Goal: Task Accomplishment & Management: Manage account settings

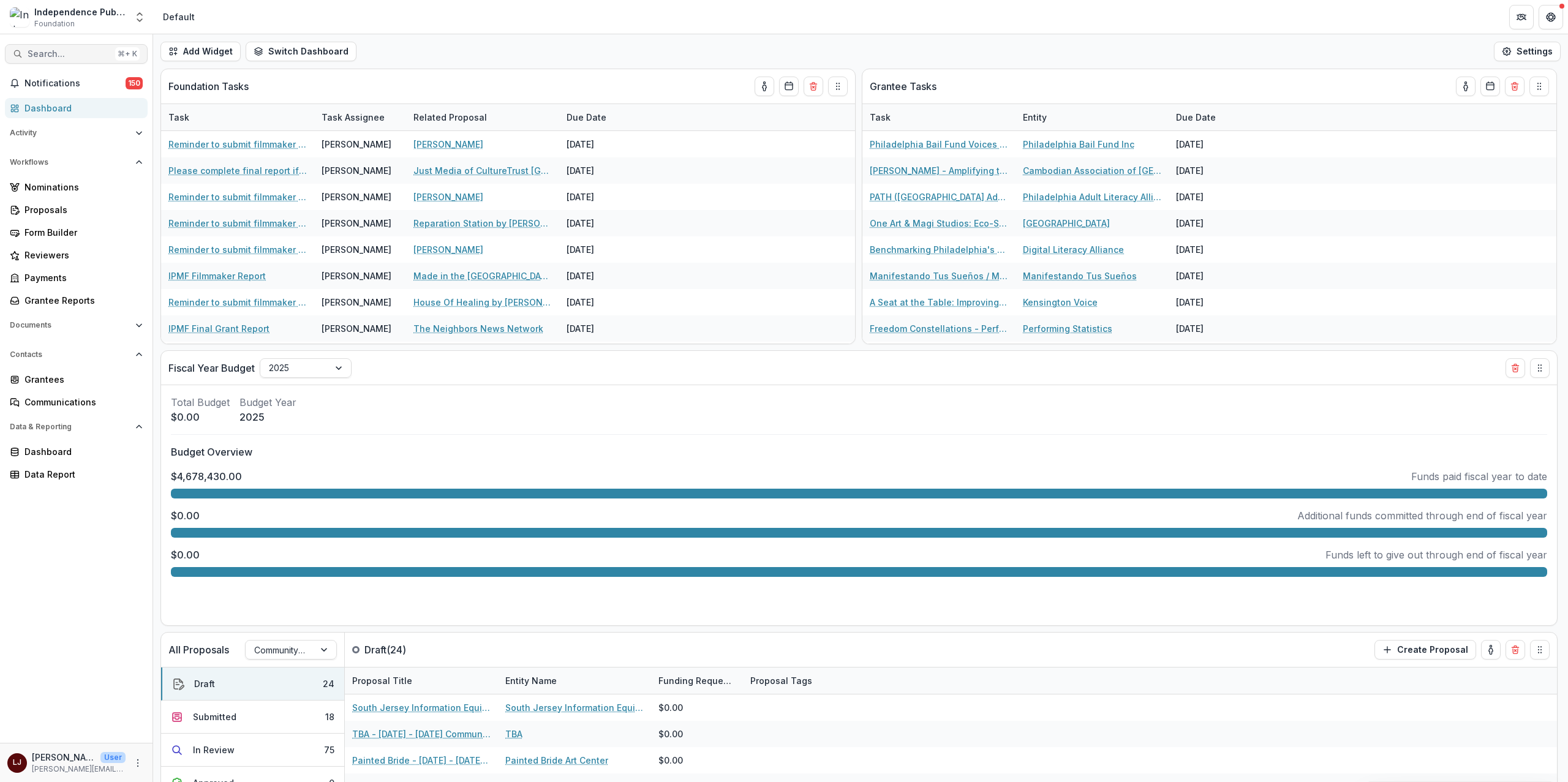
click at [69, 46] on button "Search... ⌘ + K" at bounding box center [76, 53] width 143 height 20
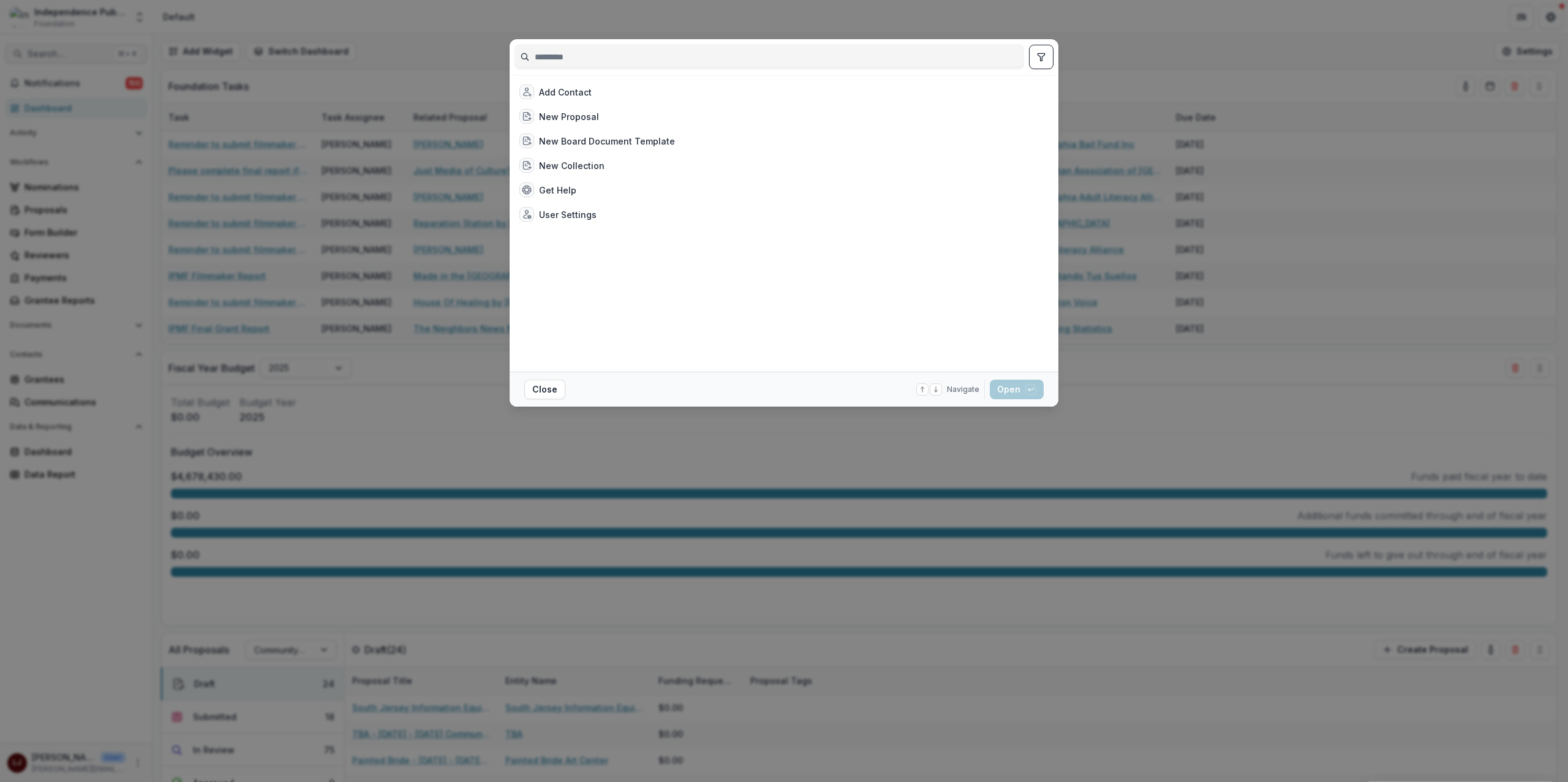
type input "*"
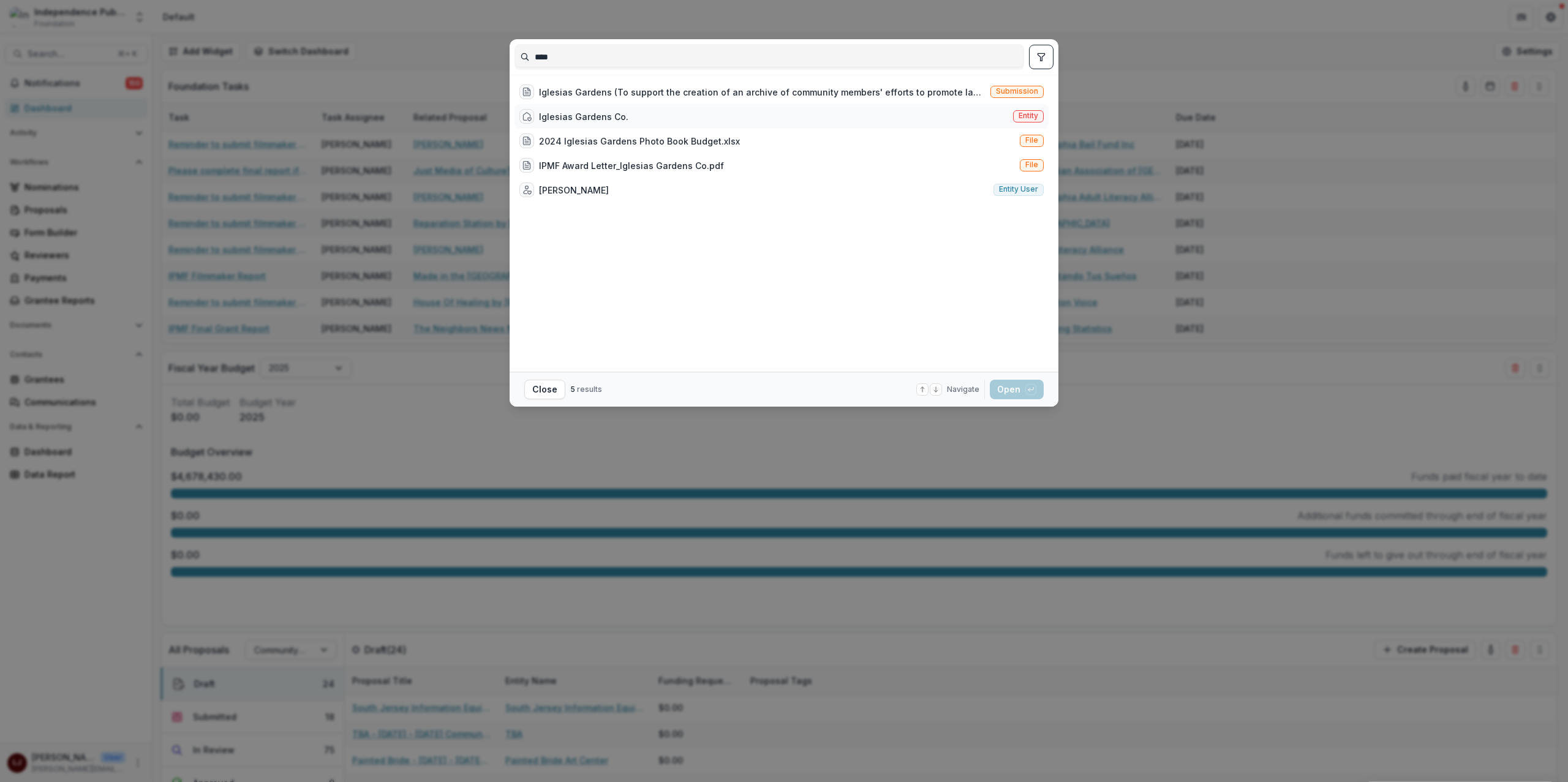
type input "****"
click at [577, 112] on div "Iglesias Gardens Co." at bounding box center [584, 117] width 89 height 13
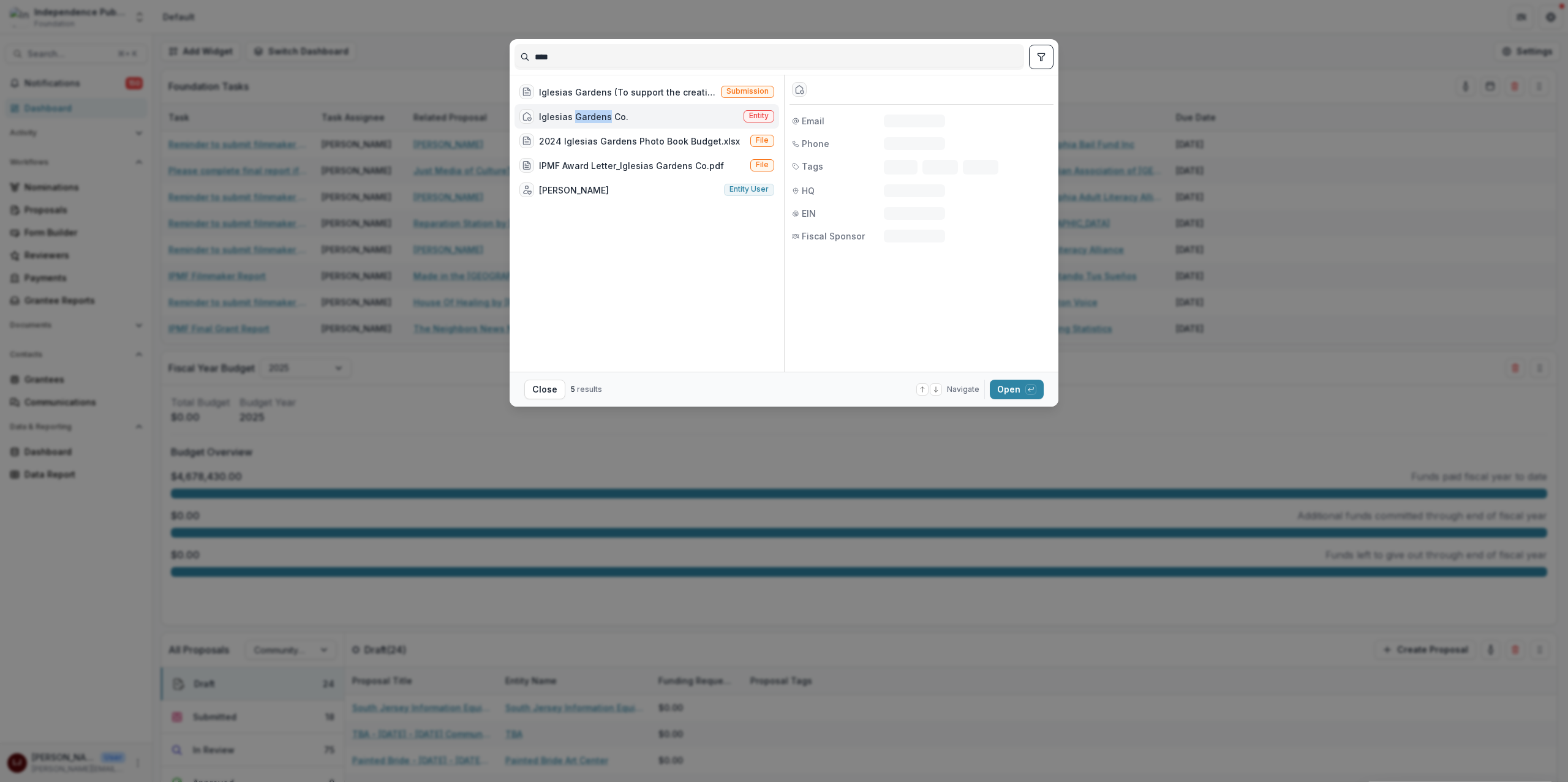
click at [577, 112] on div "Iglesias Gardens Co." at bounding box center [584, 117] width 89 height 13
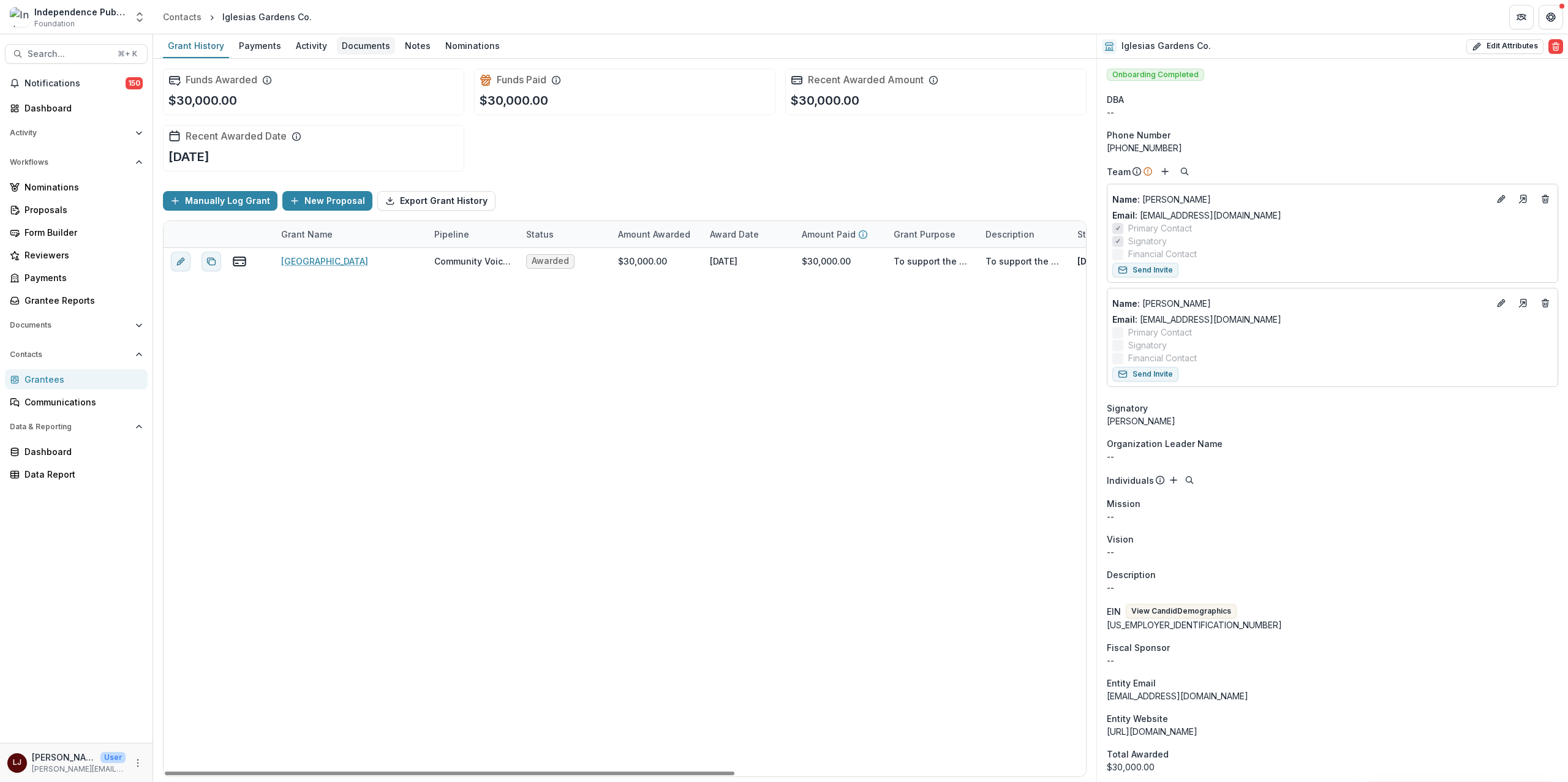
click at [367, 35] on link "Documents" at bounding box center [365, 46] width 58 height 24
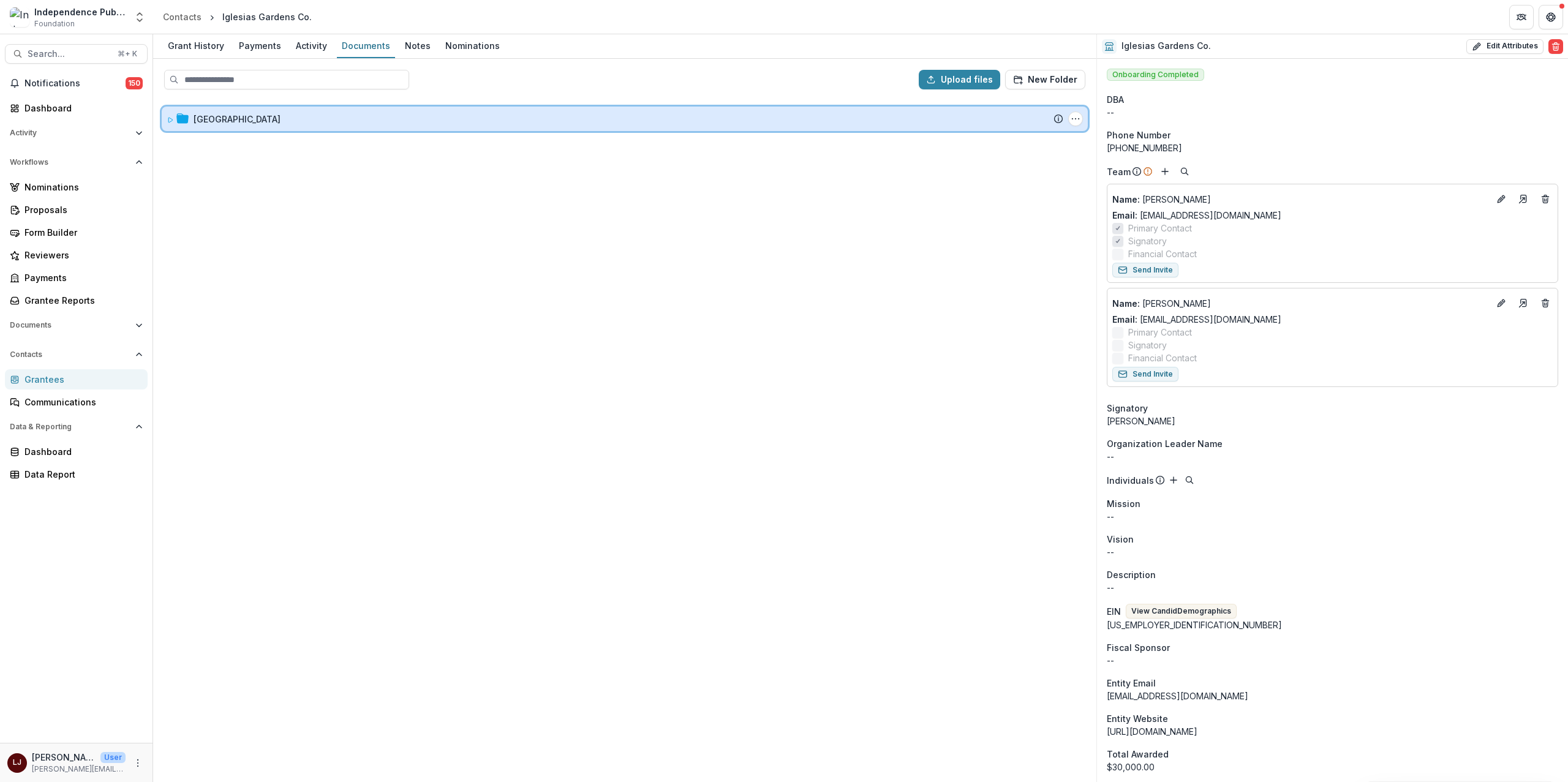
click at [167, 118] on icon at bounding box center [170, 120] width 8 height 8
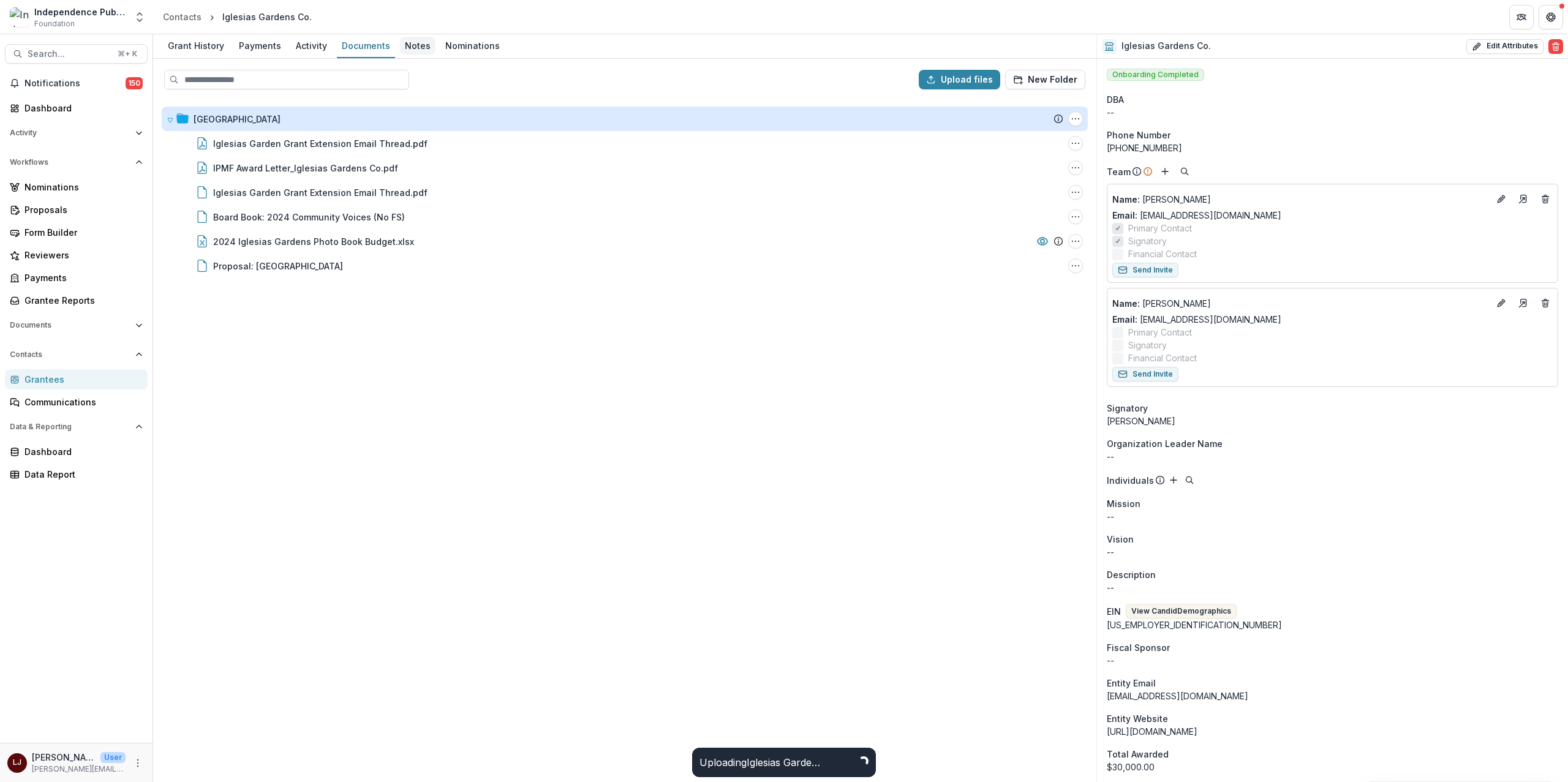
click at [415, 50] on div "Notes" at bounding box center [417, 46] width 35 height 18
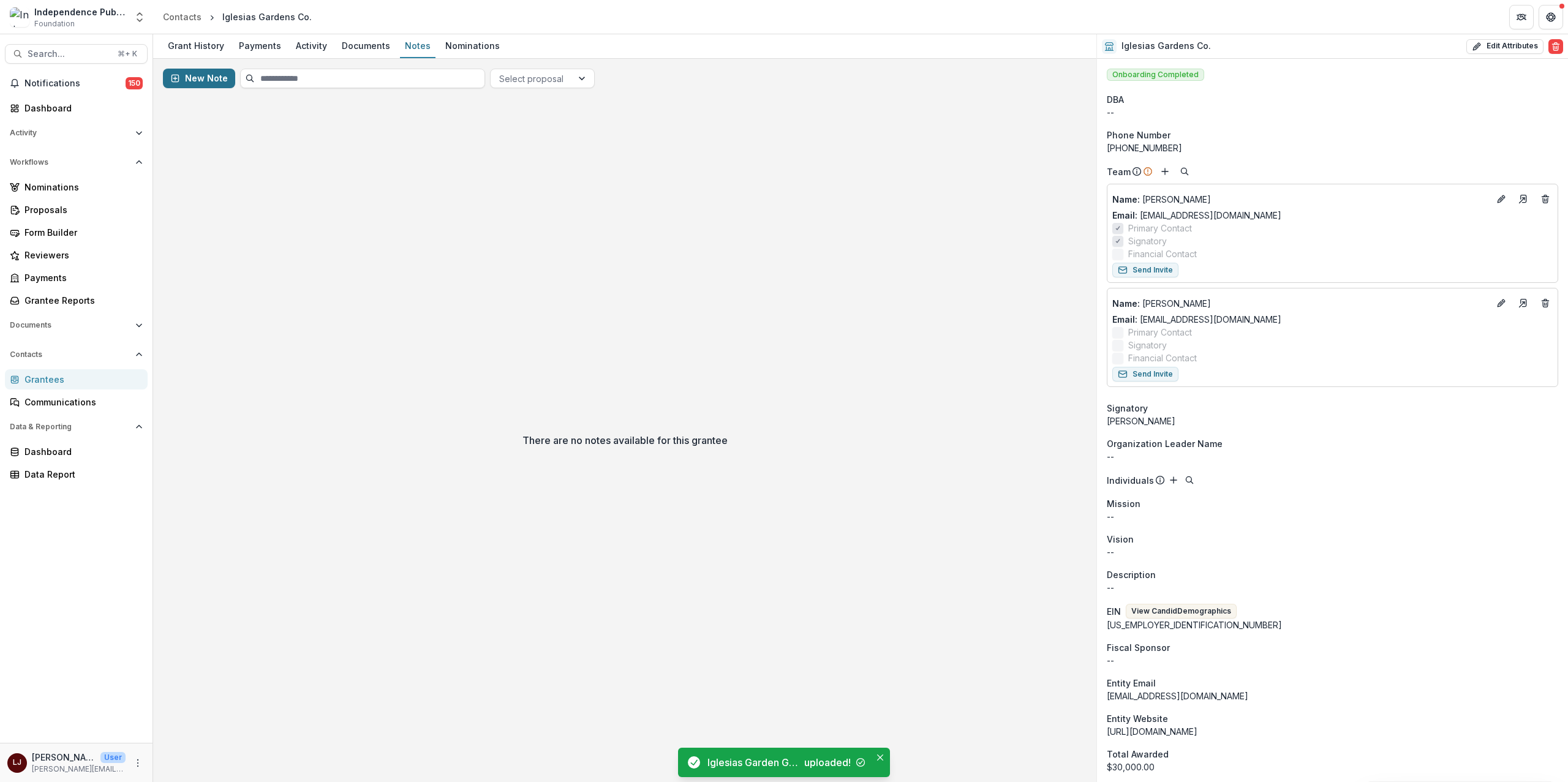
click at [209, 79] on button "New Note" at bounding box center [199, 78] width 72 height 20
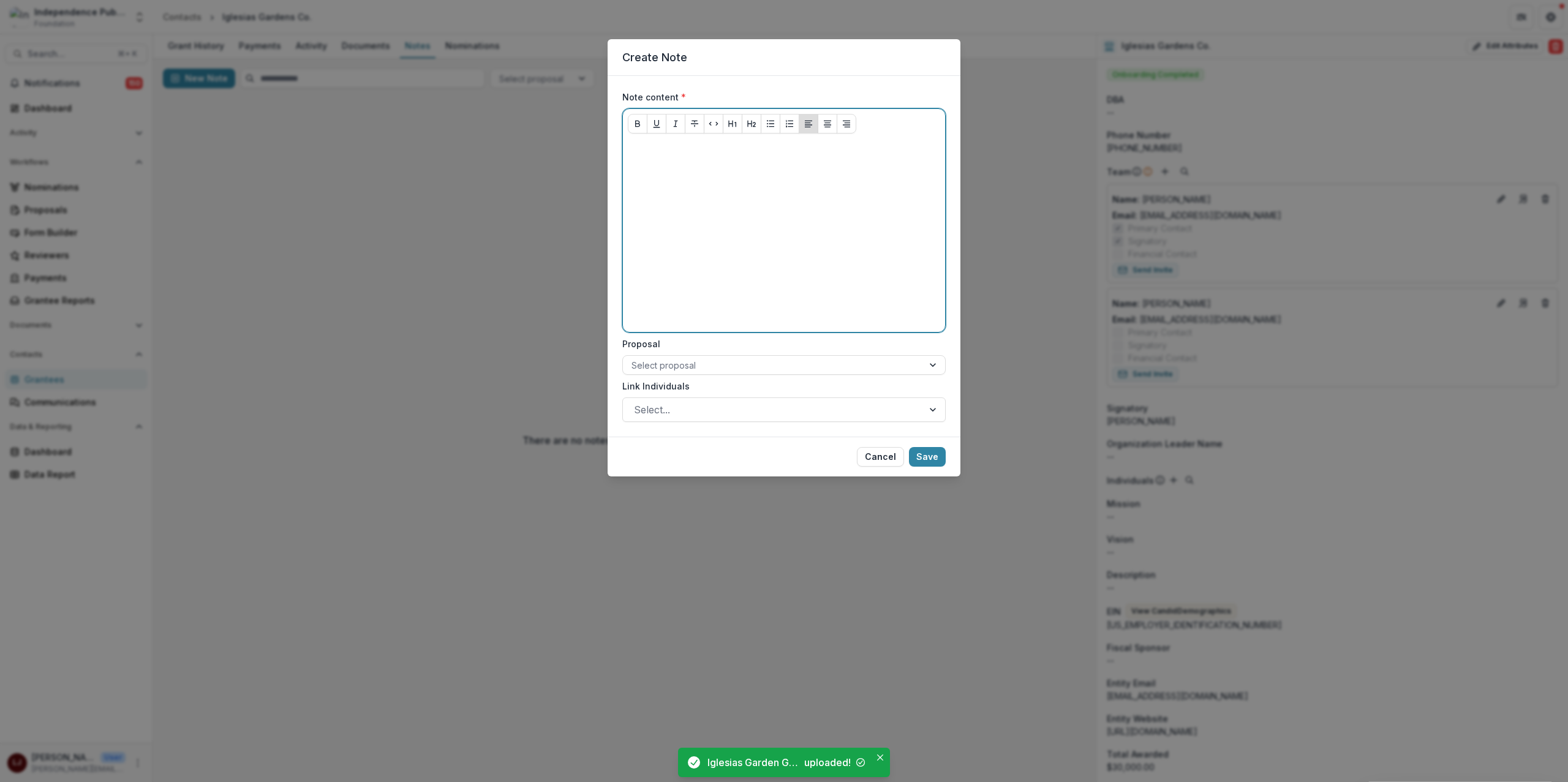
click at [670, 230] on div at bounding box center [784, 235] width 312 height 184
click at [764, 152] on p "**********" at bounding box center [784, 150] width 312 height 13
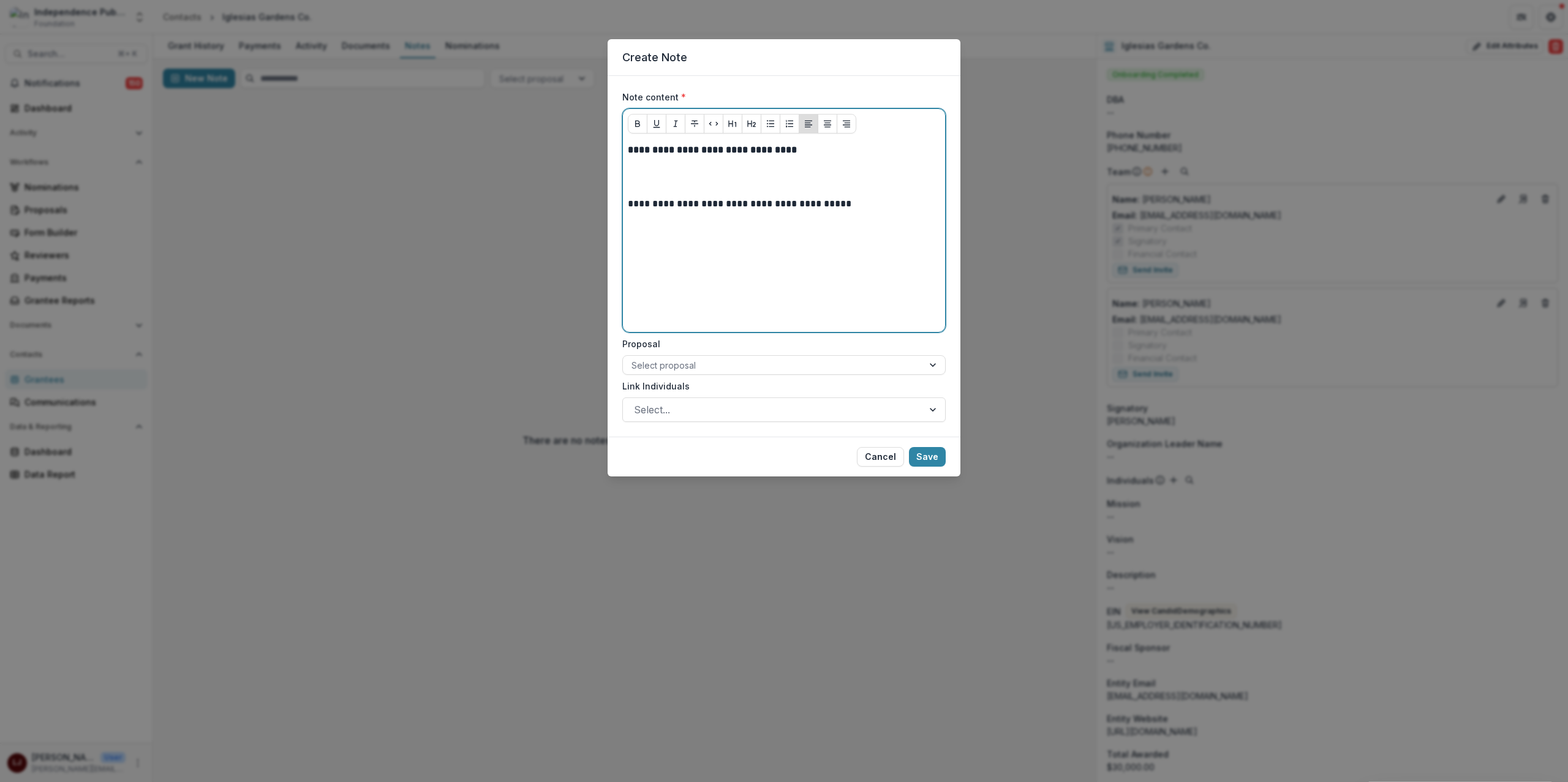
click at [648, 210] on p "**********" at bounding box center [784, 204] width 312 height 13
click at [673, 125] on icon "Italicize" at bounding box center [676, 124] width 10 height 10
click at [675, 176] on p at bounding box center [784, 177] width 312 height 13
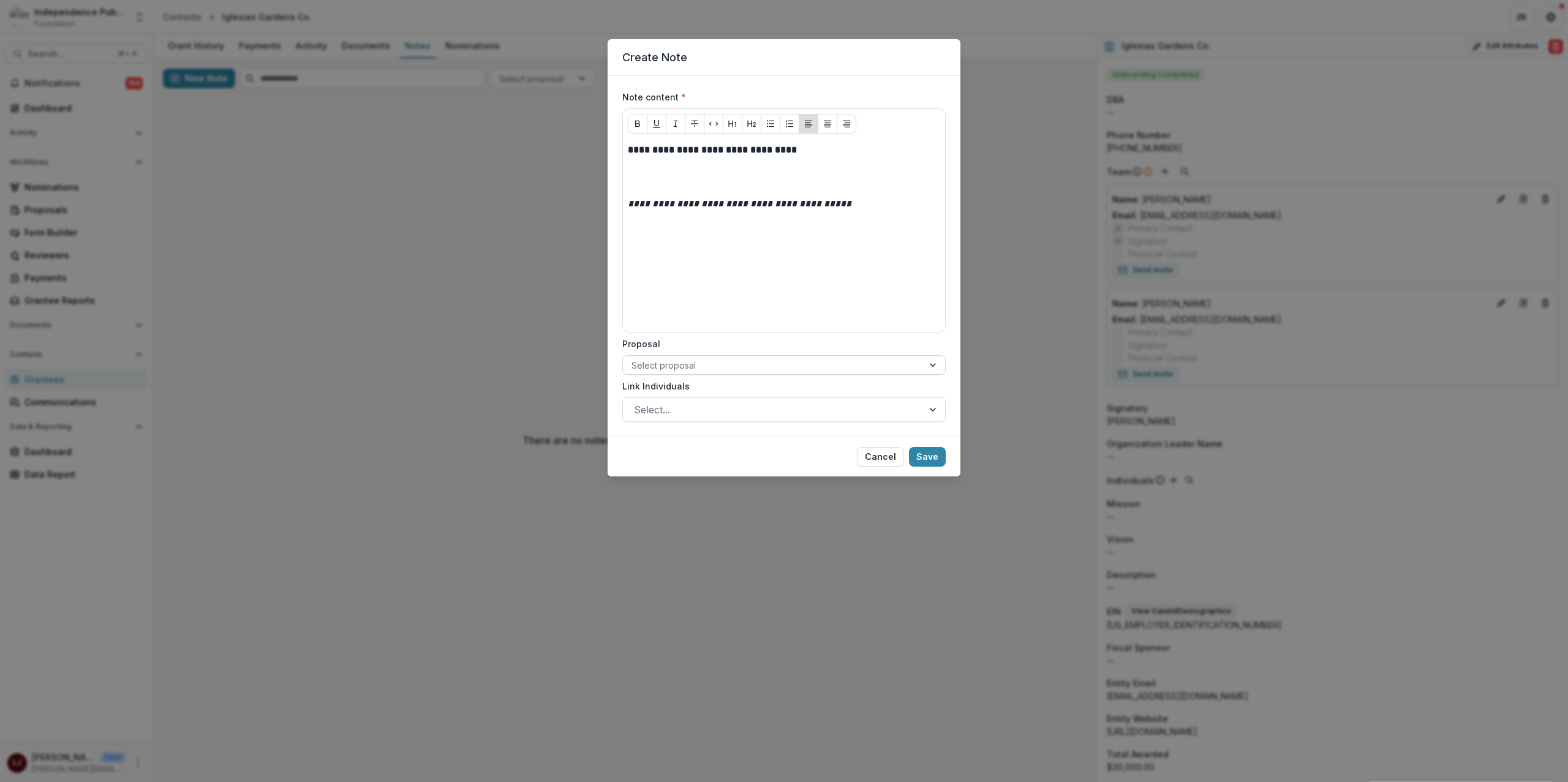
click at [699, 370] on div at bounding box center [773, 365] width 283 height 15
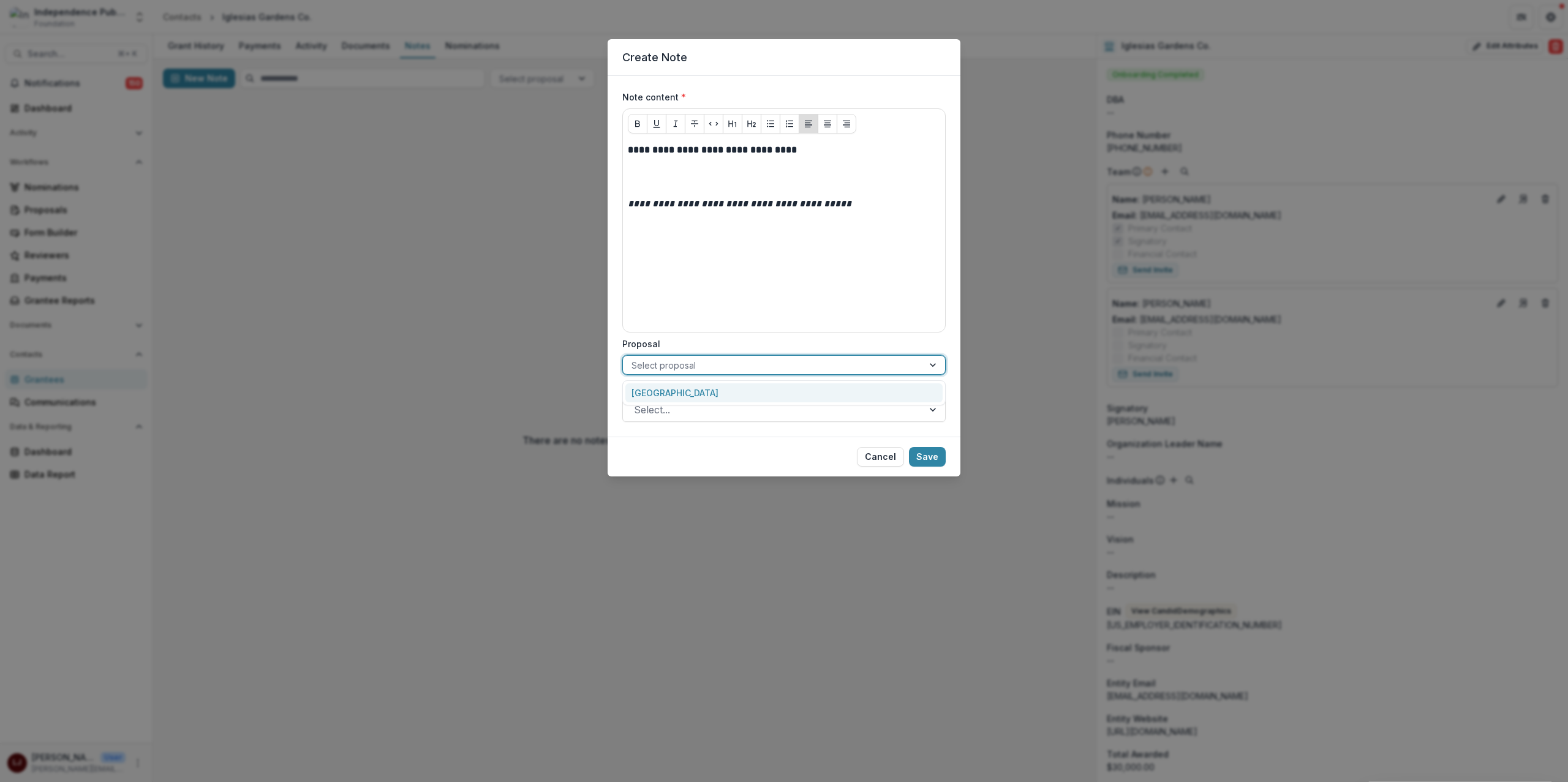
click at [699, 390] on div "Iglesias Gardens" at bounding box center [783, 393] width 317 height 19
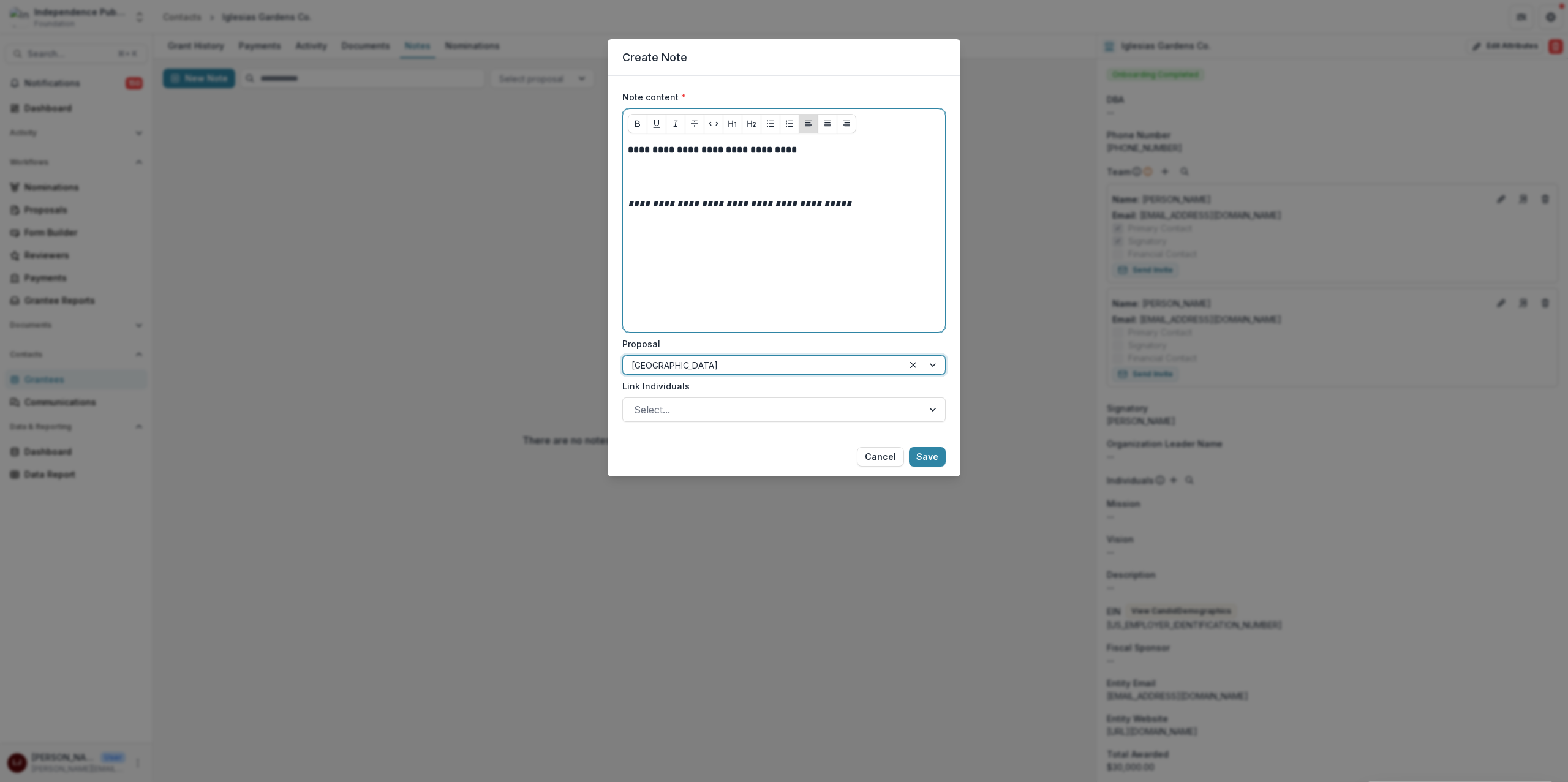
click at [647, 186] on p at bounding box center [784, 190] width 312 height 13
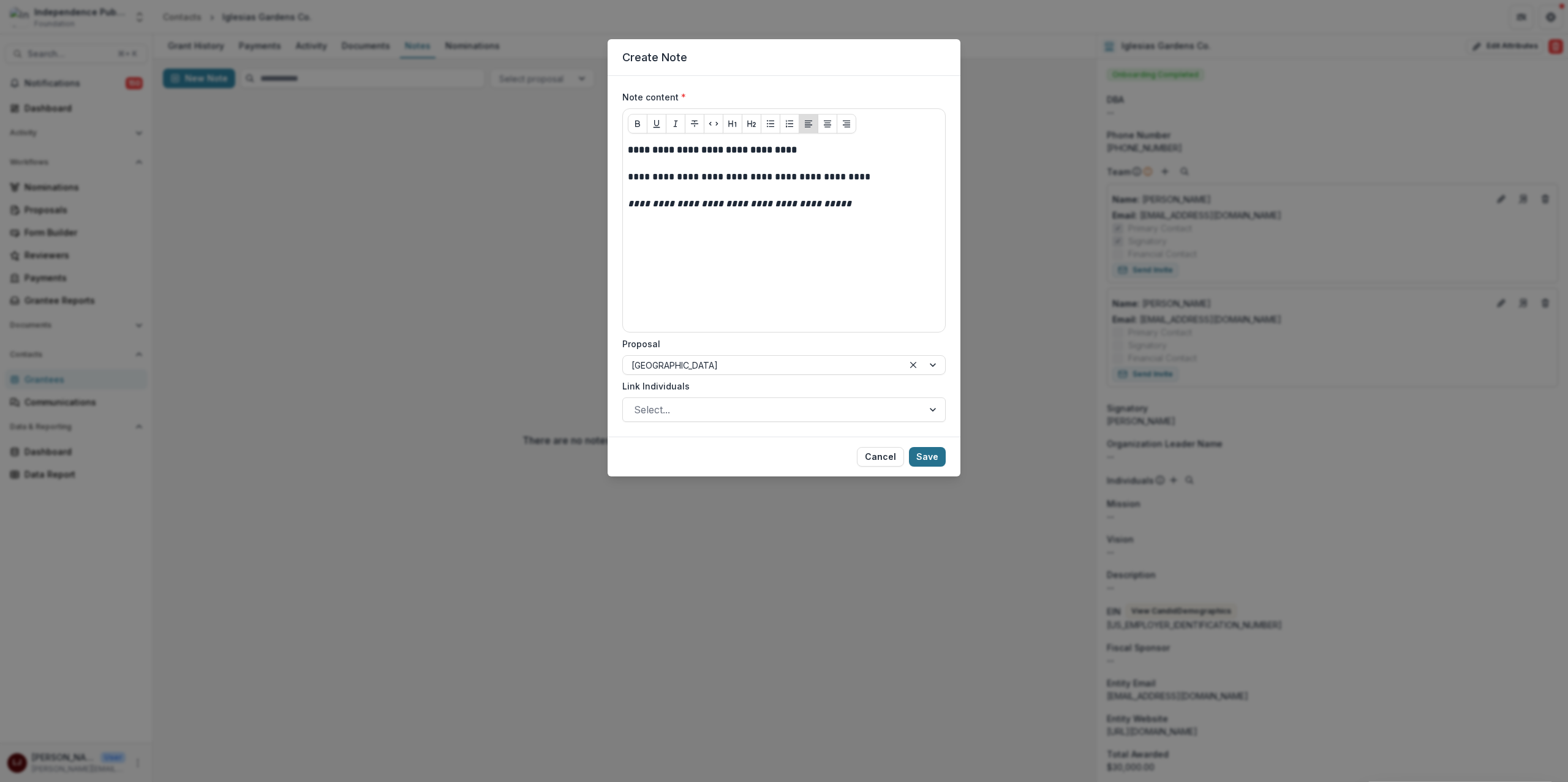
click at [928, 461] on button "Save" at bounding box center [927, 457] width 37 height 20
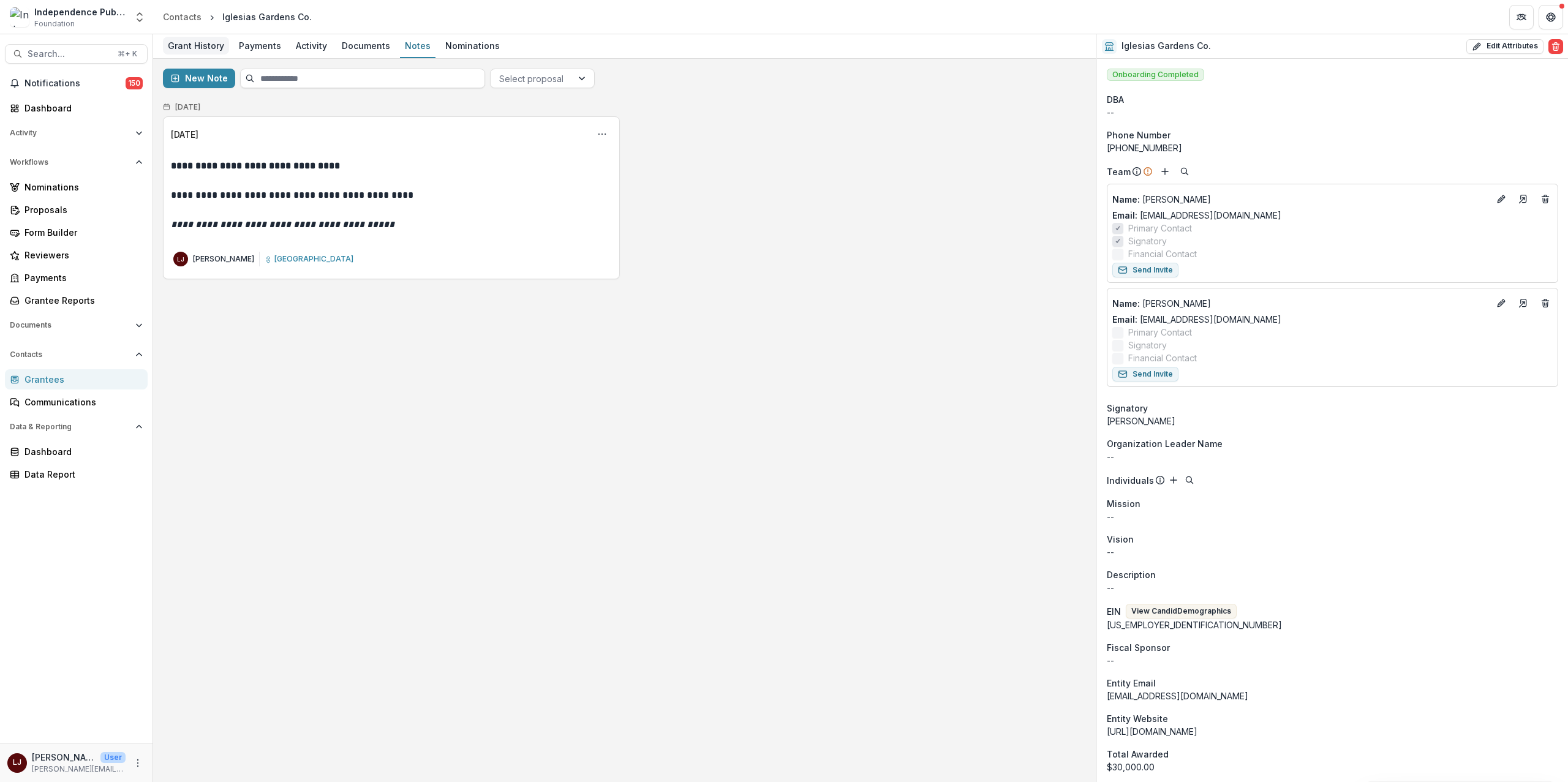
click at [200, 44] on div "Grant History" at bounding box center [196, 46] width 67 height 18
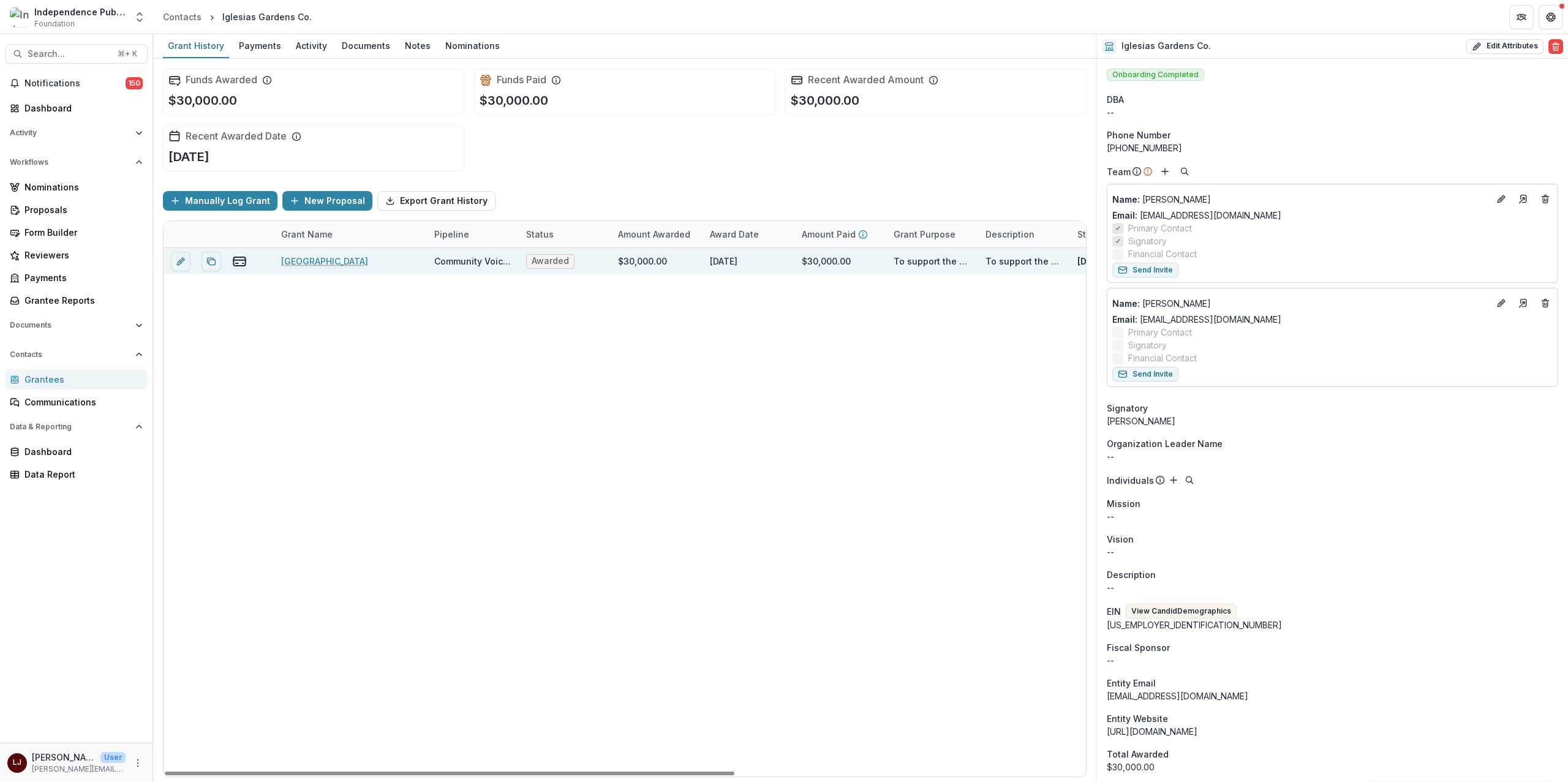
click at [309, 262] on link "Iglesias Gardens" at bounding box center [324, 262] width 87 height 13
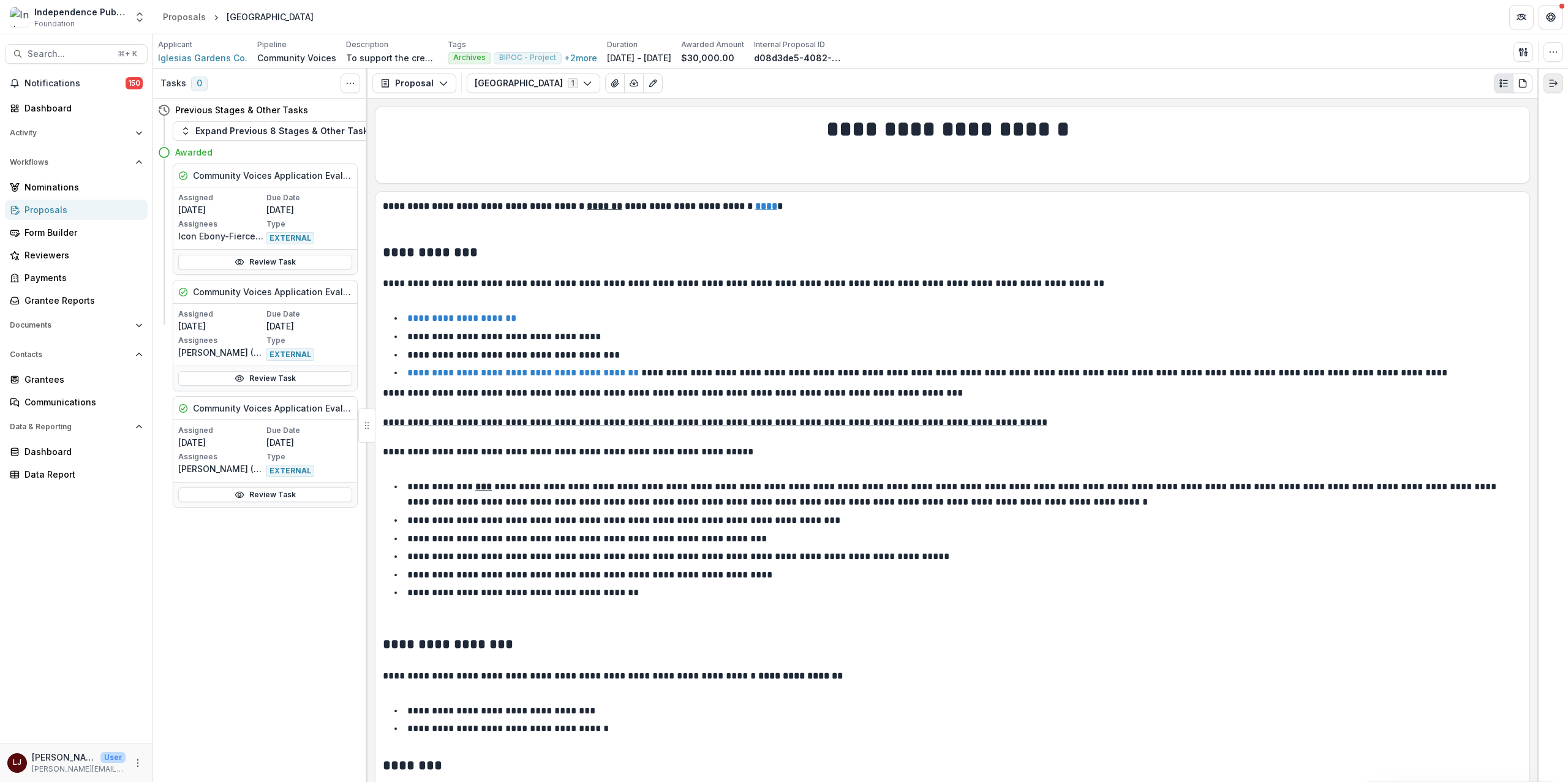
click at [1556, 78] on button "Expand right" at bounding box center [1553, 83] width 20 height 20
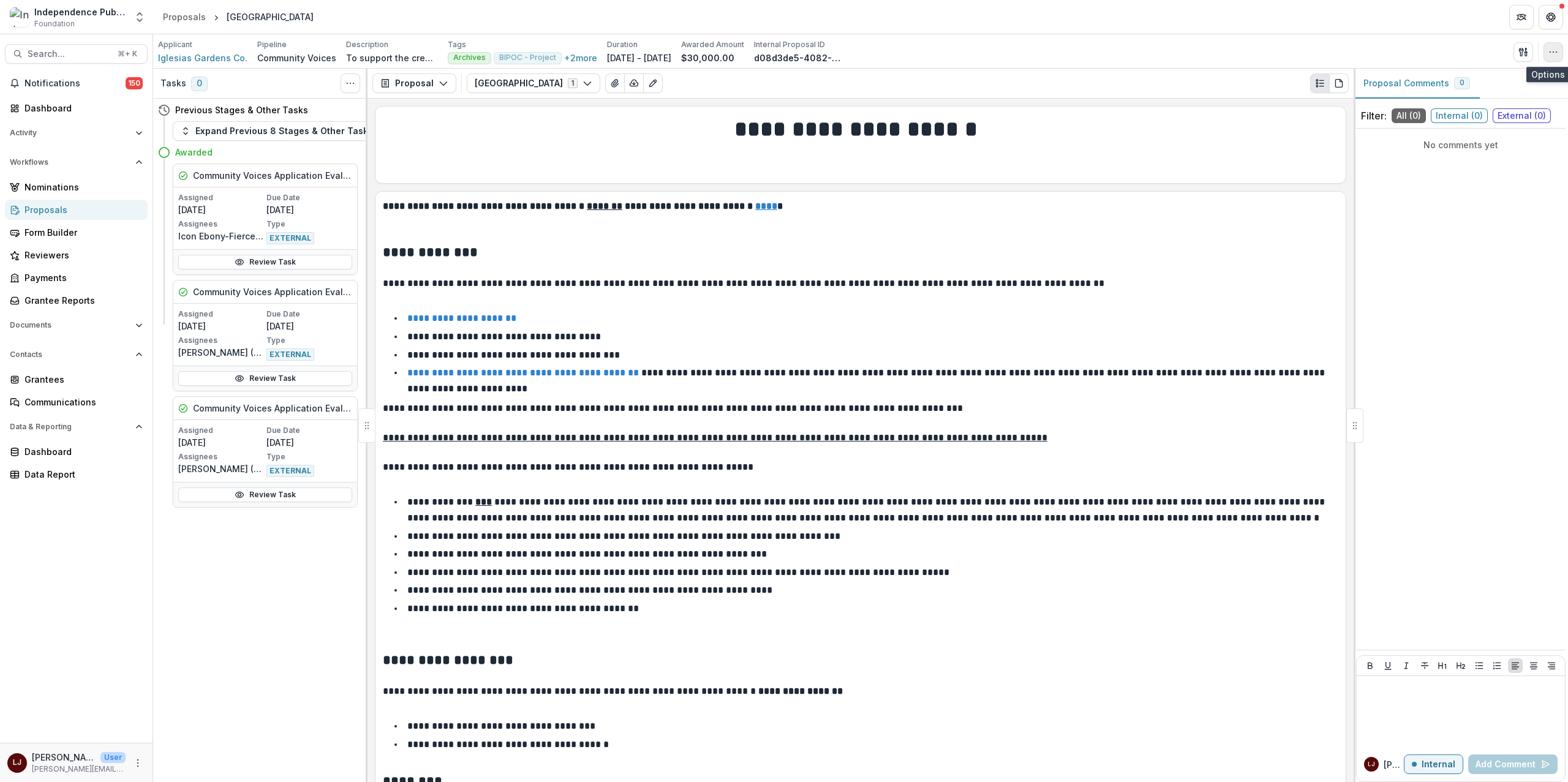
click at [1557, 50] on icon "button" at bounding box center [1554, 52] width 10 height 10
click at [1494, 90] on button "Duplicate Proposal" at bounding box center [1486, 100] width 148 height 20
click at [1555, 52] on icon "button" at bounding box center [1554, 52] width 10 height 10
click at [1504, 85] on button "Edit Attributes" at bounding box center [1486, 79] width 148 height 20
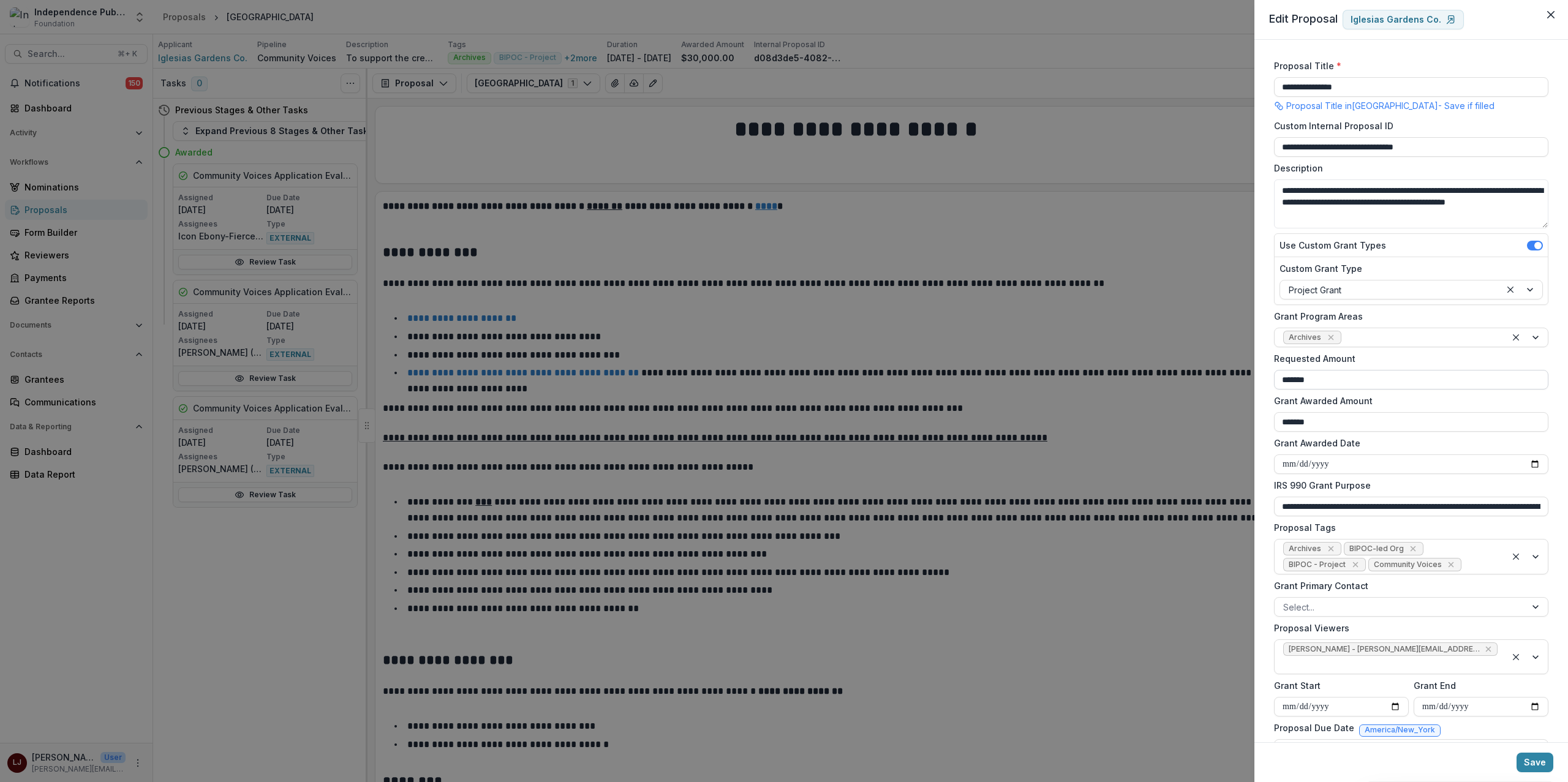
scroll to position [75, 0]
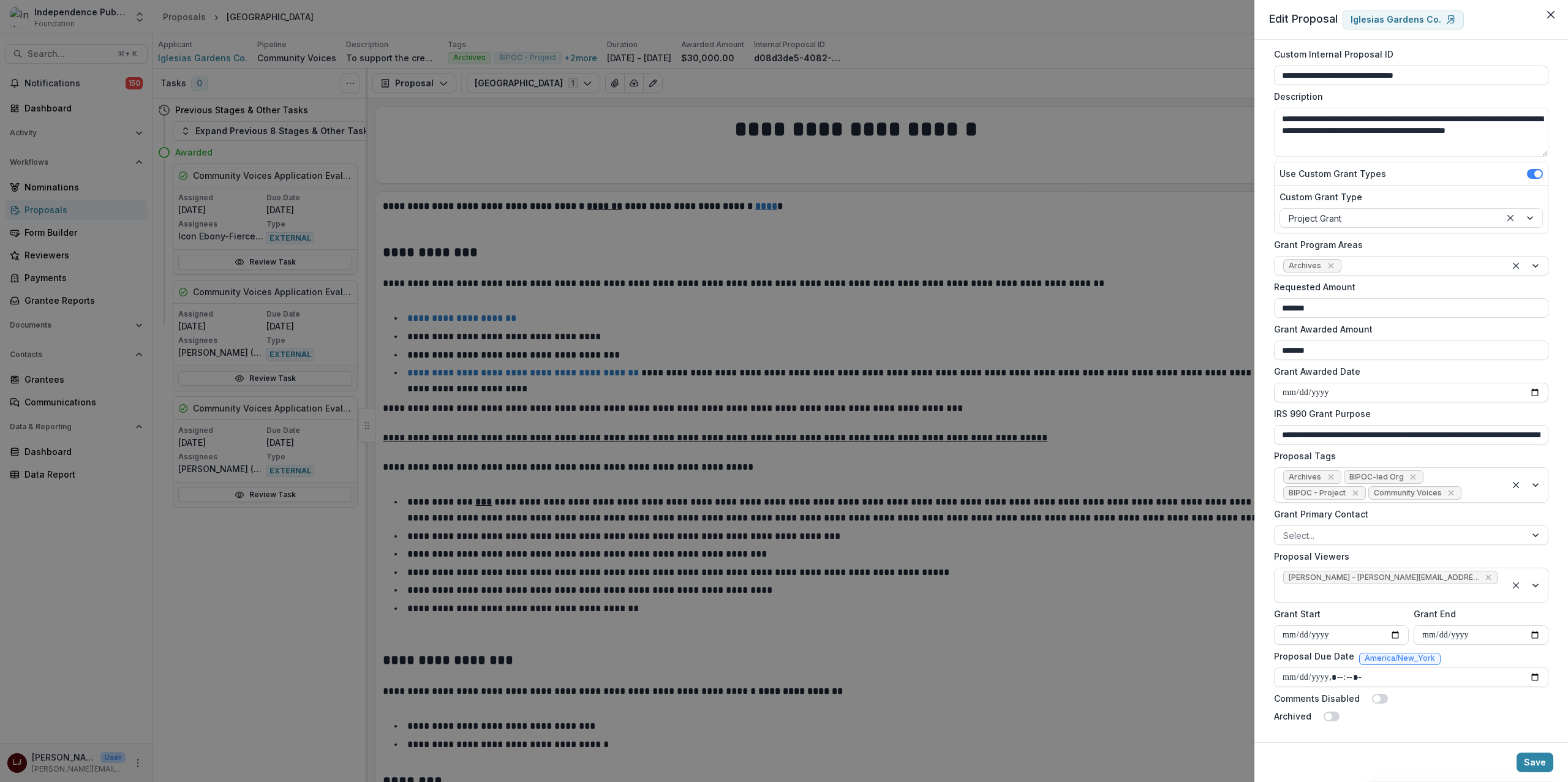
click at [1323, 392] on input "**********" at bounding box center [1411, 392] width 274 height 20
click at [1451, 637] on input "**********" at bounding box center [1481, 635] width 135 height 20
click at [1528, 637] on input "**********" at bounding box center [1481, 635] width 135 height 20
type input "**********"
click at [1539, 765] on button "Save" at bounding box center [1535, 762] width 37 height 20
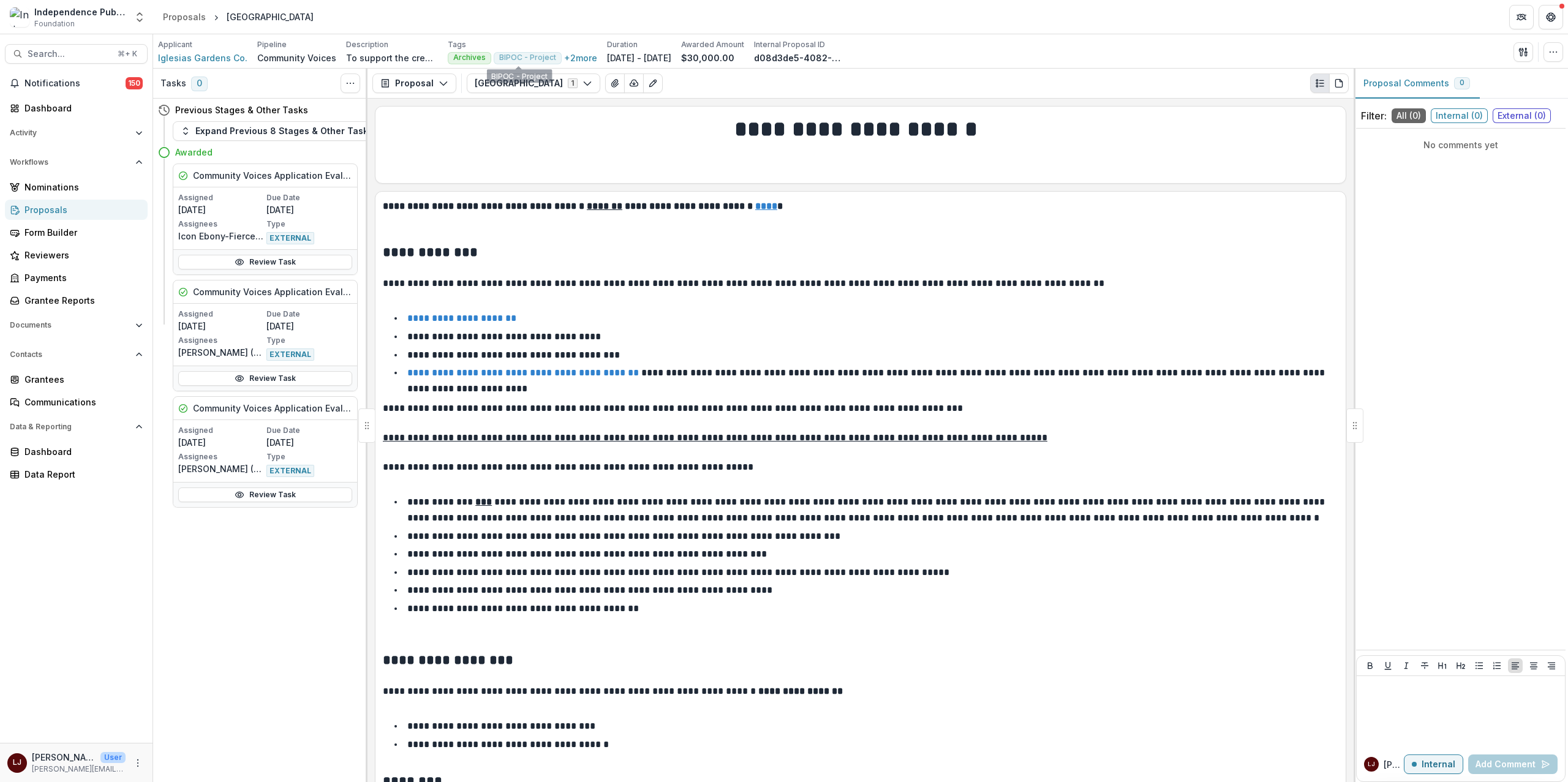
click at [518, 97] on div "Proposal Proposal Payments Reports Grant Agreements Board Summaries Bank Detail…" at bounding box center [860, 84] width 987 height 30
click at [512, 88] on button "Iglesias Gardens 1" at bounding box center [534, 83] width 133 height 20
click at [424, 86] on button "Proposal" at bounding box center [414, 83] width 84 height 20
click at [442, 152] on div "Reports" at bounding box center [453, 152] width 112 height 13
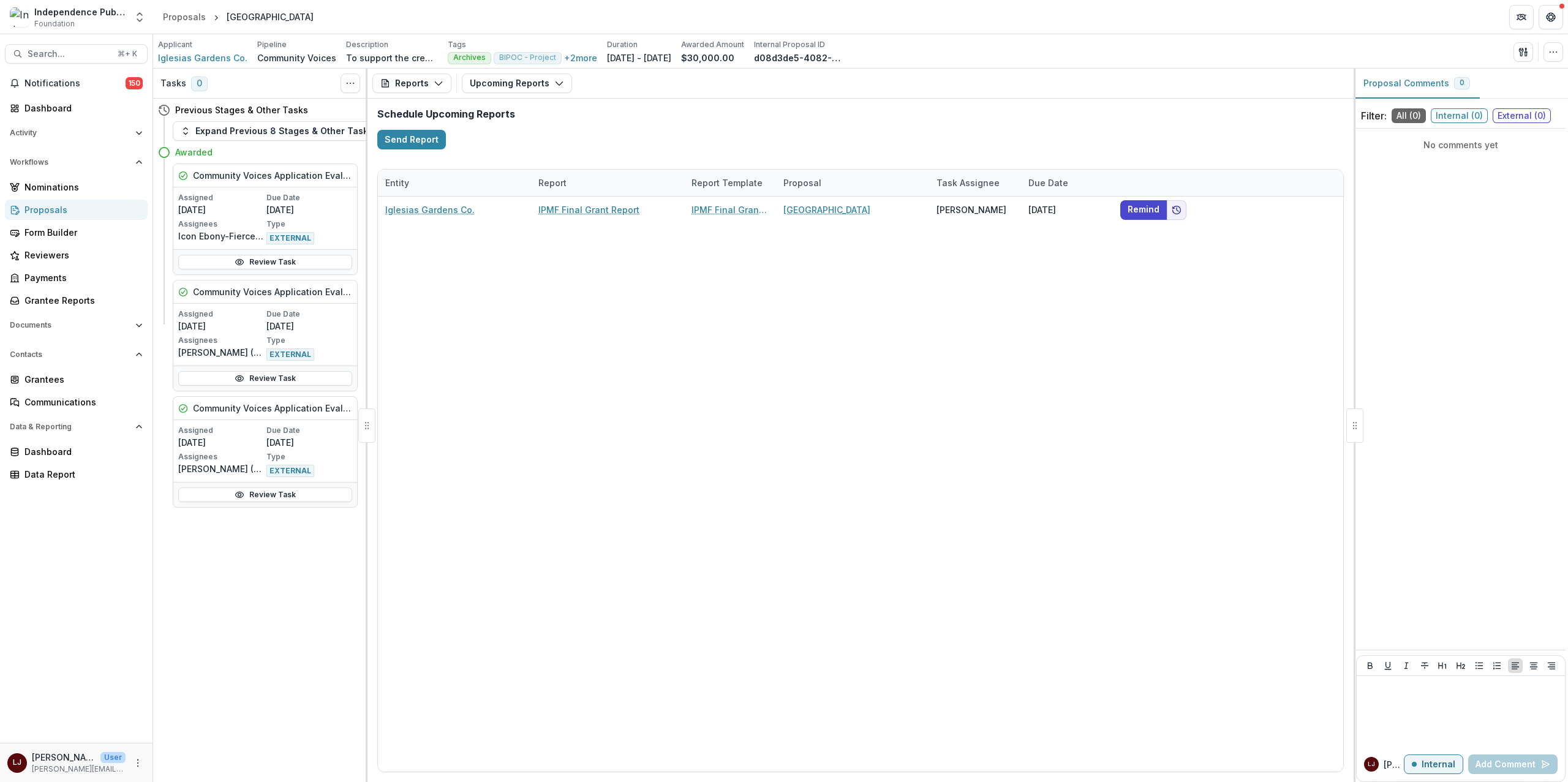
click at [945, 293] on div "Iglesias Gardens Co. IPMF Final Grant Report IPMF Final Grant Report Iglesias G…" at bounding box center [860, 484] width 966 height 576
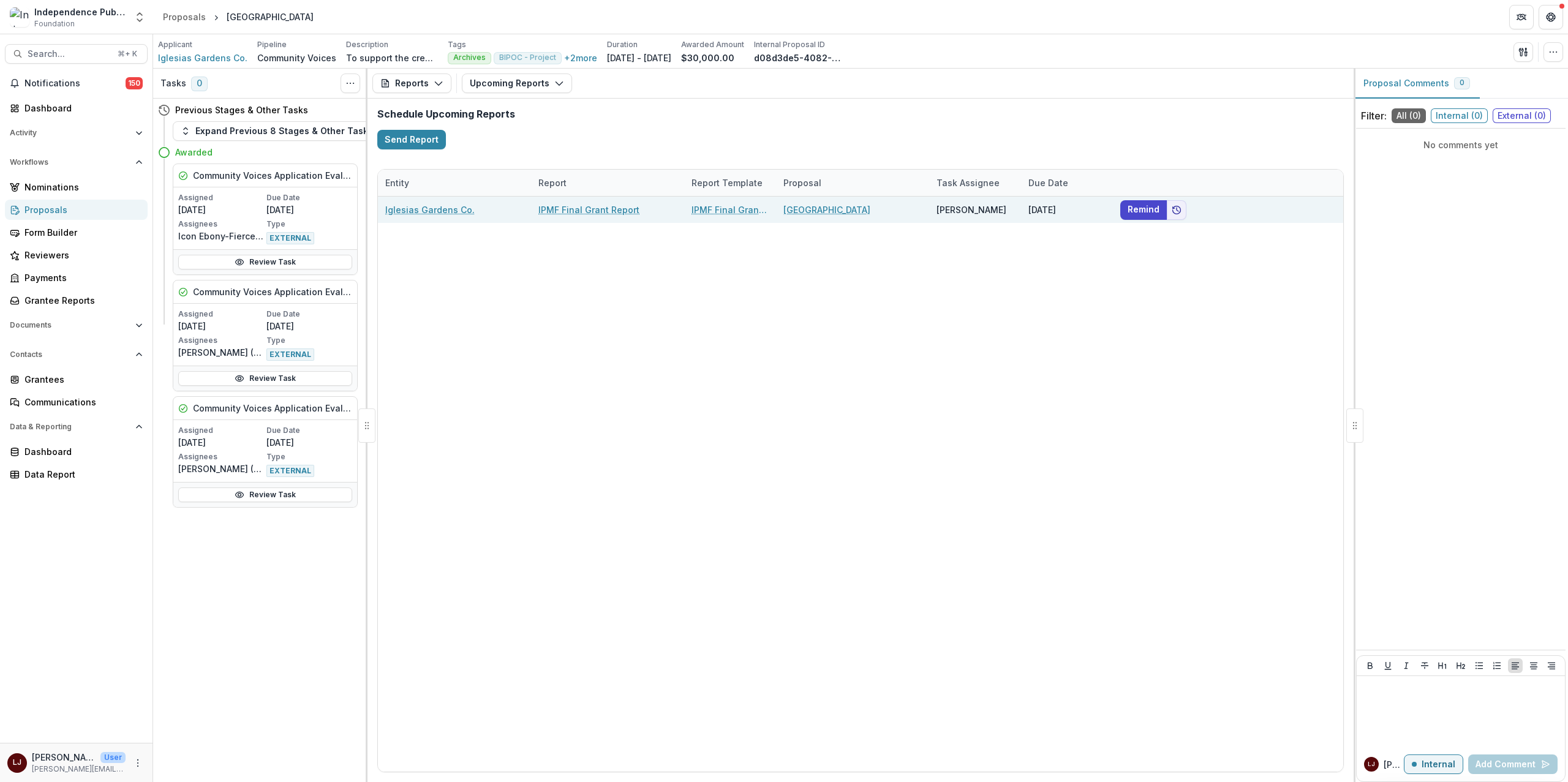
click at [579, 207] on link "IPMF Final Grant Report" at bounding box center [589, 210] width 101 height 13
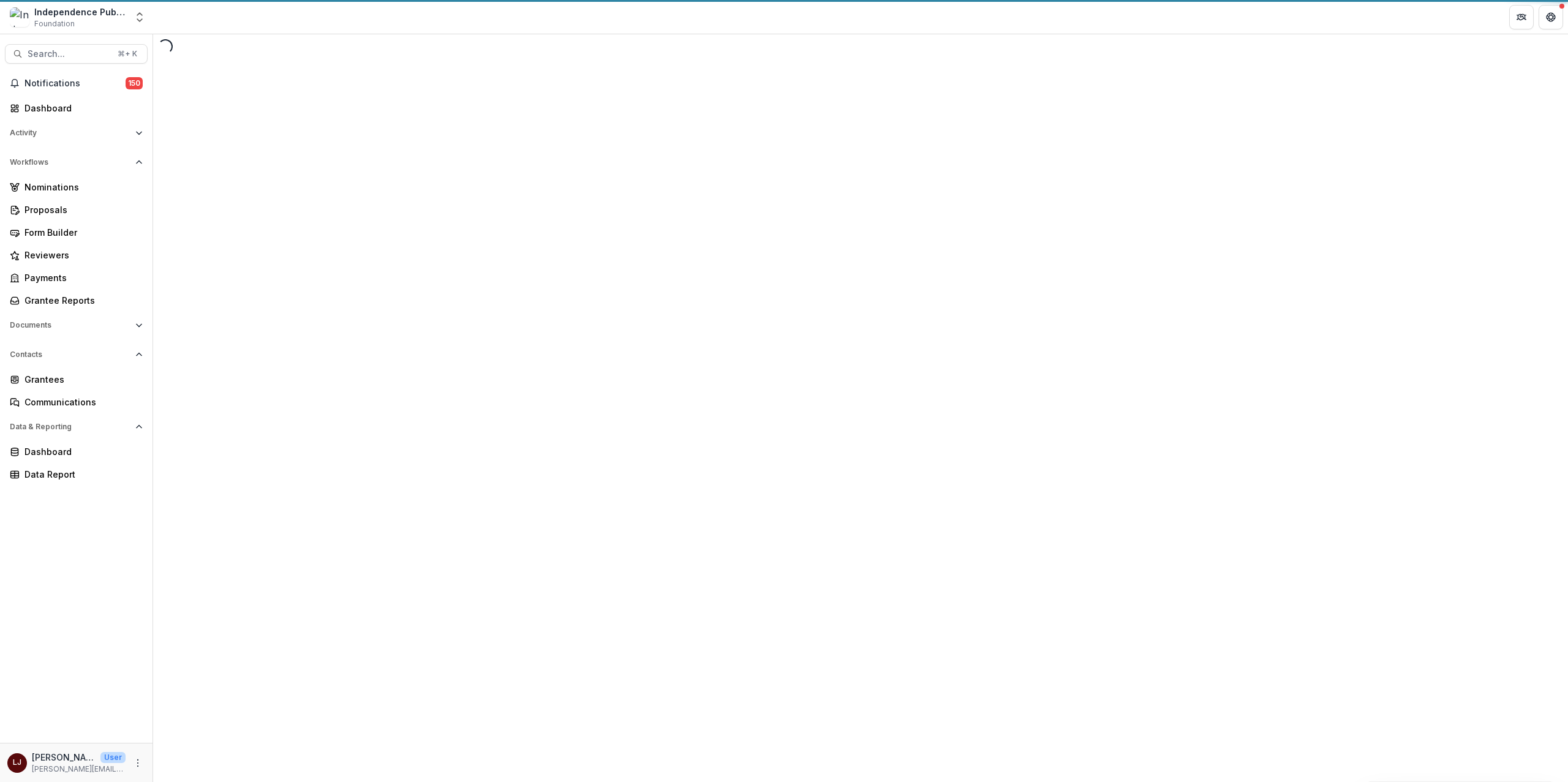
select select "********"
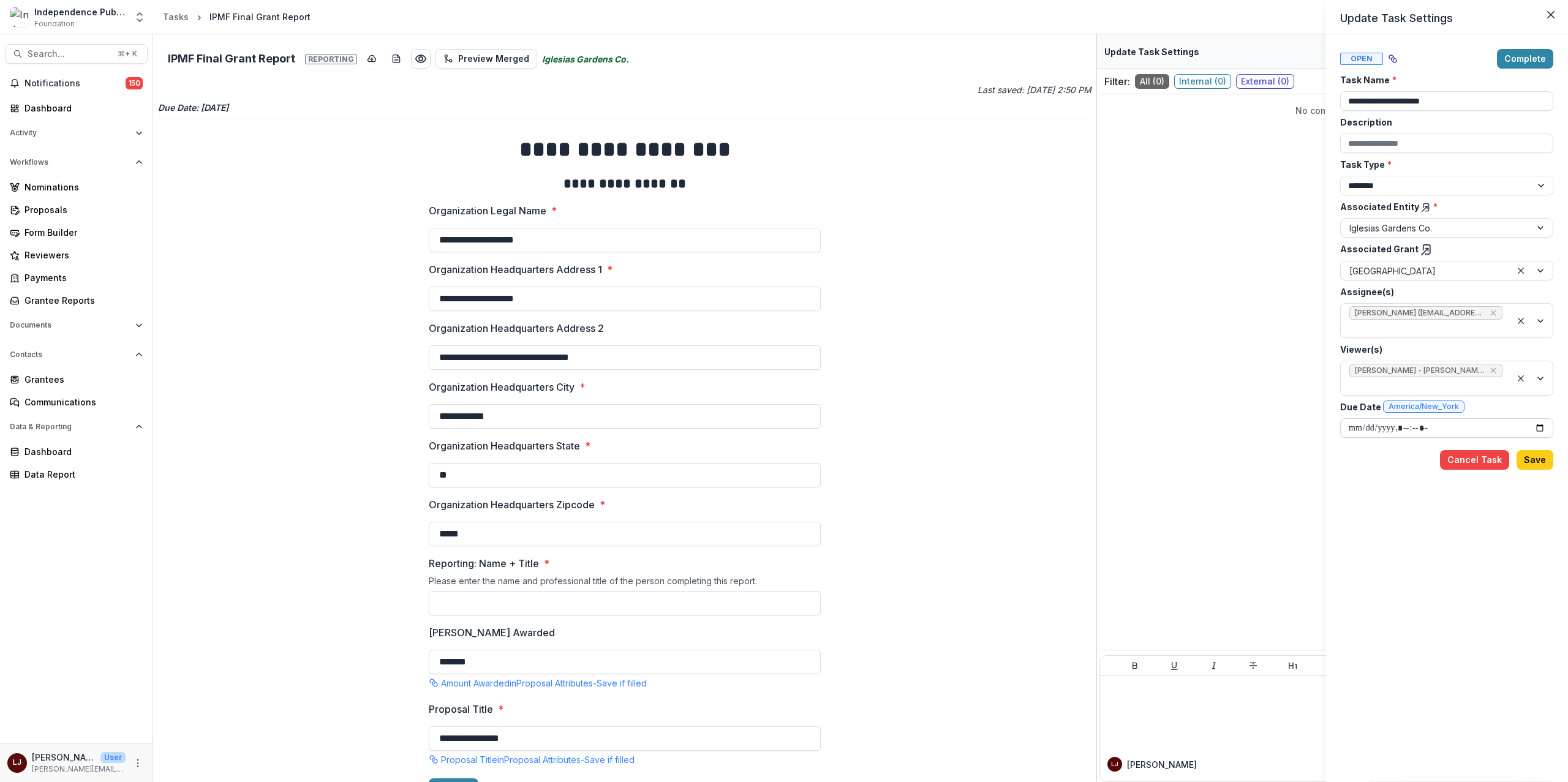
click at [1404, 427] on input "Due Date America/New_York" at bounding box center [1447, 428] width 213 height 20
click at [1539, 423] on input "Due Date America/New_York" at bounding box center [1447, 428] width 213 height 20
type input "**********"
click at [1406, 623] on div "**********" at bounding box center [1447, 408] width 213 height 718
click at [1536, 468] on button "Save" at bounding box center [1535, 459] width 37 height 20
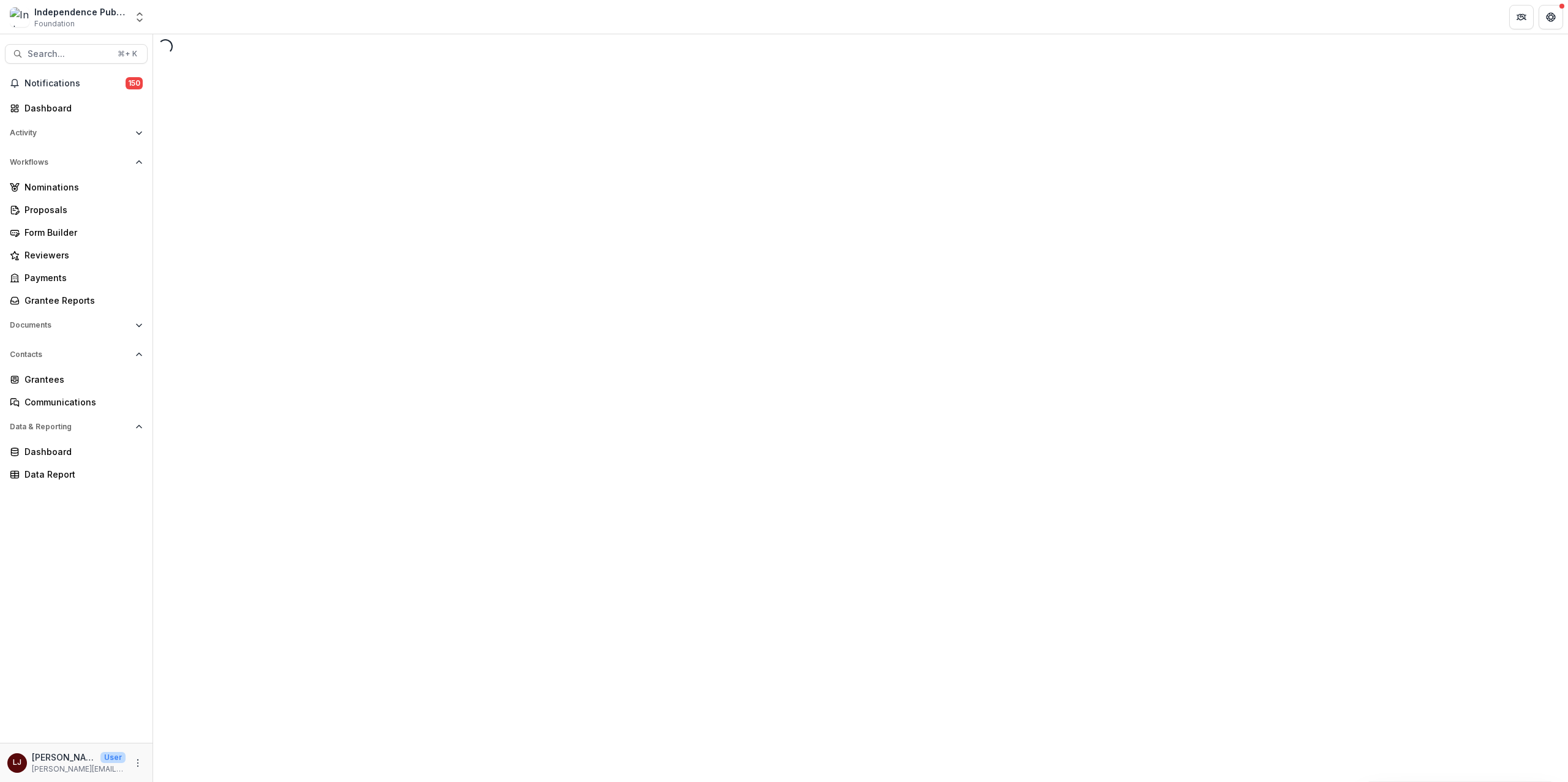
select select "********"
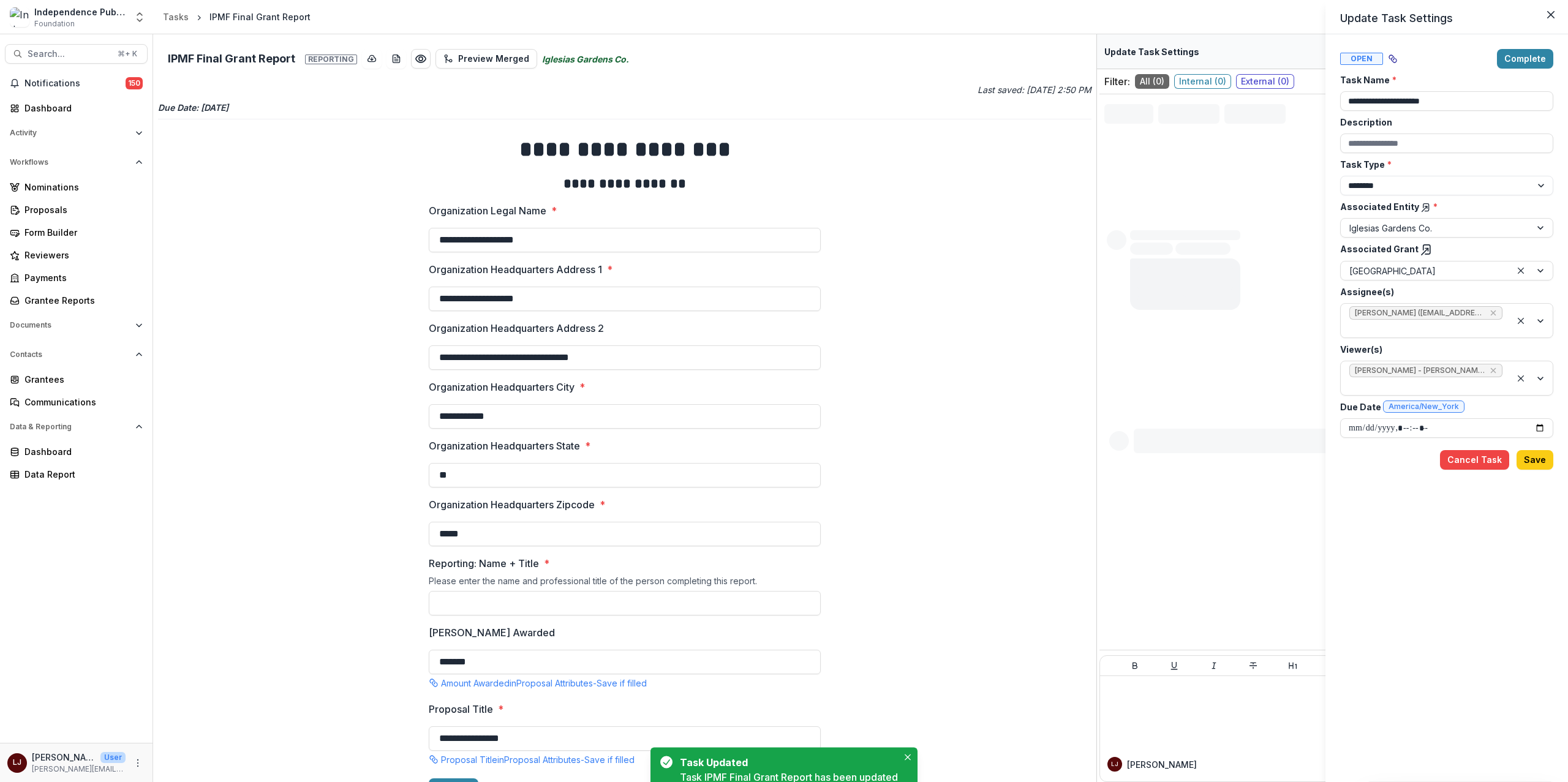
type input "**********"
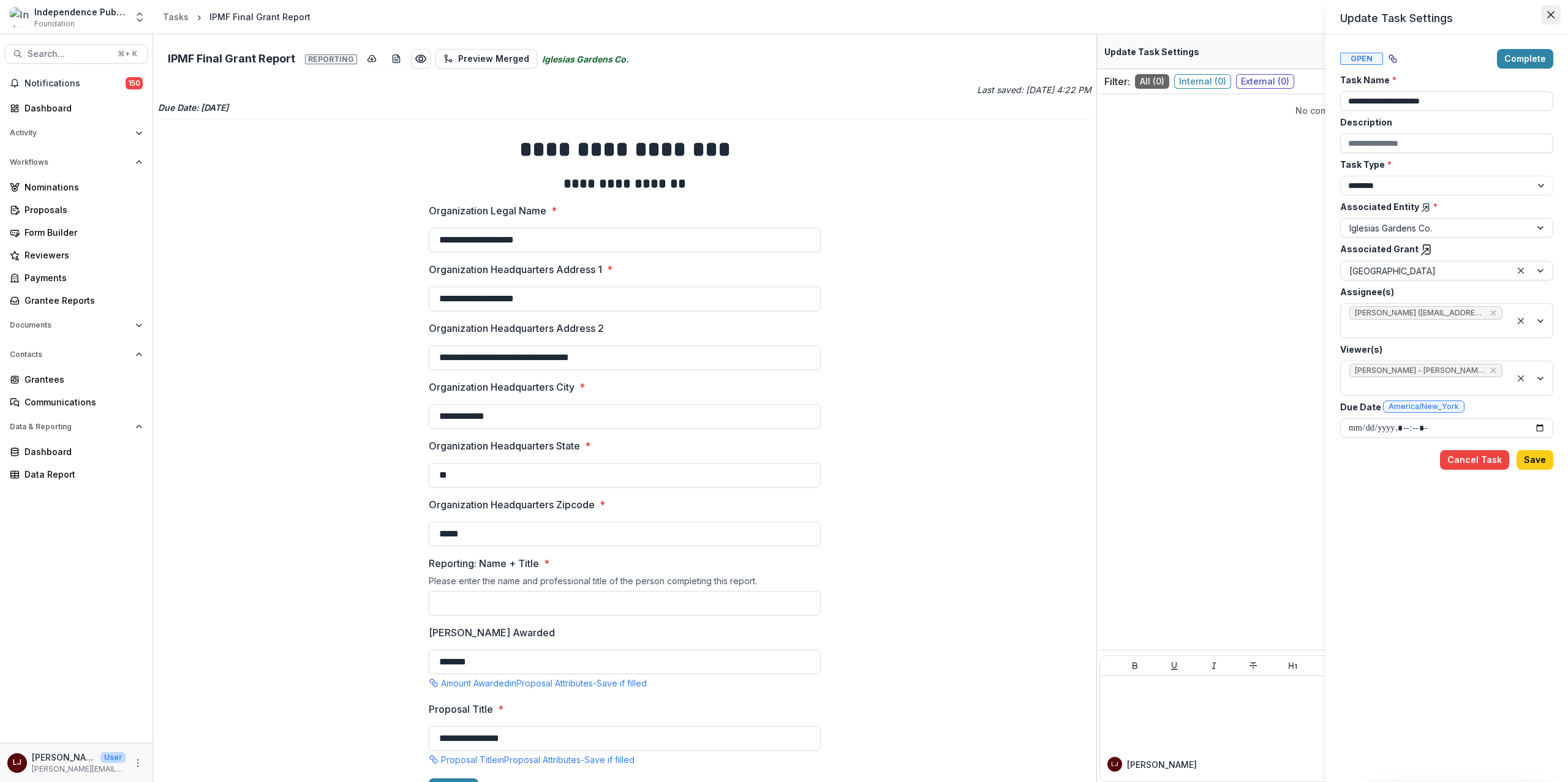
click at [1549, 17] on icon "Close" at bounding box center [1551, 15] width 8 height 8
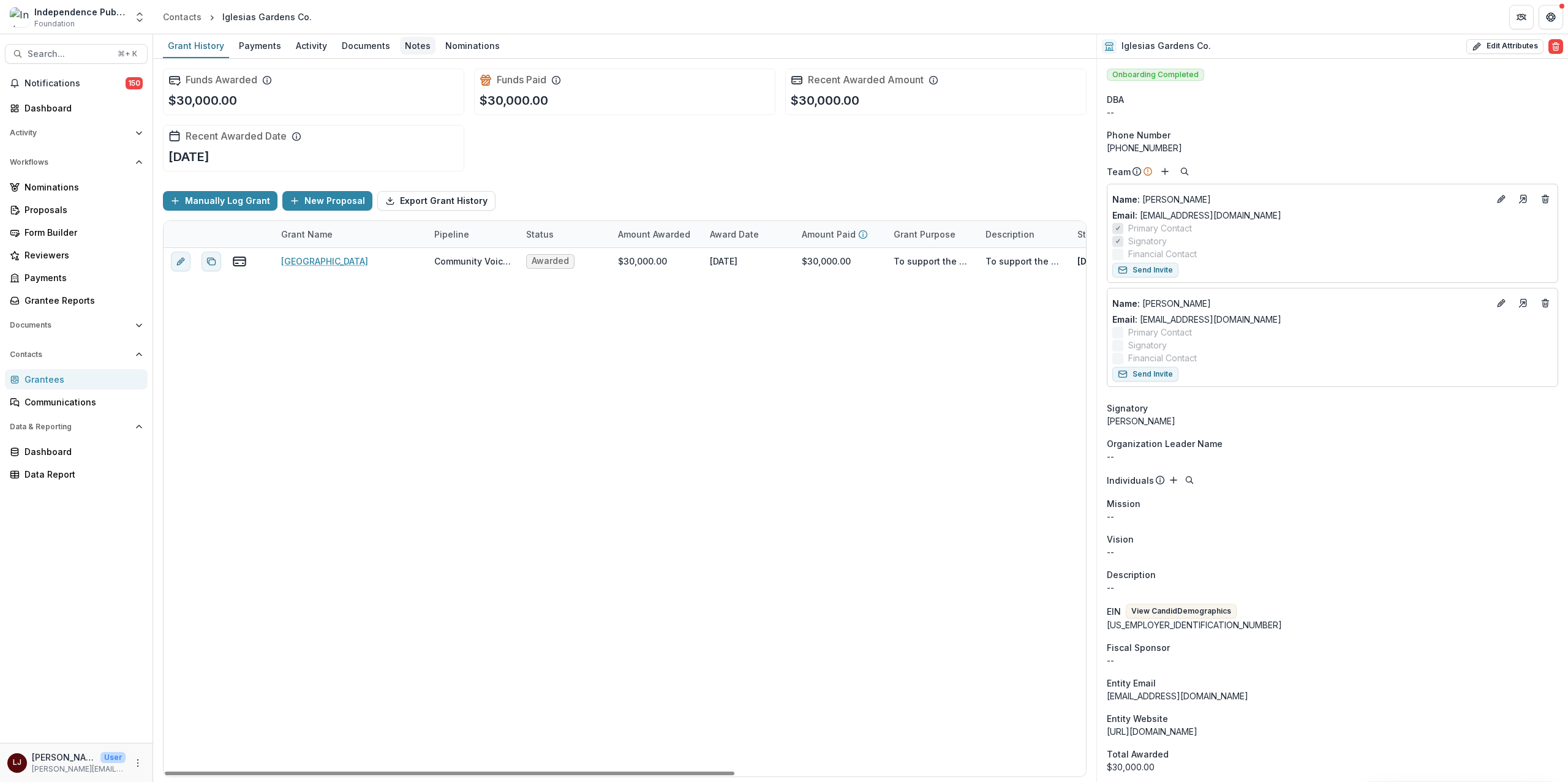
click at [400, 49] on div "Notes" at bounding box center [417, 46] width 35 height 18
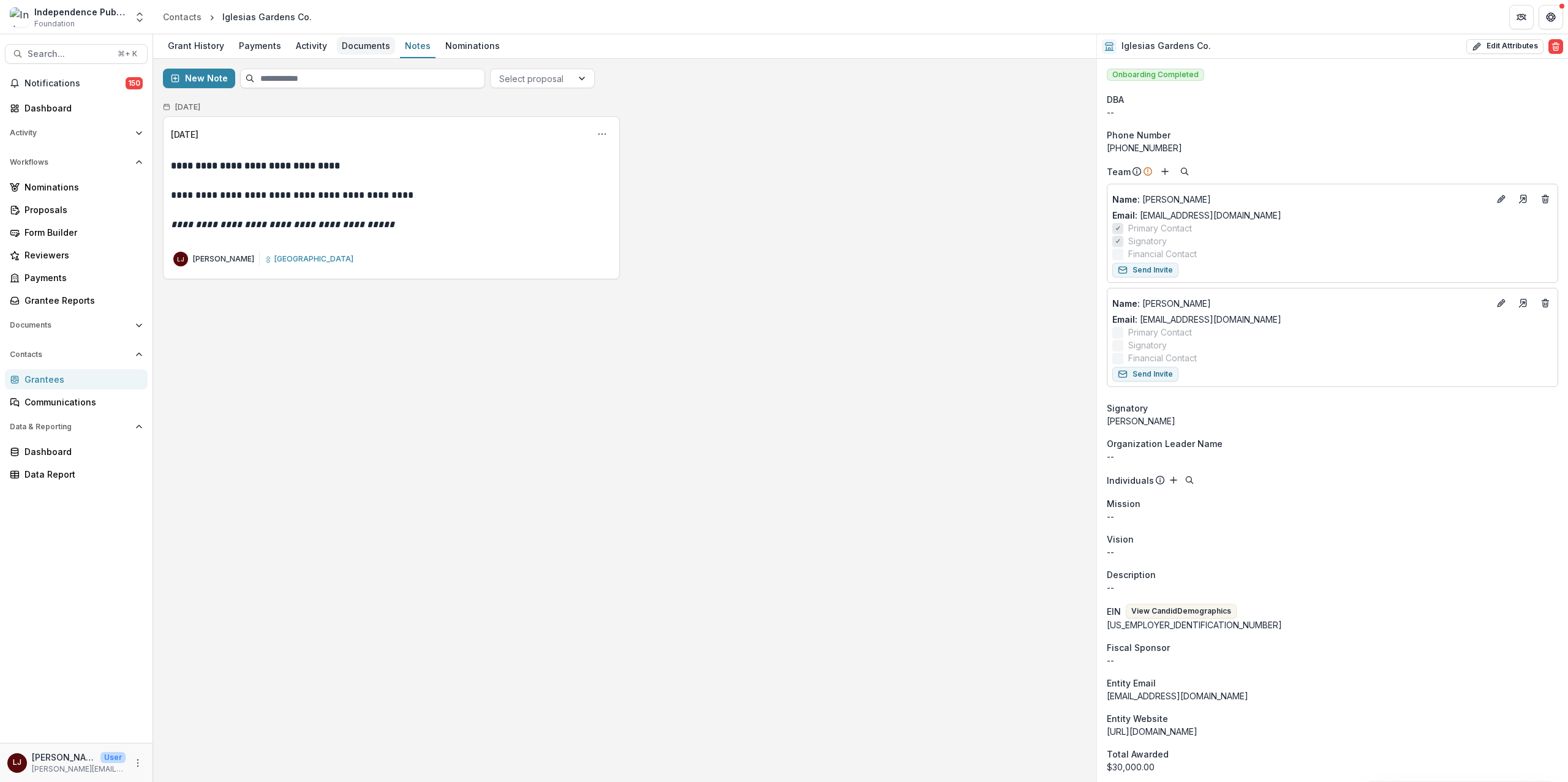
click at [361, 43] on div "Documents" at bounding box center [365, 46] width 58 height 18
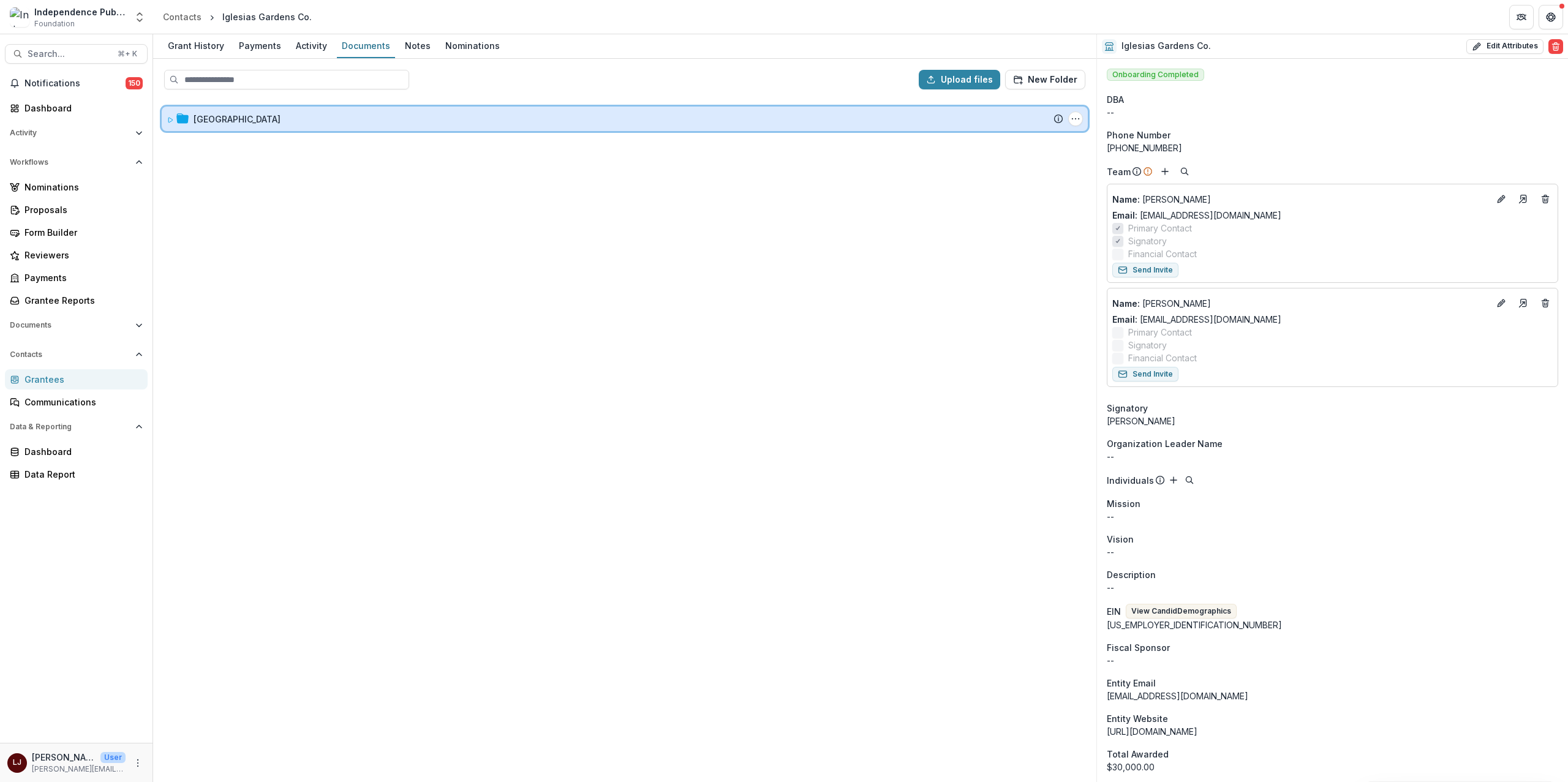
click at [167, 120] on icon at bounding box center [170, 120] width 8 height 8
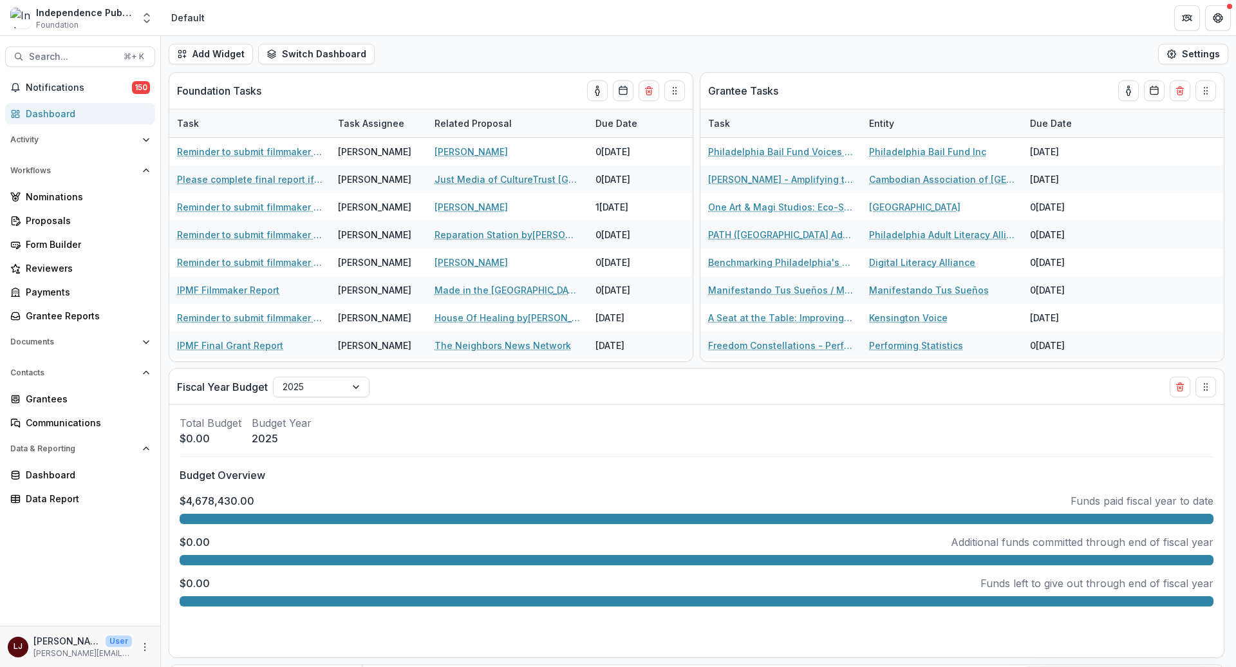
click at [985, 42] on div "Add Widget Switch Dashboard Default New Dashboard Settings" at bounding box center [698, 54] width 1075 height 36
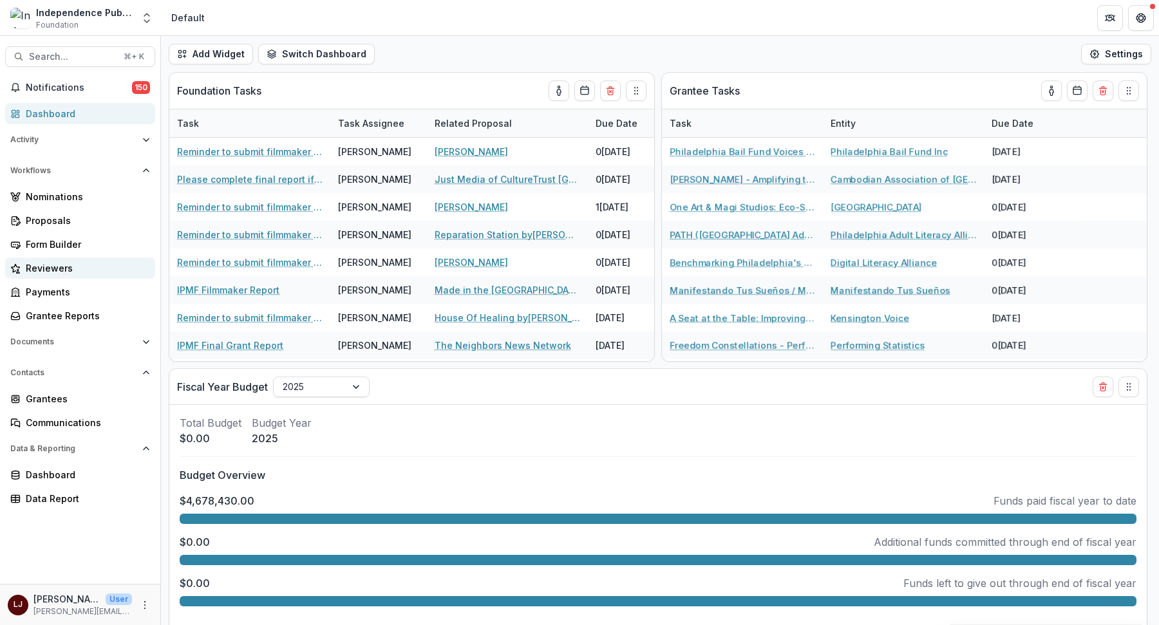
click at [62, 269] on div "Reviewers" at bounding box center [85, 268] width 119 height 14
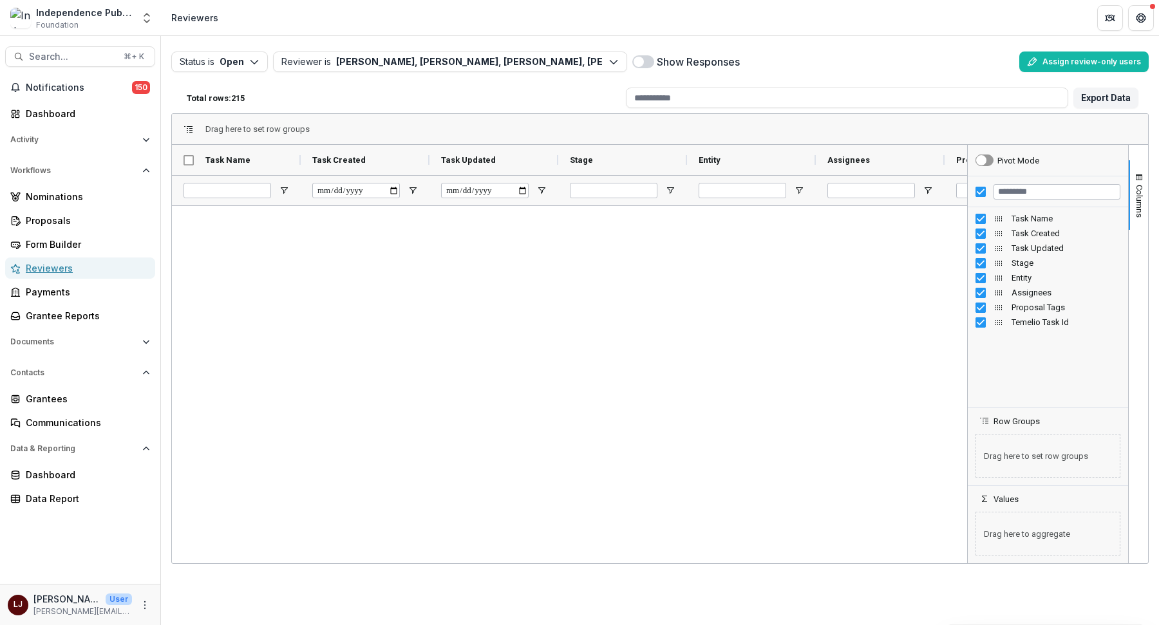
scroll to position [5300, 0]
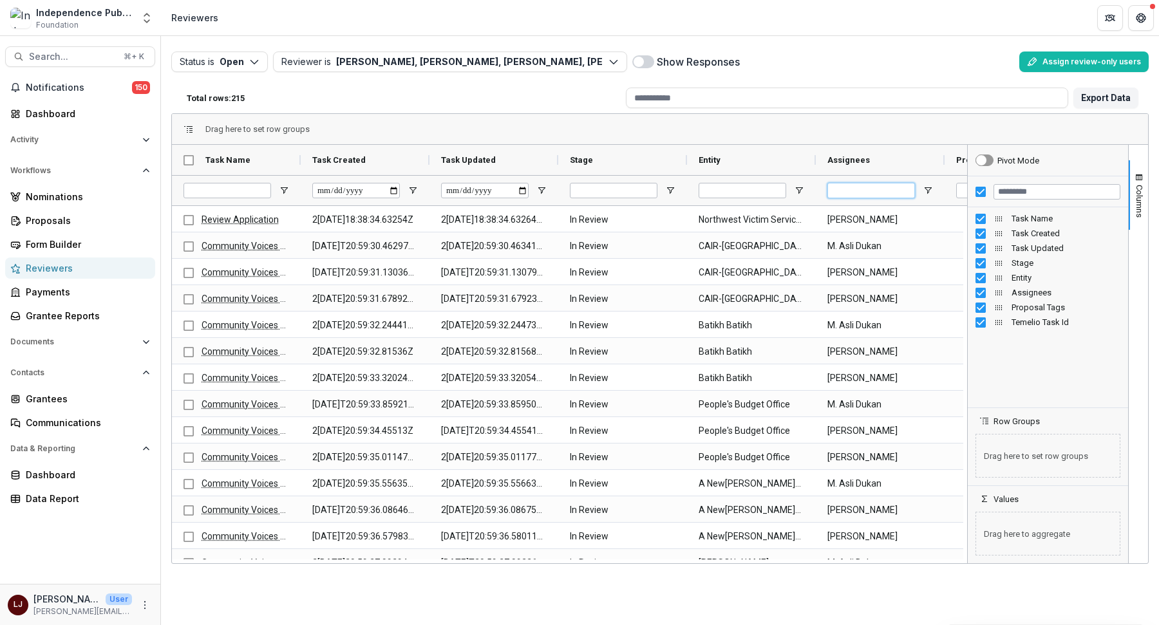
click at [843, 187] on input "Assignees Filter Input" at bounding box center [871, 190] width 88 height 15
click at [847, 194] on input "Assignees Filter Input" at bounding box center [871, 190] width 88 height 15
type input "****"
click at [624, 73] on div "Status is Open Open Completed Reviewer is [PERSON_NAME], [PERSON_NAME], [PERSON…" at bounding box center [659, 61] width 977 height 31
click at [637, 61] on span at bounding box center [638, 62] width 10 height 10
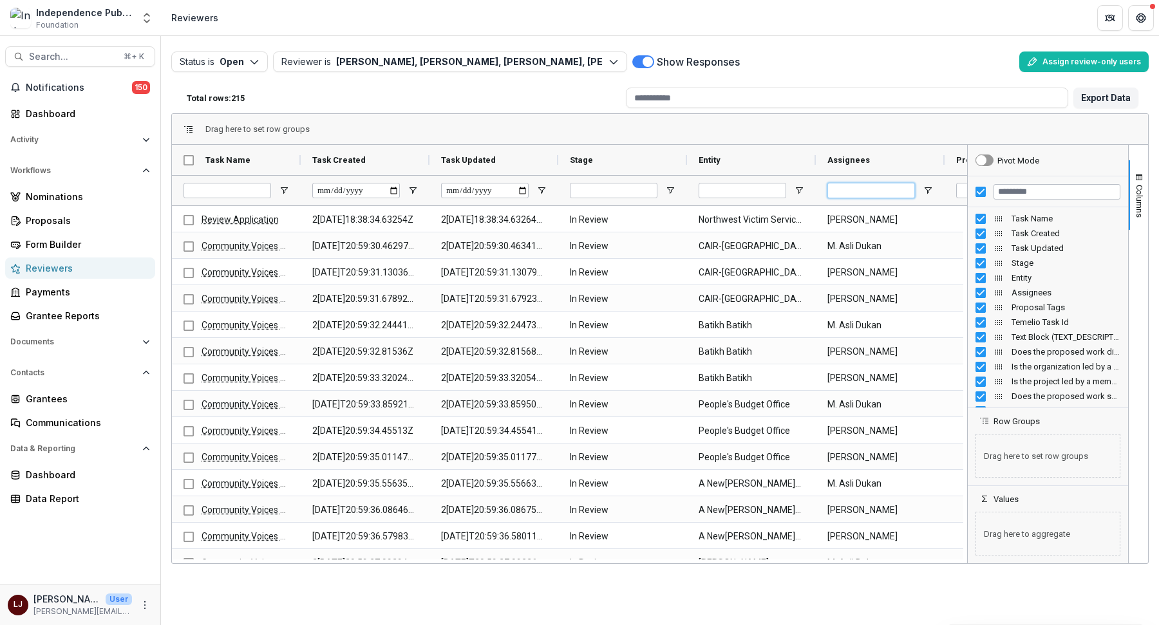
click at [877, 192] on input "Assignees Filter Input" at bounding box center [871, 190] width 88 height 15
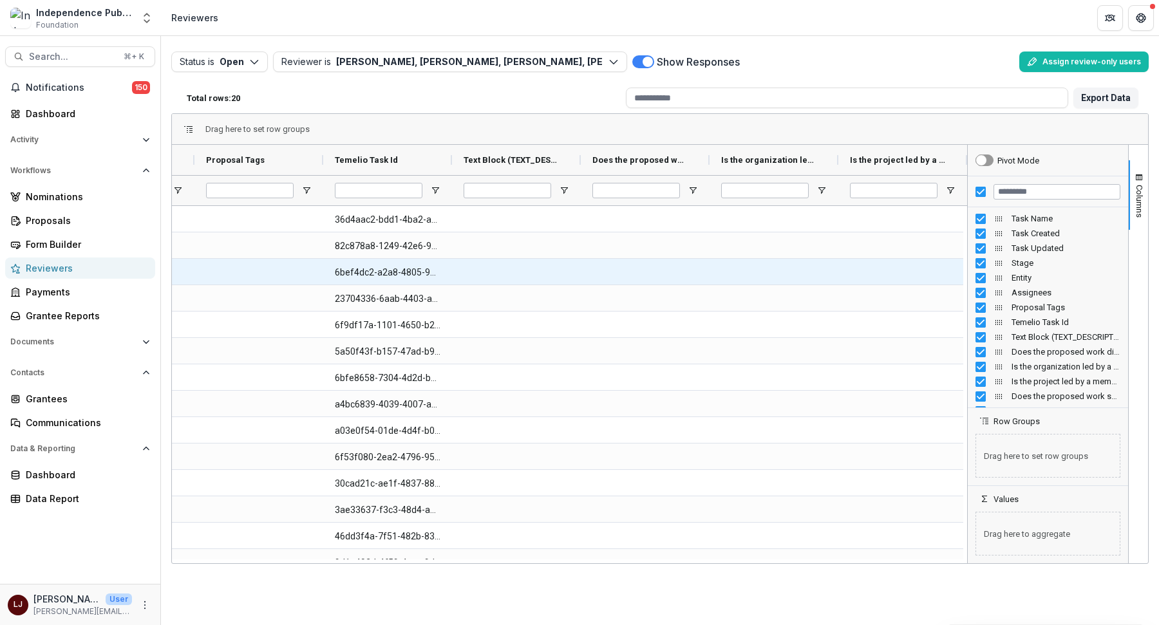
type input "****"
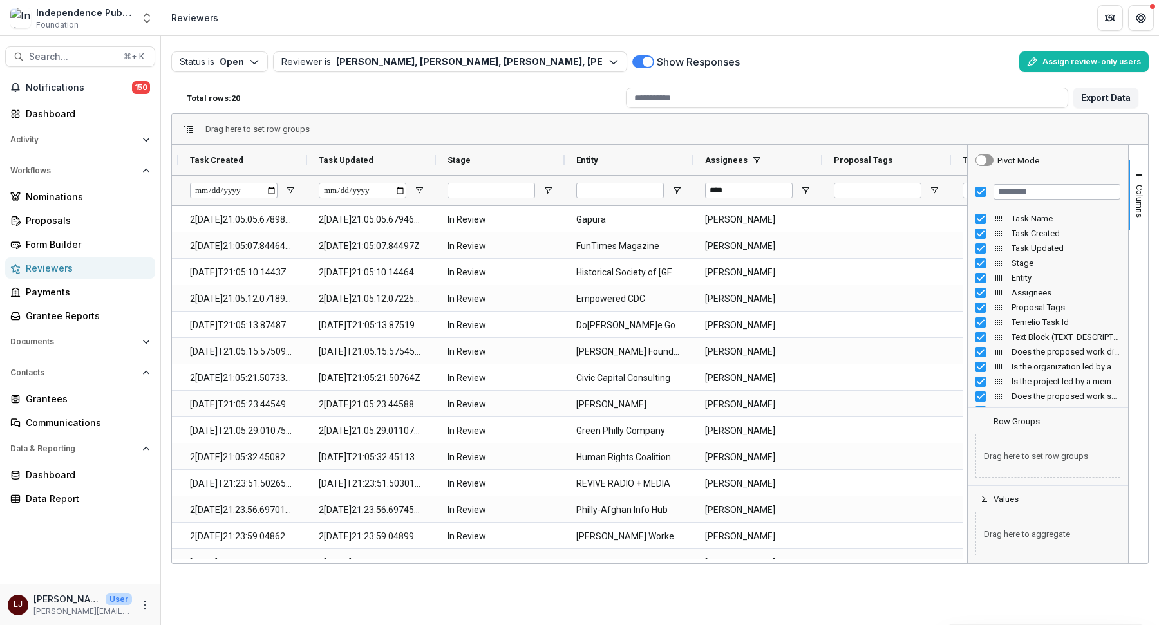
click at [749, 191] on input "****" at bounding box center [749, 190] width 88 height 15
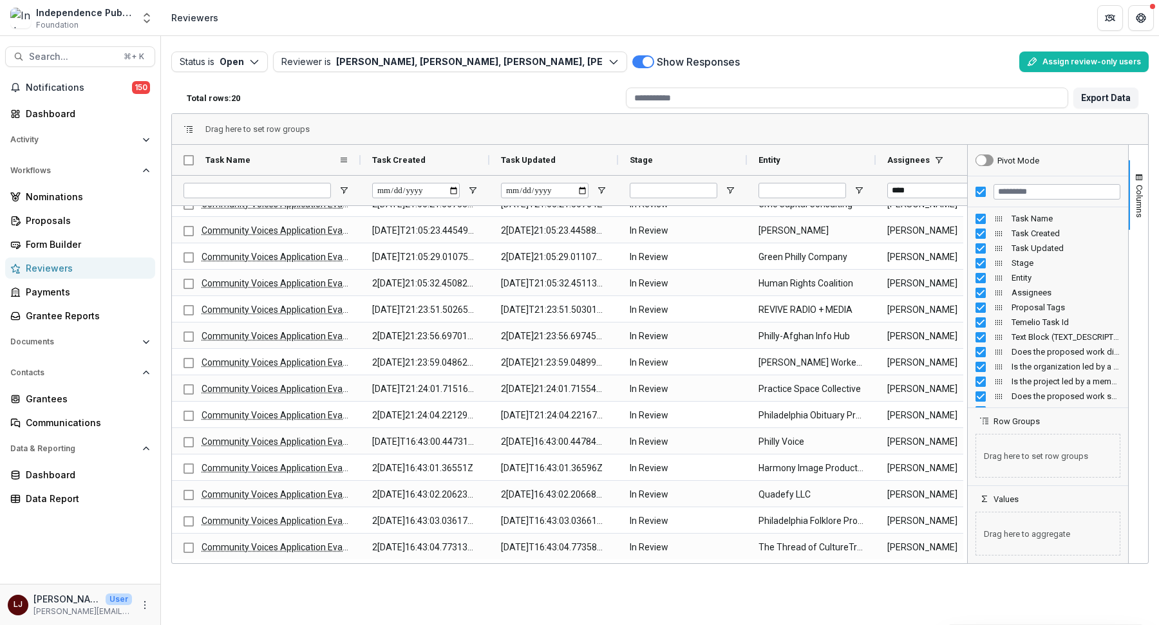
drag, startPoint x: 301, startPoint y: 158, endPoint x: 361, endPoint y: 159, distance: 59.9
click at [361, 159] on div at bounding box center [360, 160] width 5 height 30
click at [586, 56] on button "Reviewer is[PERSON_NAME],[PERSON_NAME],[PERSON_NAME],[PERSON_NAME], M. [PERSON_…" at bounding box center [450, 62] width 354 height 21
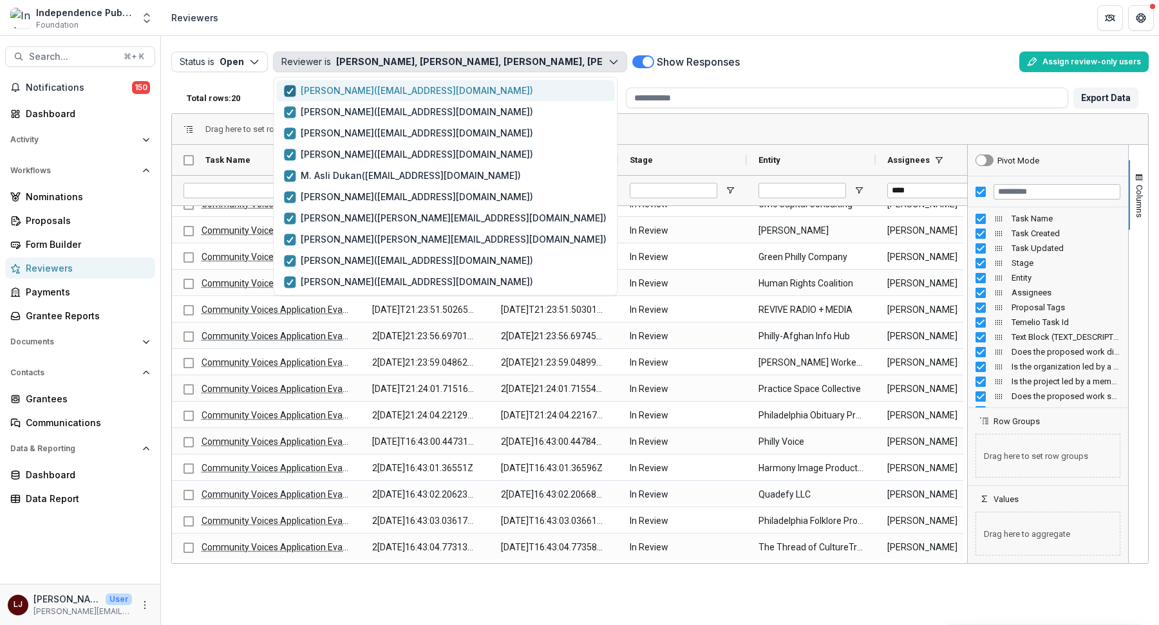
click at [288, 89] on icon "button" at bounding box center [290, 91] width 8 height 6
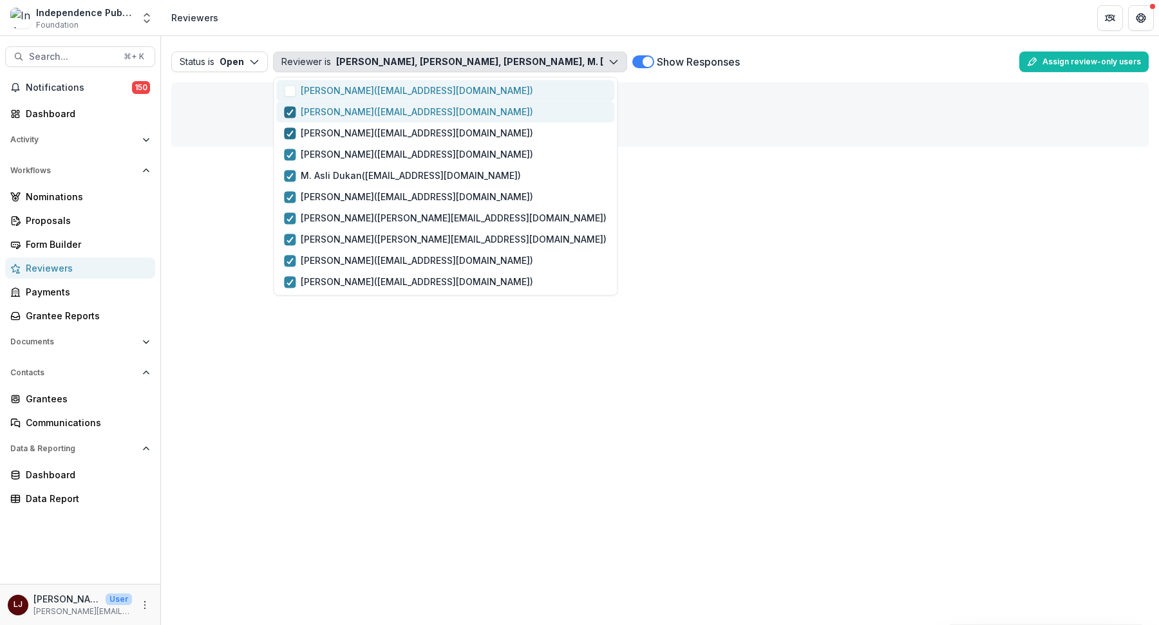
click at [287, 107] on div "button" at bounding box center [290, 112] width 8 height 10
click at [286, 130] on icon "button" at bounding box center [290, 133] width 8 height 6
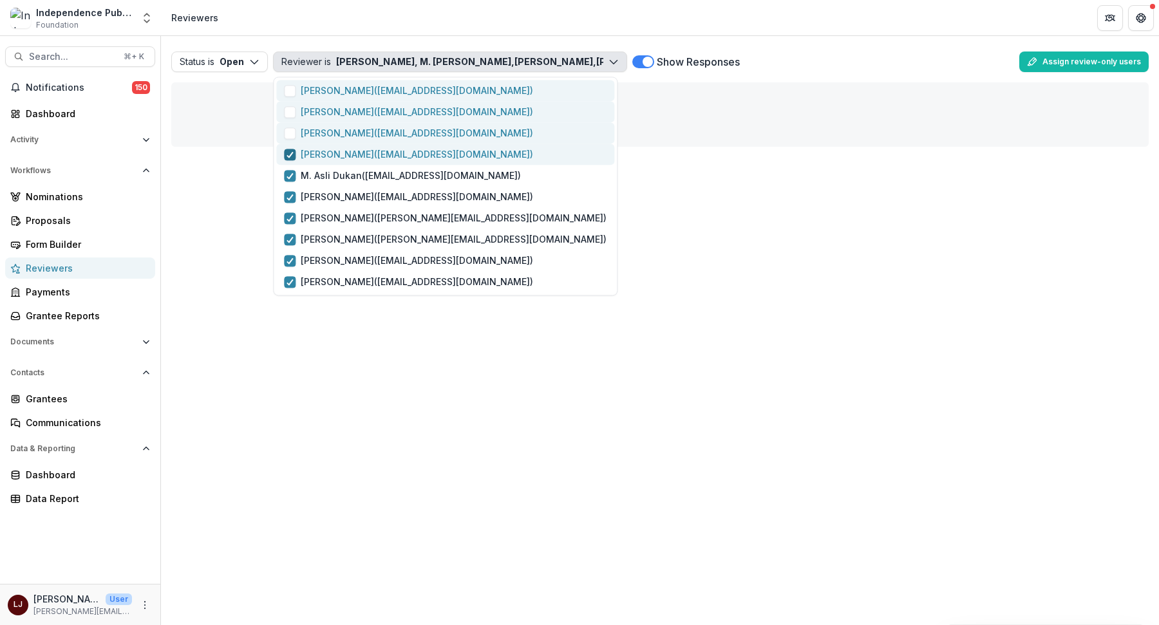
click at [286, 158] on div "button" at bounding box center [290, 154] width 8 height 10
click at [286, 181] on label "M. [PERSON_NAME] ( [EMAIL_ADDRESS][DOMAIN_NAME] )" at bounding box center [402, 176] width 237 height 14
click at [284, 211] on label "[PERSON_NAME] ( [EMAIL_ADDRESS][DOMAIN_NAME] )" at bounding box center [445, 218] width 323 height 14
click at [288, 247] on button "[PERSON_NAME] ( [PERSON_NAME][EMAIL_ADDRESS][DOMAIN_NAME] )" at bounding box center [445, 239] width 338 height 21
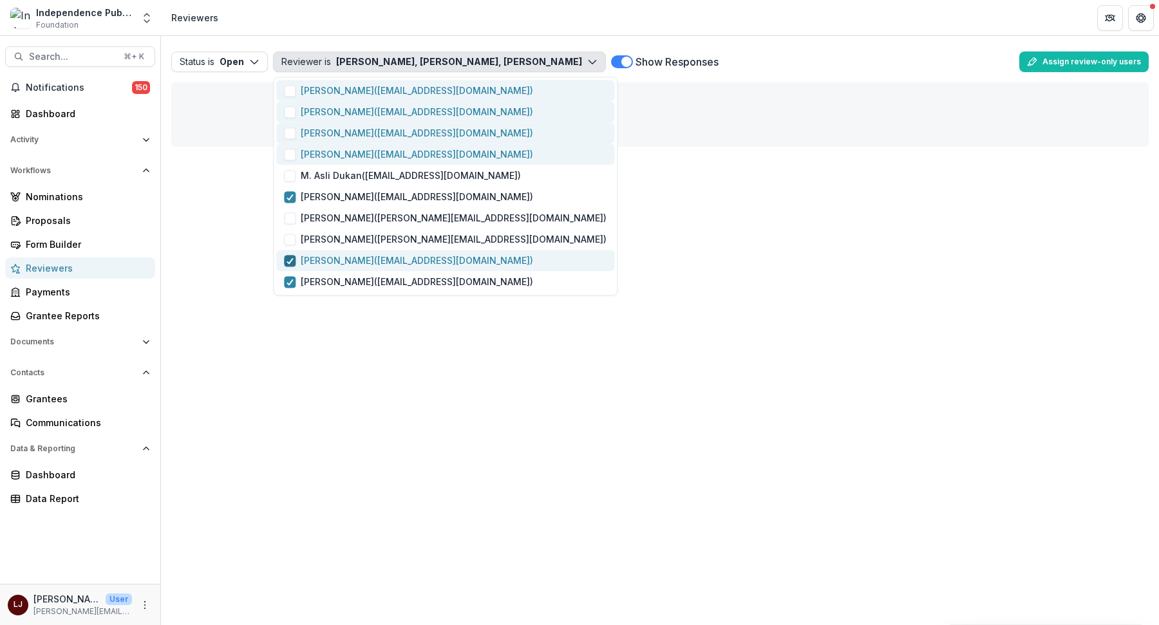
click at [288, 264] on div "button" at bounding box center [290, 261] width 8 height 10
click at [288, 280] on icon "button" at bounding box center [290, 282] width 8 height 6
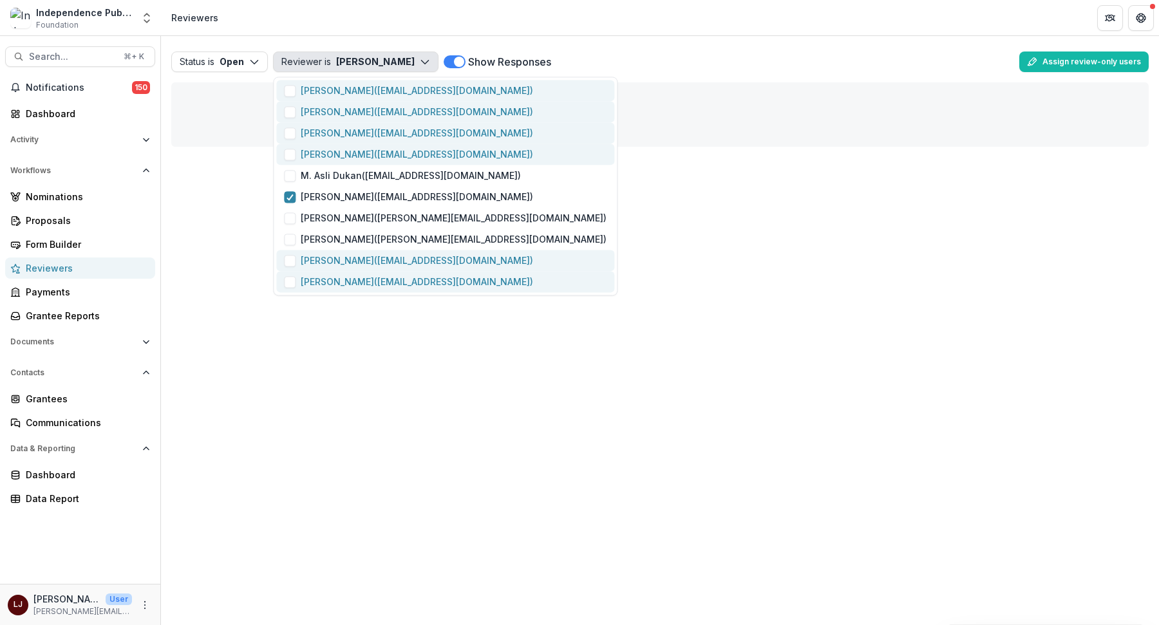
click at [593, 41] on div "Status is Open Open Completed Reviewer is [PERSON_NAME] [PERSON_NAME] ( [EMAIL_…" at bounding box center [660, 96] width 998 height 121
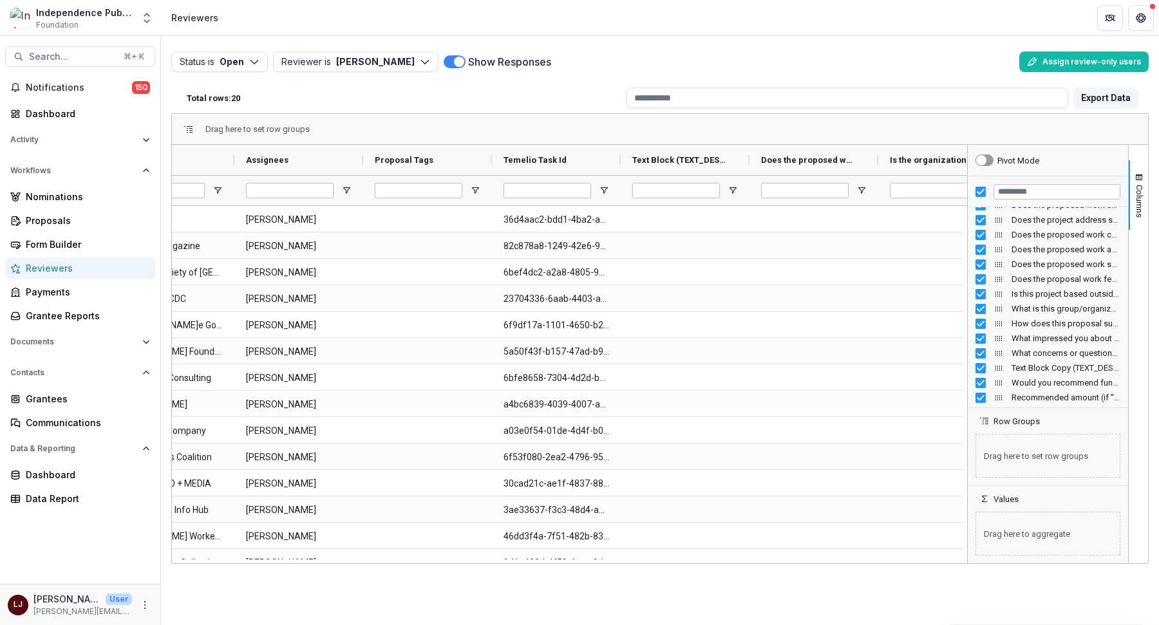
click at [420, 599] on div "Status is Open Open Completed Reviewer is [PERSON_NAME] [PERSON_NAME] ( [EMAIL_…" at bounding box center [660, 330] width 998 height 589
click at [234, 50] on div "Status is Open Open Completed Reviewer is [PERSON_NAME] [PERSON_NAME] ( [EMAIL_…" at bounding box center [659, 61] width 977 height 31
click at [227, 61] on button "Status is Open" at bounding box center [219, 62] width 97 height 21
click at [225, 113] on p "Completed" at bounding box center [238, 112] width 49 height 14
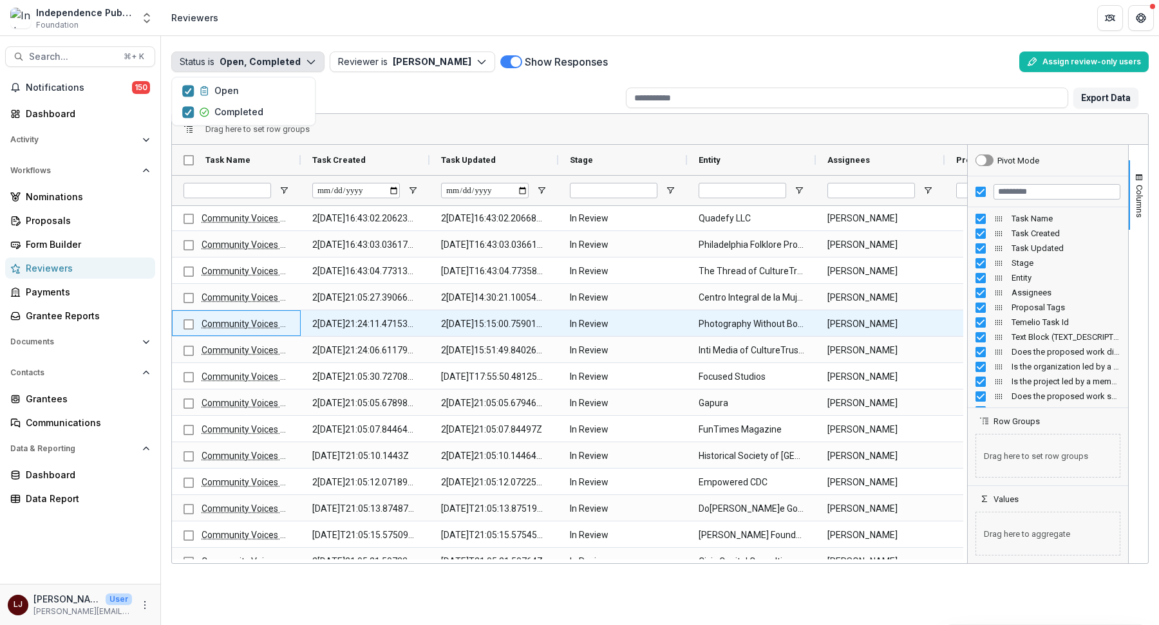
click at [185, 329] on div at bounding box center [188, 324] width 10 height 26
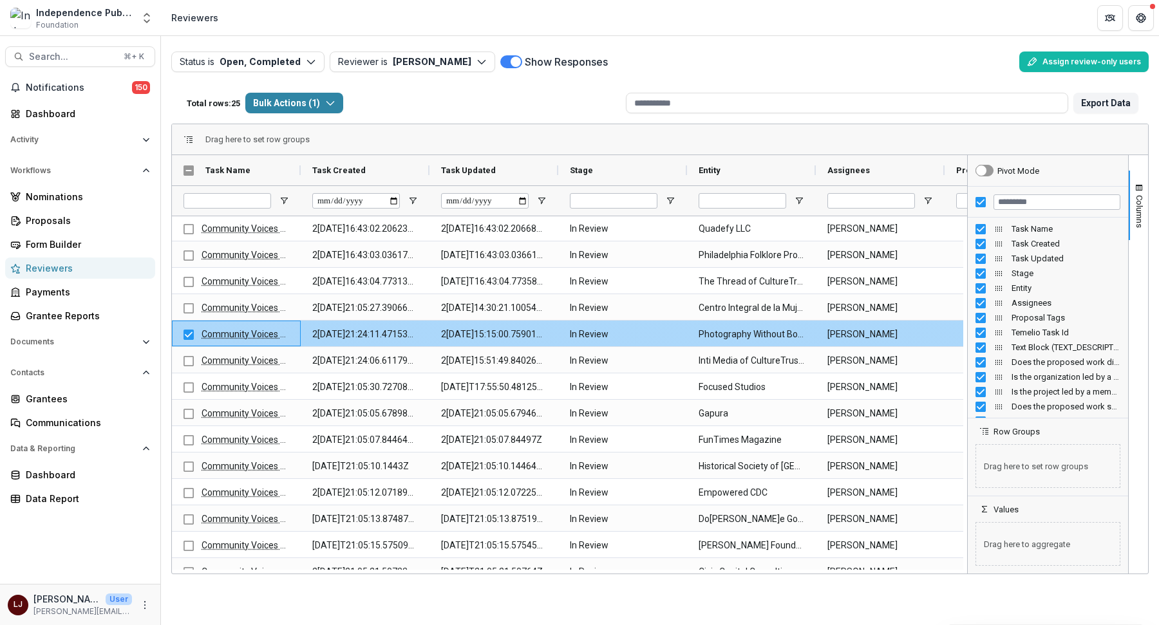
click at [185, 346] on div at bounding box center [188, 334] width 10 height 26
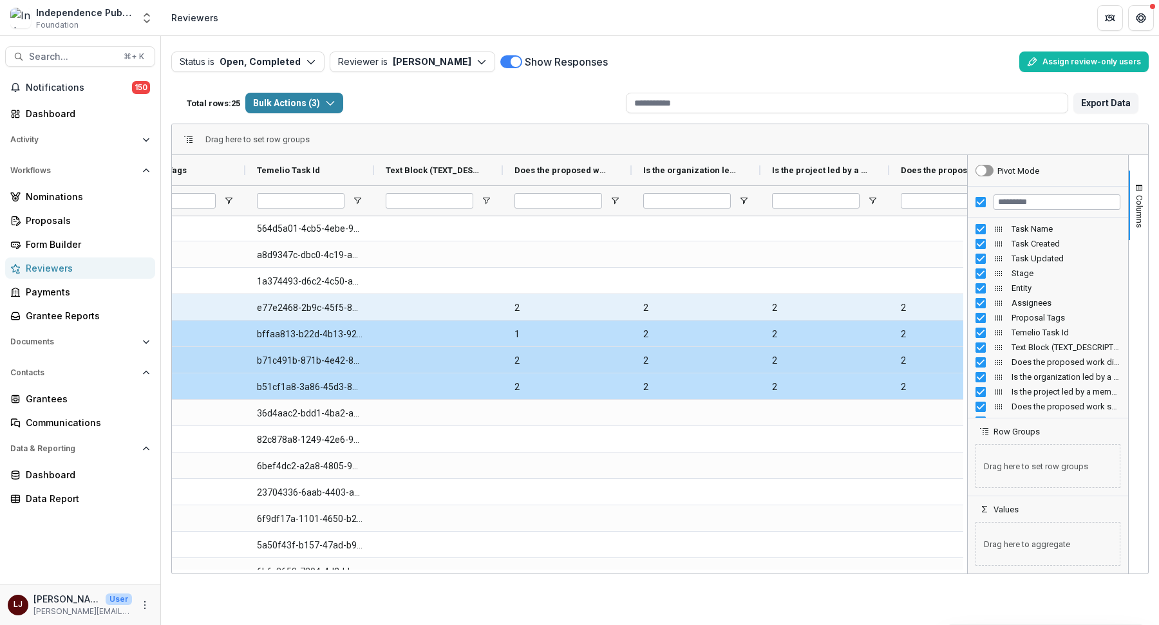
click at [381, 305] on div at bounding box center [438, 307] width 129 height 26
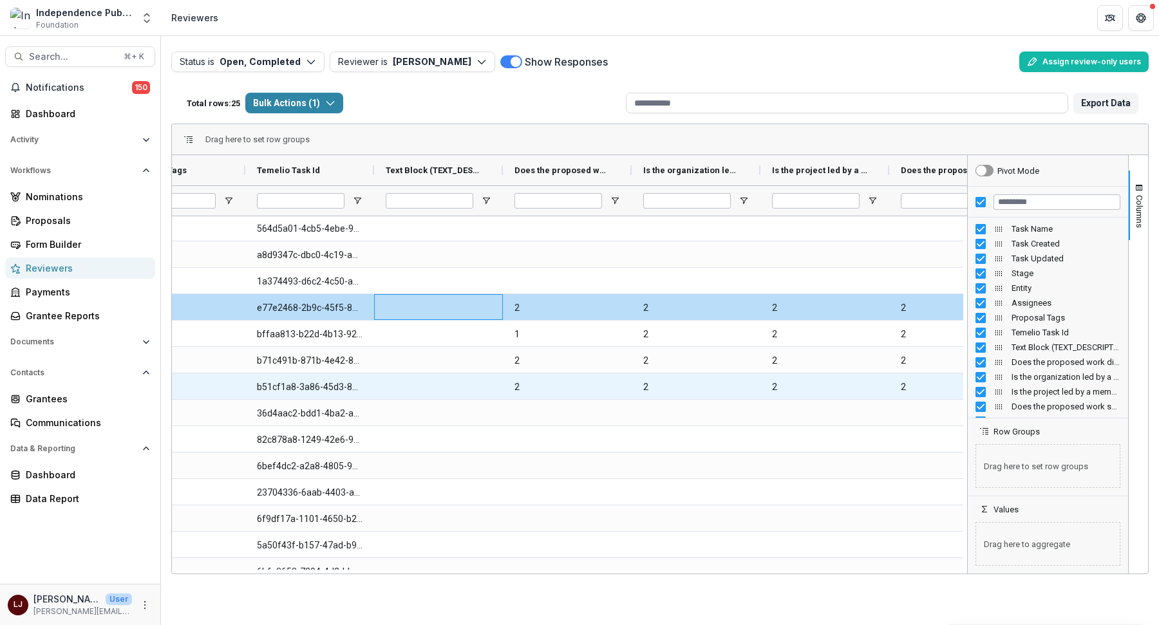
click at [400, 400] on div at bounding box center [438, 413] width 129 height 26
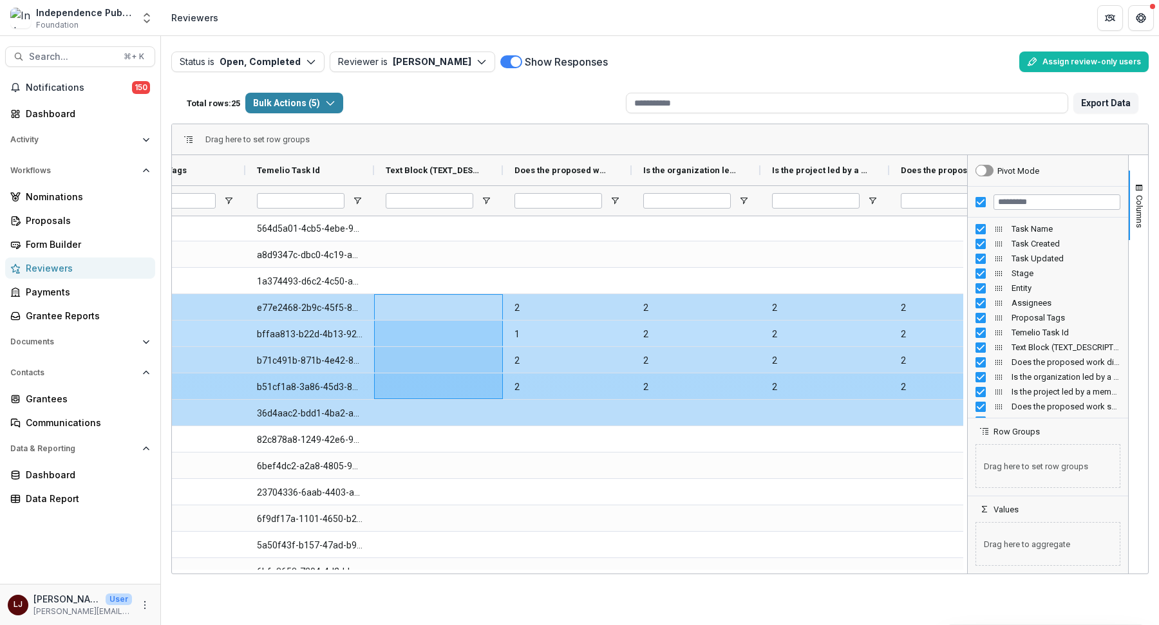
click at [393, 388] on div at bounding box center [438, 386] width 129 height 26
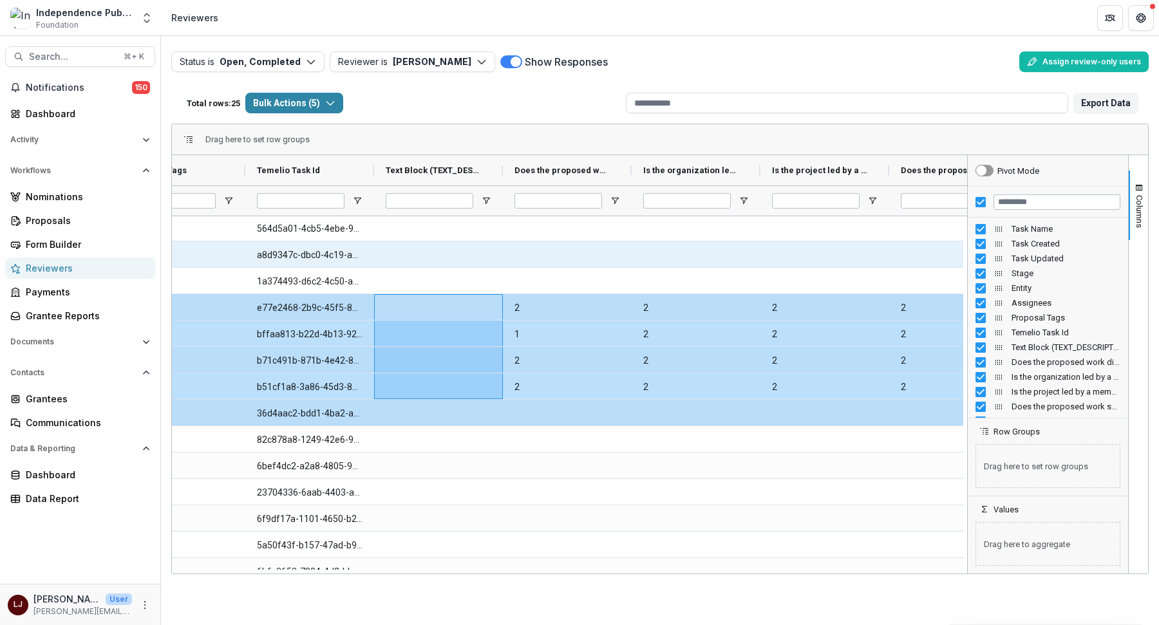
click at [517, 239] on div at bounding box center [567, 228] width 129 height 26
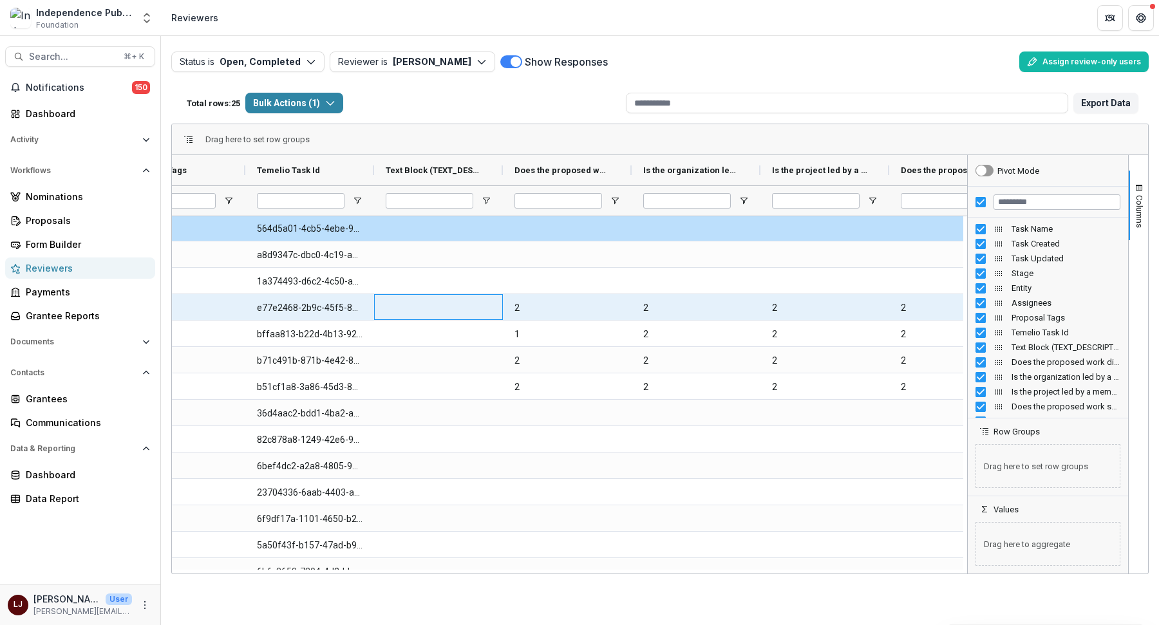
click at [438, 315] on div at bounding box center [438, 307] width 129 height 26
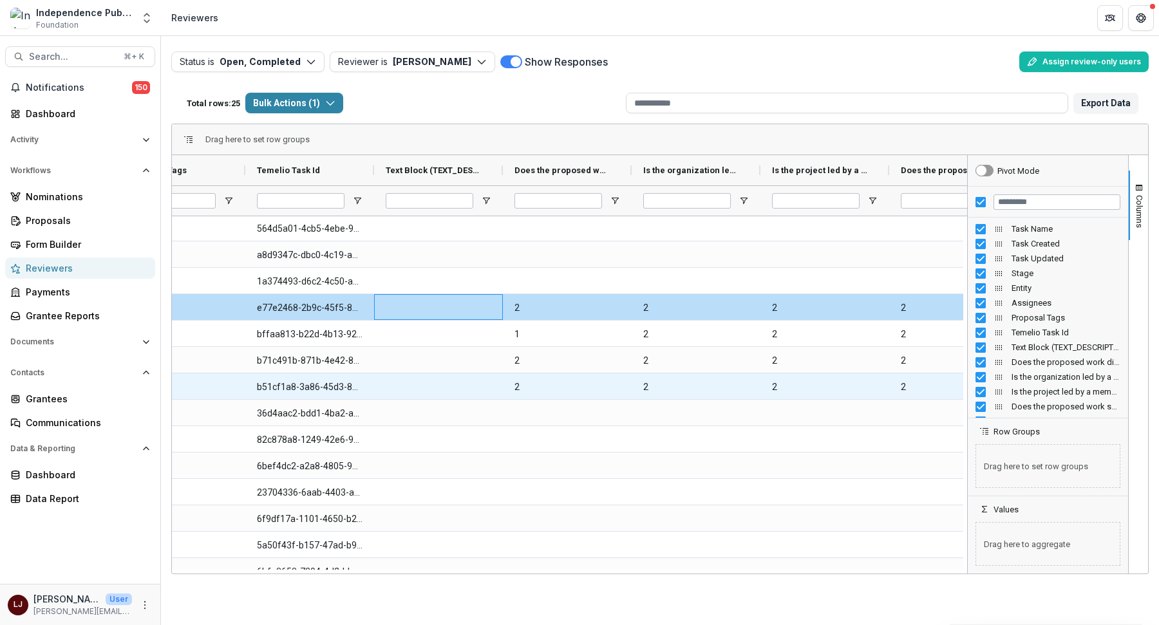
click at [420, 381] on div at bounding box center [438, 386] width 129 height 26
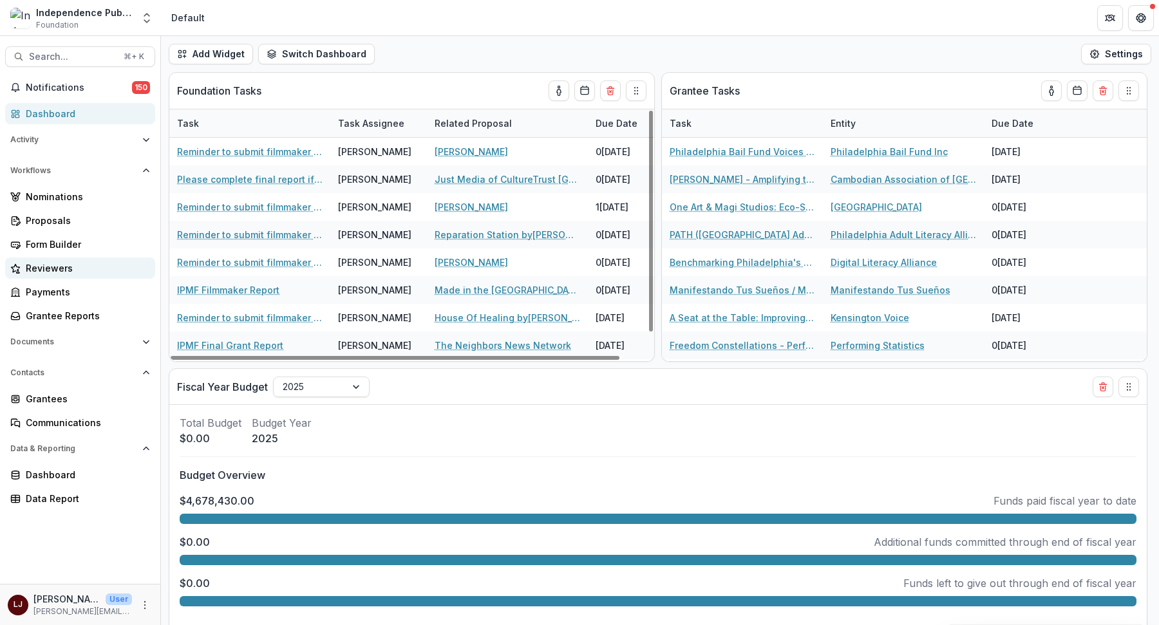
click at [56, 276] on link "Reviewers" at bounding box center [80, 268] width 150 height 21
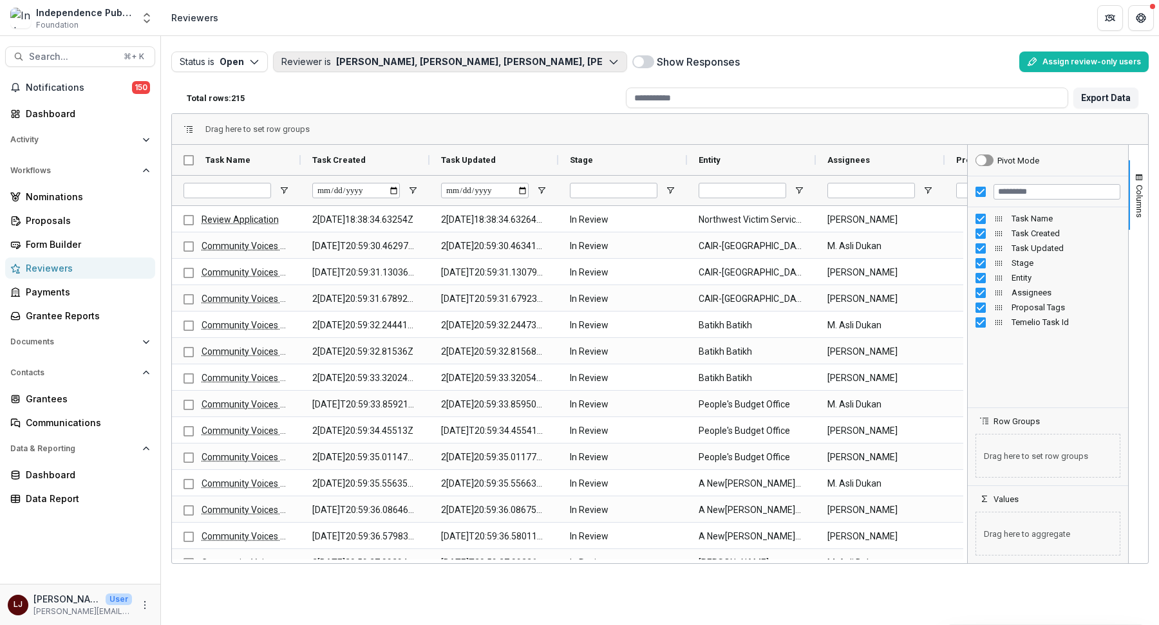
click at [532, 55] on button "Reviewer is[PERSON_NAME],[PERSON_NAME],[PERSON_NAME],[PERSON_NAME], M. [PERSON_…" at bounding box center [450, 62] width 354 height 21
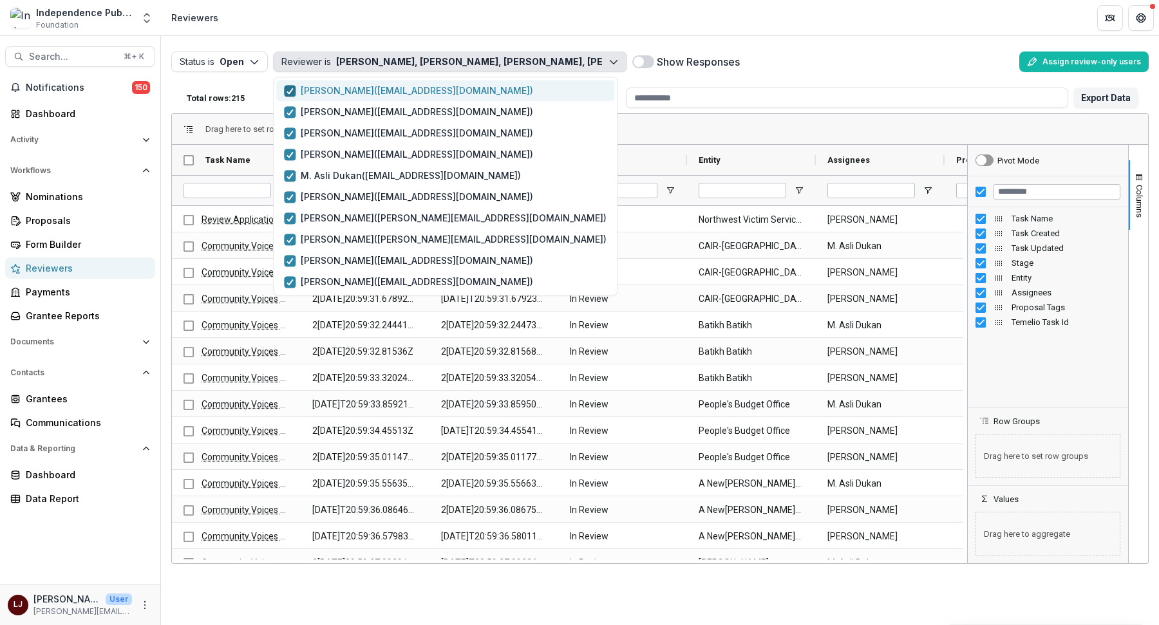
click at [288, 89] on icon "button" at bounding box center [290, 91] width 8 height 6
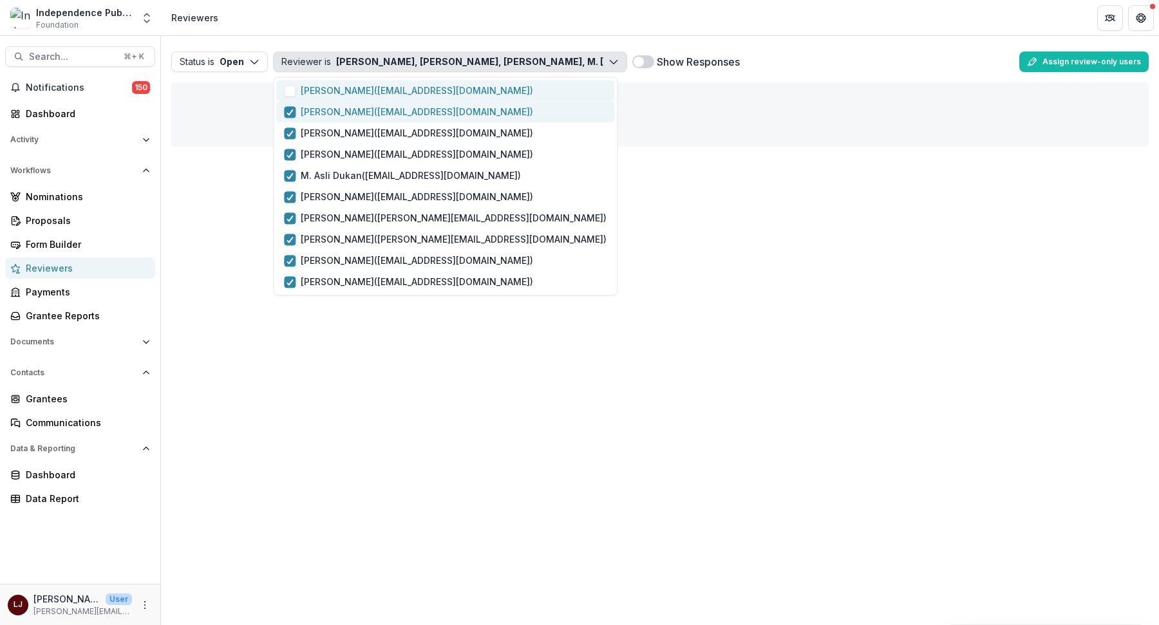
click at [326, 109] on p "[PERSON_NAME] ( [EMAIL_ADDRESS][DOMAIN_NAME] )" at bounding box center [417, 112] width 232 height 14
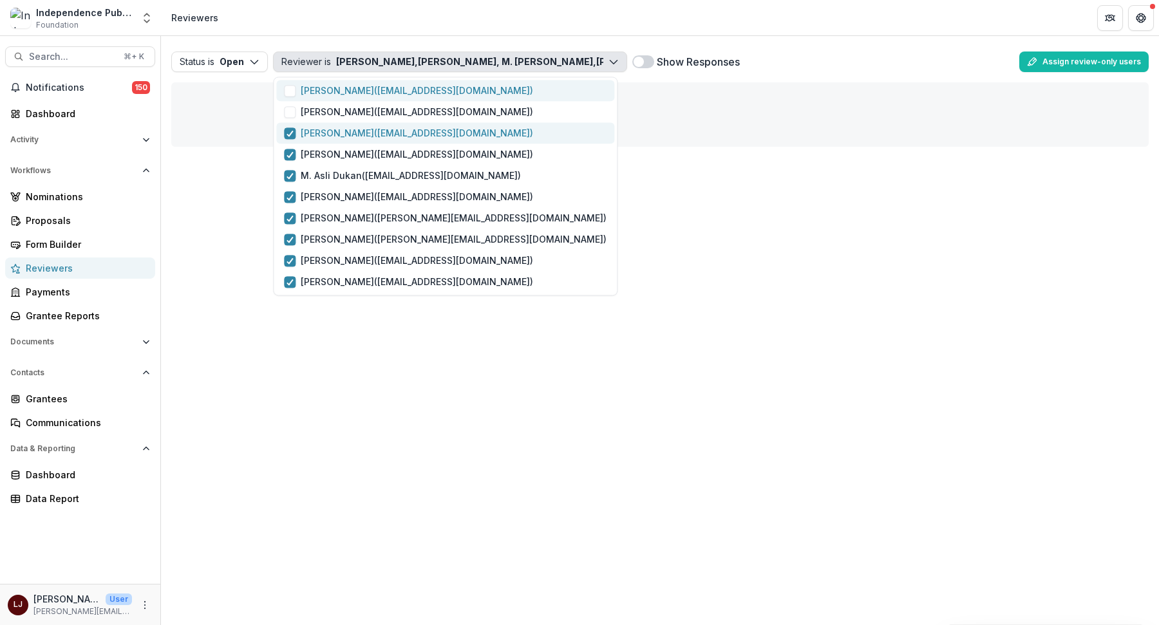
click at [323, 135] on p "[PERSON_NAME] ( [EMAIL_ADDRESS][DOMAIN_NAME] )" at bounding box center [417, 133] width 232 height 14
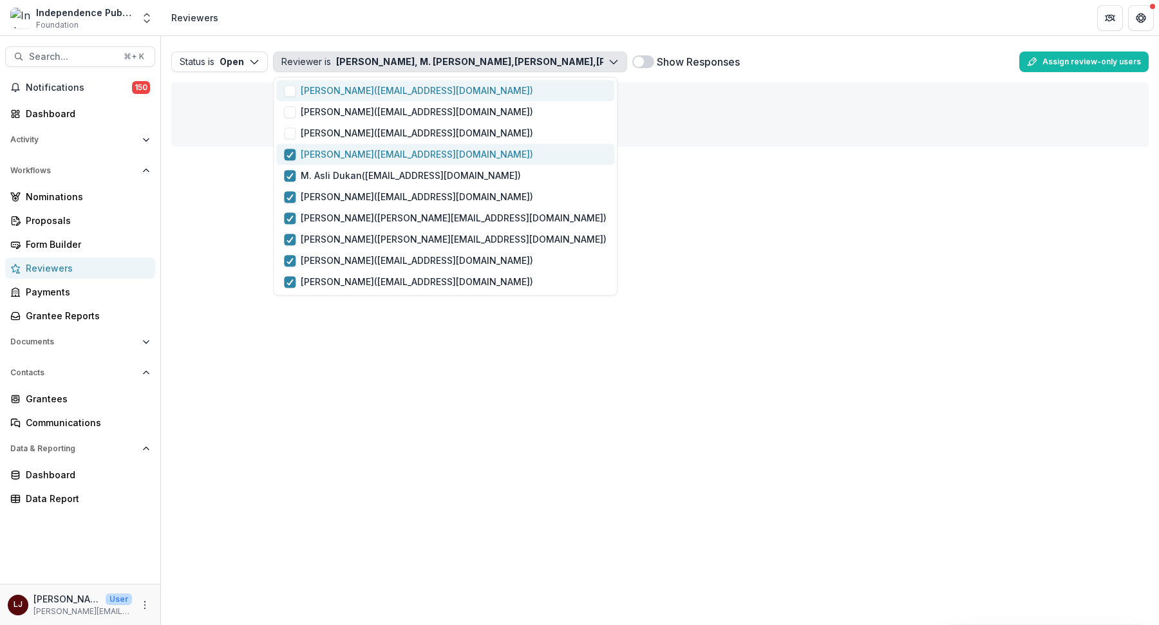
click at [328, 155] on p "[PERSON_NAME] ( [EMAIL_ADDRESS][DOMAIN_NAME] )" at bounding box center [417, 154] width 232 height 14
click at [324, 178] on p "M. [PERSON_NAME] ( [EMAIL_ADDRESS][DOMAIN_NAME] )" at bounding box center [411, 176] width 220 height 14
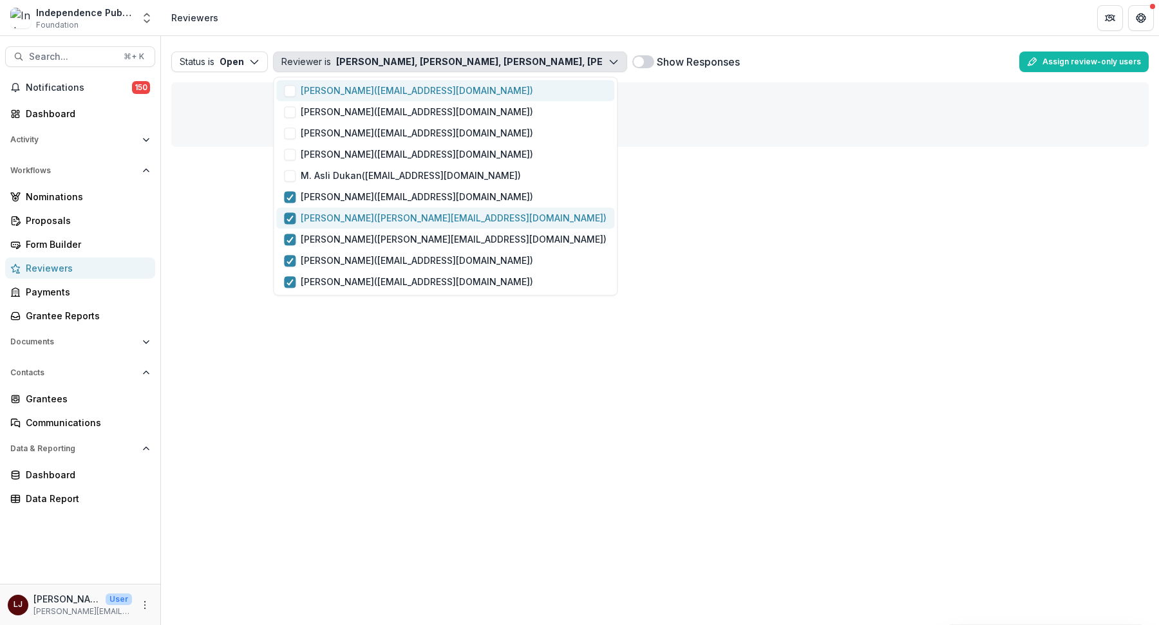
click at [320, 218] on p "[PERSON_NAME] ( [EMAIL_ADDRESS][DOMAIN_NAME] )" at bounding box center [454, 218] width 306 height 14
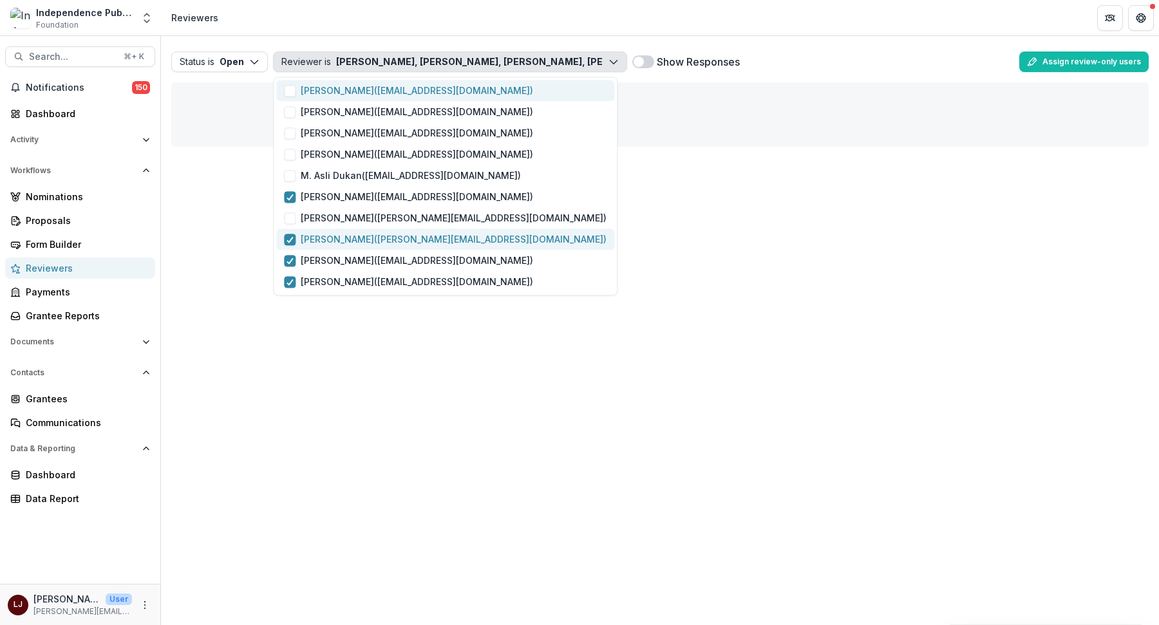
click at [317, 244] on p "[PERSON_NAME] ( [PERSON_NAME][EMAIL_ADDRESS][DOMAIN_NAME] )" at bounding box center [454, 239] width 306 height 14
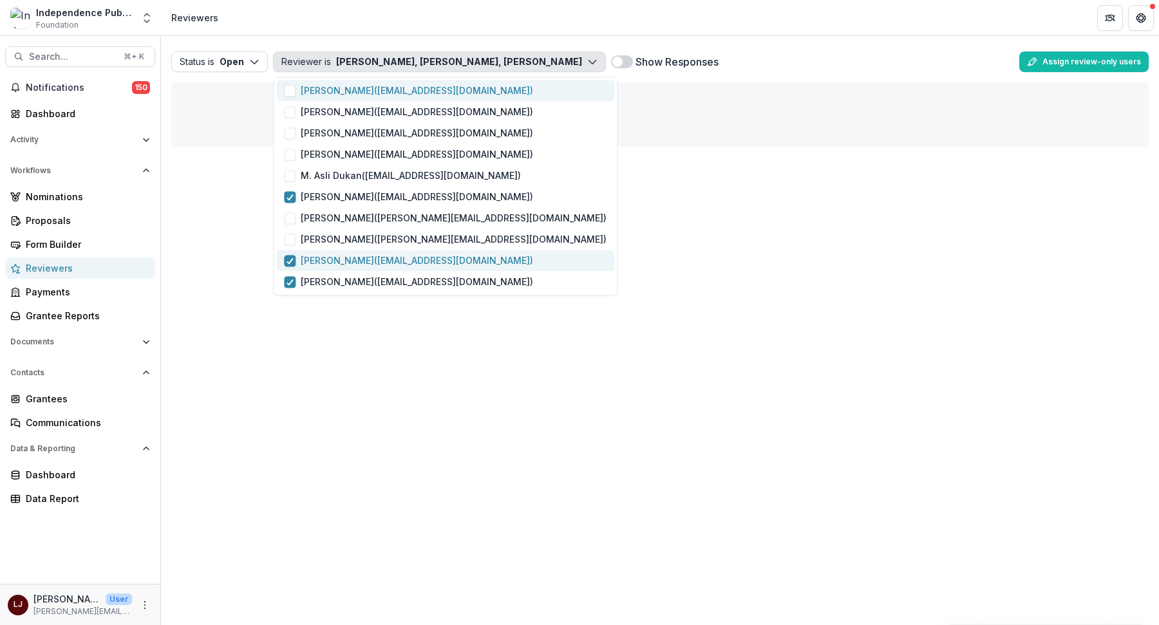
click at [317, 262] on p "[PERSON_NAME] ( [EMAIL_ADDRESS][DOMAIN_NAME] )" at bounding box center [417, 261] width 232 height 14
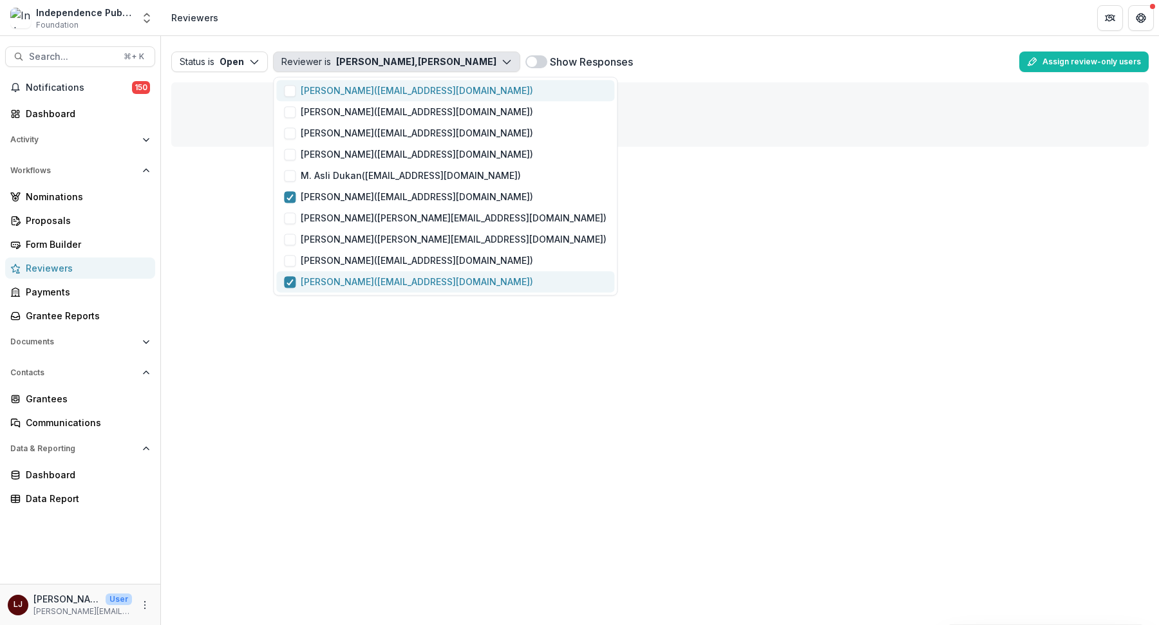
click at [317, 284] on p "[PERSON_NAME] ( [EMAIL_ADDRESS][DOMAIN_NAME] )" at bounding box center [417, 282] width 232 height 14
click at [585, 60] on div "Show Responses" at bounding box center [729, 62] width 570 height 21
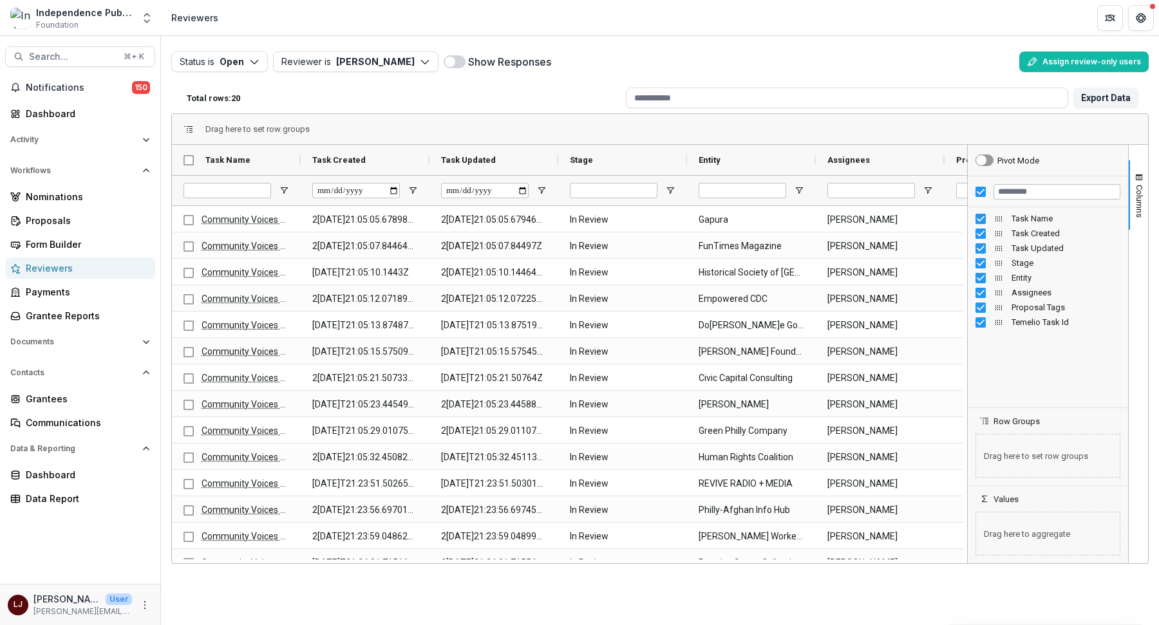
click at [445, 62] on span at bounding box center [450, 62] width 10 height 10
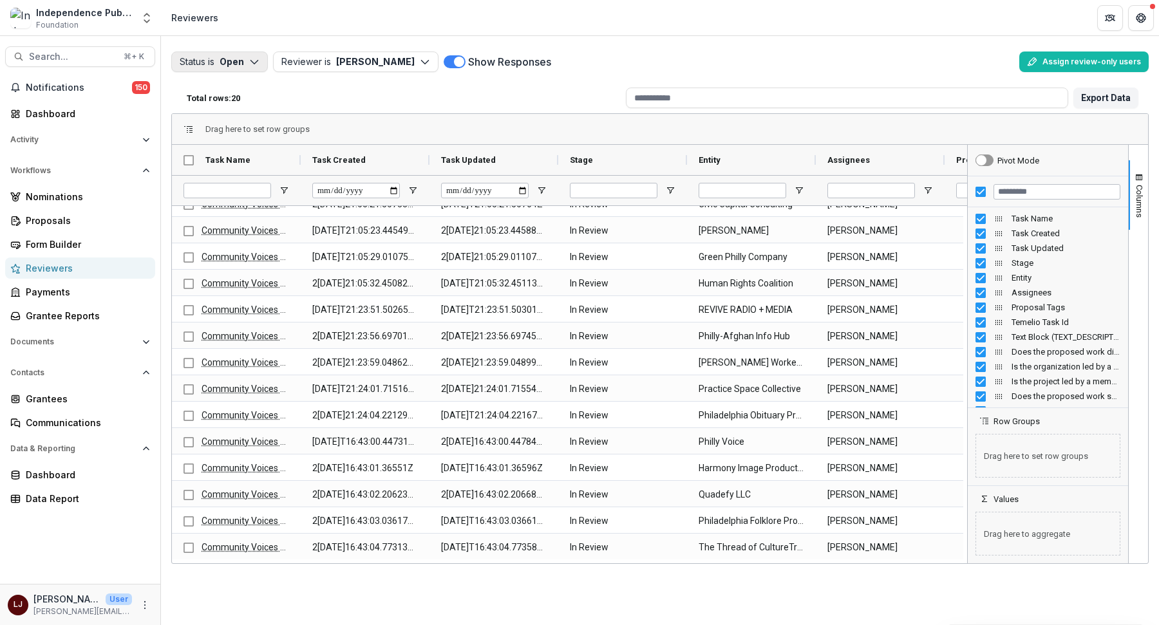
click at [238, 63] on button "Status is Open" at bounding box center [219, 62] width 97 height 21
click at [236, 111] on p "Completed" at bounding box center [238, 112] width 49 height 14
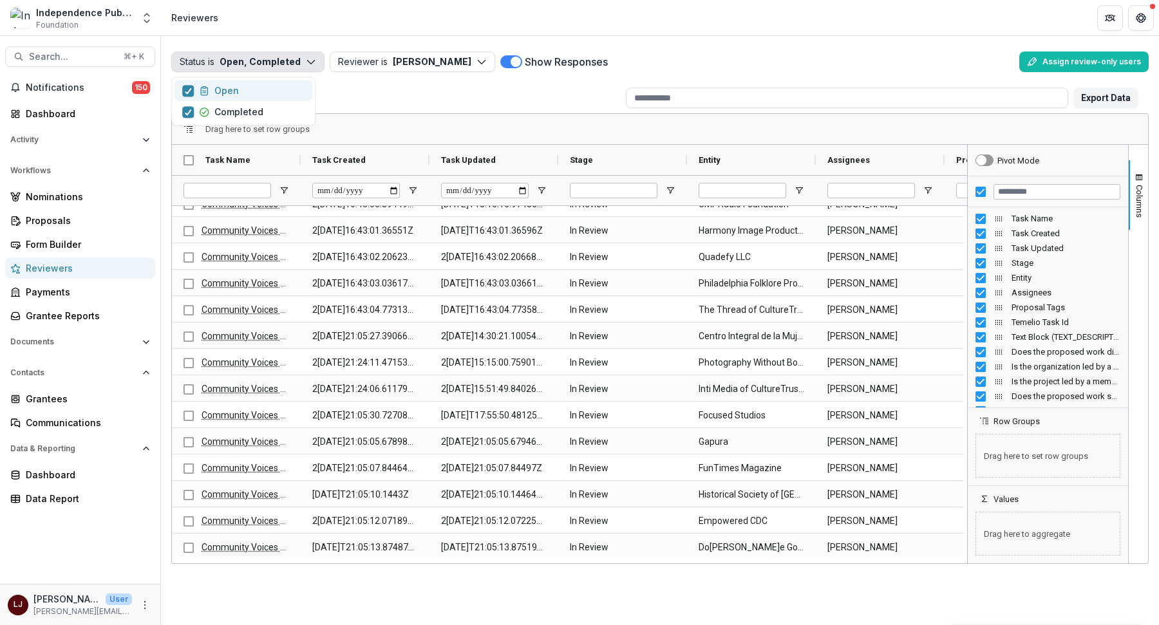
click at [218, 90] on p "Open" at bounding box center [226, 91] width 24 height 14
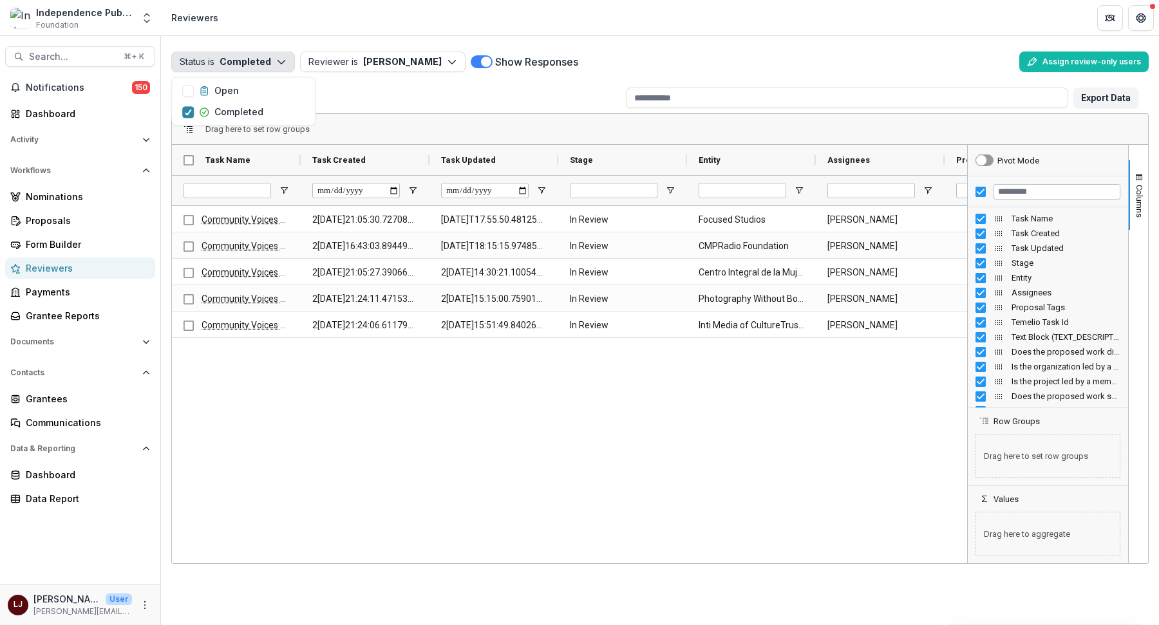
click at [380, 409] on div "Community Voices Application Evaluation [DATE]T21:05:30.727087Z [DATE]T17:55:50…" at bounding box center [569, 382] width 795 height 353
click at [425, 59] on button "Reviewer is [PERSON_NAME]" at bounding box center [382, 62] width 165 height 21
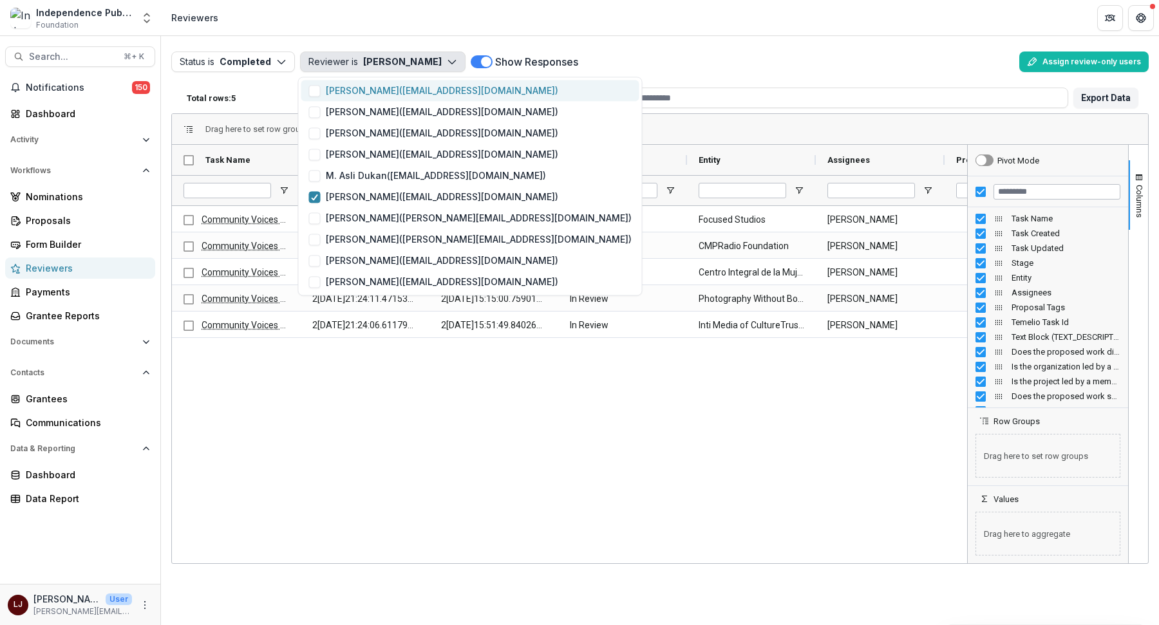
click at [361, 80] on button "[PERSON_NAME] ( [EMAIL_ADDRESS][DOMAIN_NAME] )" at bounding box center [470, 90] width 338 height 21
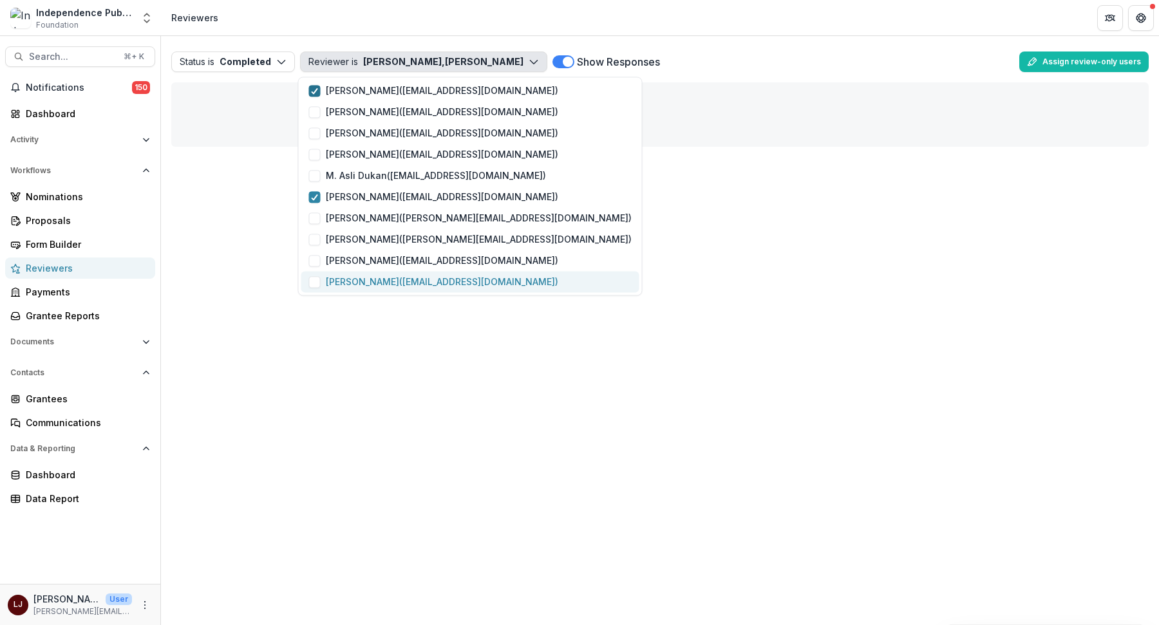
click at [355, 272] on button "[PERSON_NAME] ( [EMAIL_ADDRESS][DOMAIN_NAME] )" at bounding box center [470, 281] width 338 height 21
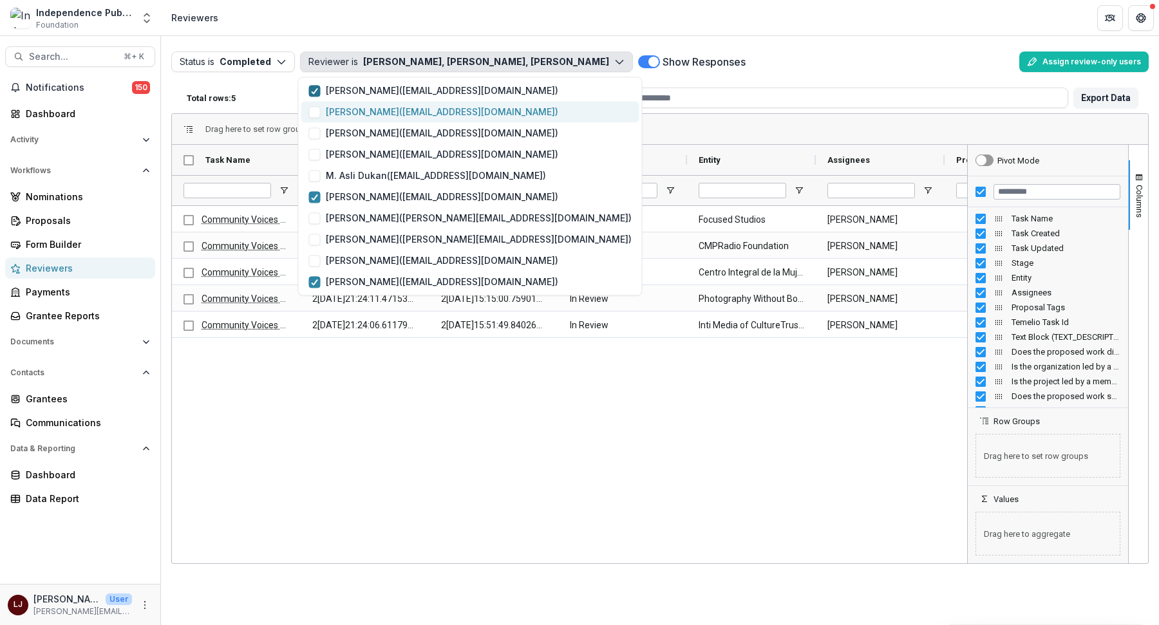
click at [348, 110] on p "[PERSON_NAME] ( [EMAIL_ADDRESS][DOMAIN_NAME] )" at bounding box center [442, 112] width 232 height 14
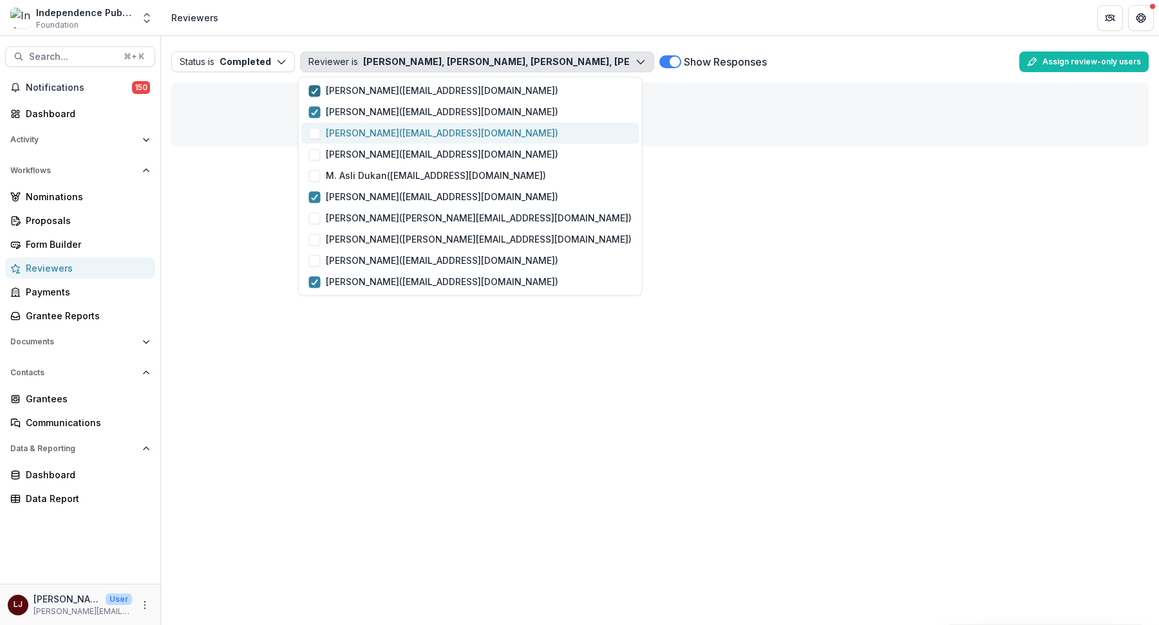
click at [348, 130] on p "[PERSON_NAME] ( [EMAIL_ADDRESS][DOMAIN_NAME] )" at bounding box center [442, 133] width 232 height 14
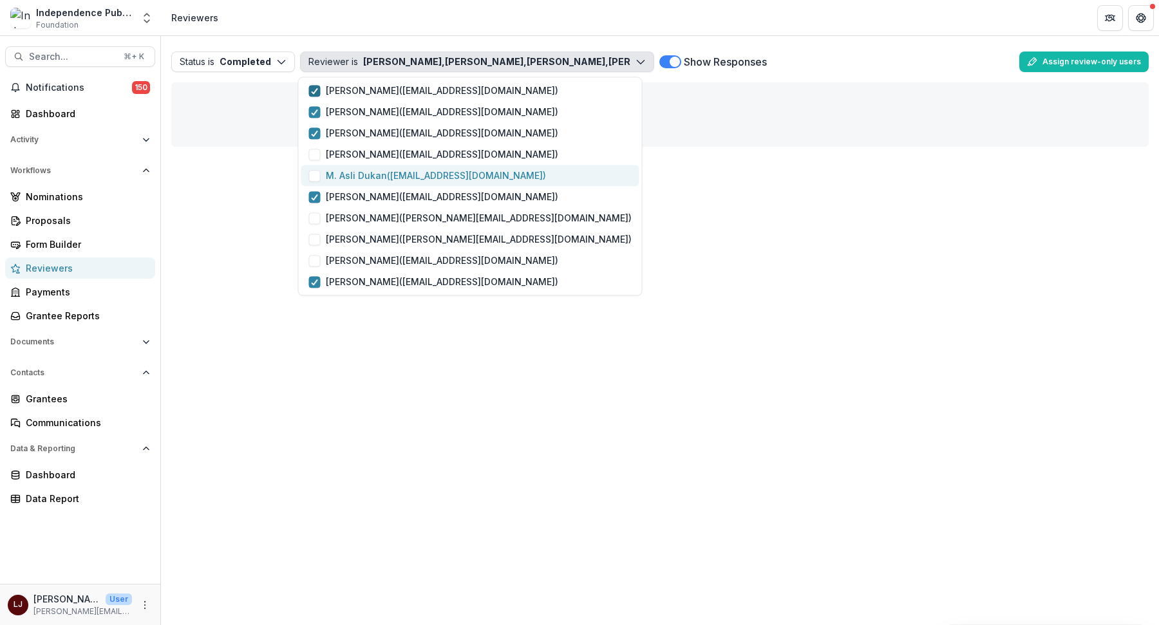
click at [348, 165] on button "M. [PERSON_NAME] ( [EMAIL_ADDRESS][DOMAIN_NAME] )" at bounding box center [470, 175] width 338 height 21
click at [348, 155] on p "[PERSON_NAME] ( [EMAIL_ADDRESS][DOMAIN_NAME] )" at bounding box center [442, 154] width 232 height 14
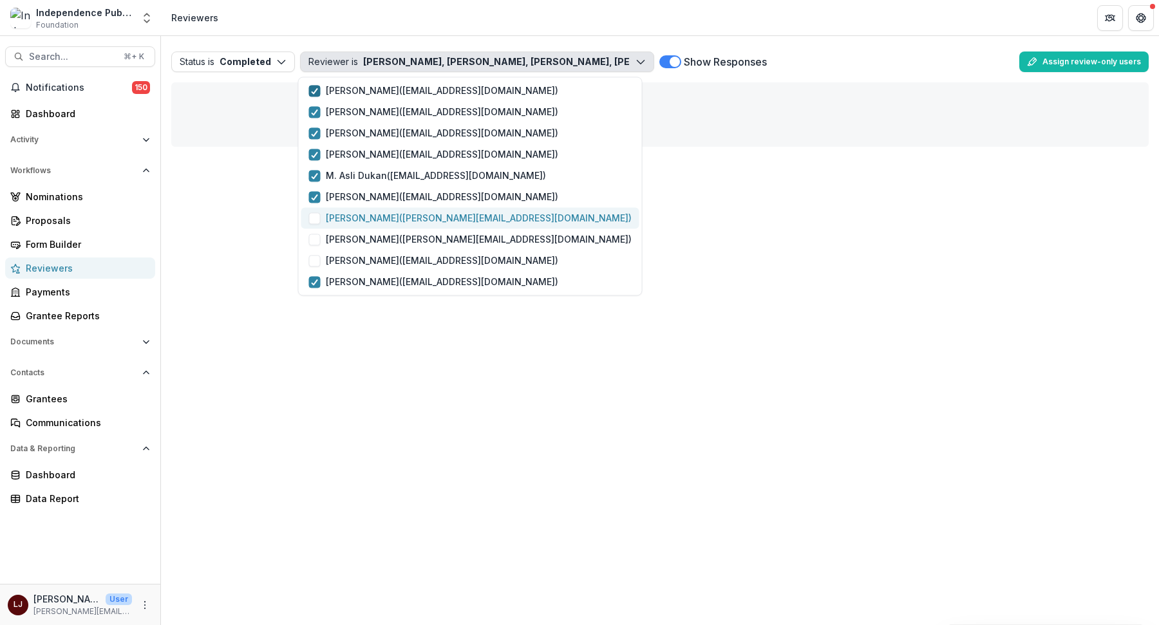
click at [350, 214] on p "[PERSON_NAME] ( [EMAIL_ADDRESS][DOMAIN_NAME] )" at bounding box center [479, 218] width 306 height 14
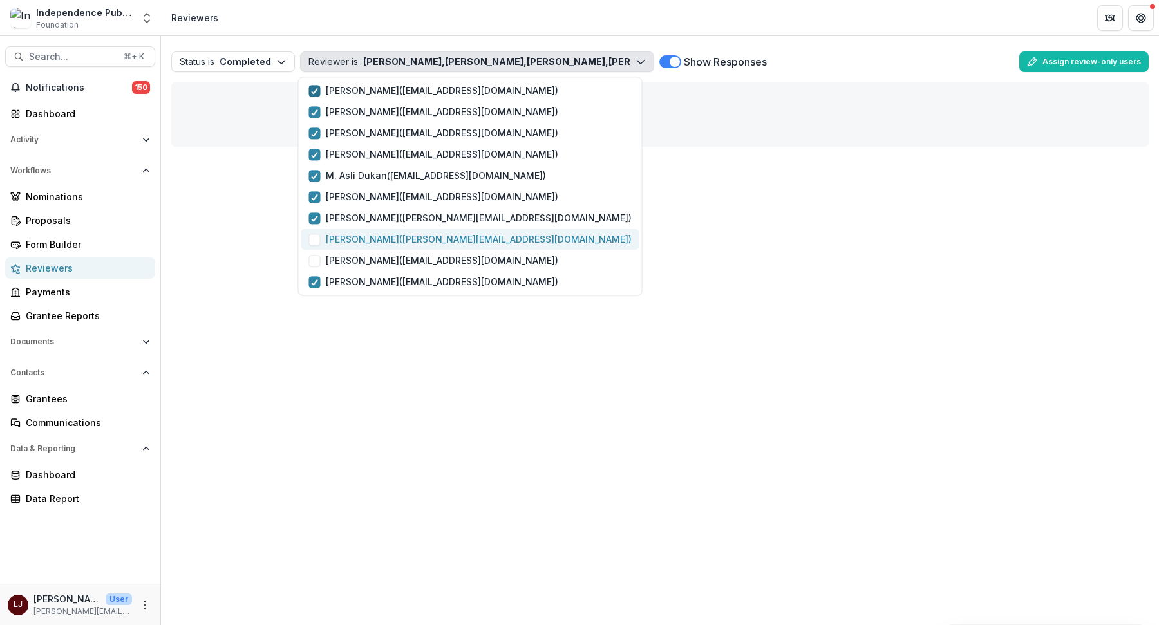
click at [350, 245] on p "[PERSON_NAME] ( [PERSON_NAME][EMAIL_ADDRESS][DOMAIN_NAME] )" at bounding box center [479, 239] width 306 height 14
click at [350, 266] on p "[PERSON_NAME] ( [EMAIL_ADDRESS][DOMAIN_NAME] )" at bounding box center [442, 261] width 232 height 14
click at [467, 68] on button "Reviewer is [PERSON_NAME], [PERSON_NAME], [PERSON_NAME], [PERSON_NAME], [PERSON…" at bounding box center [477, 62] width 354 height 21
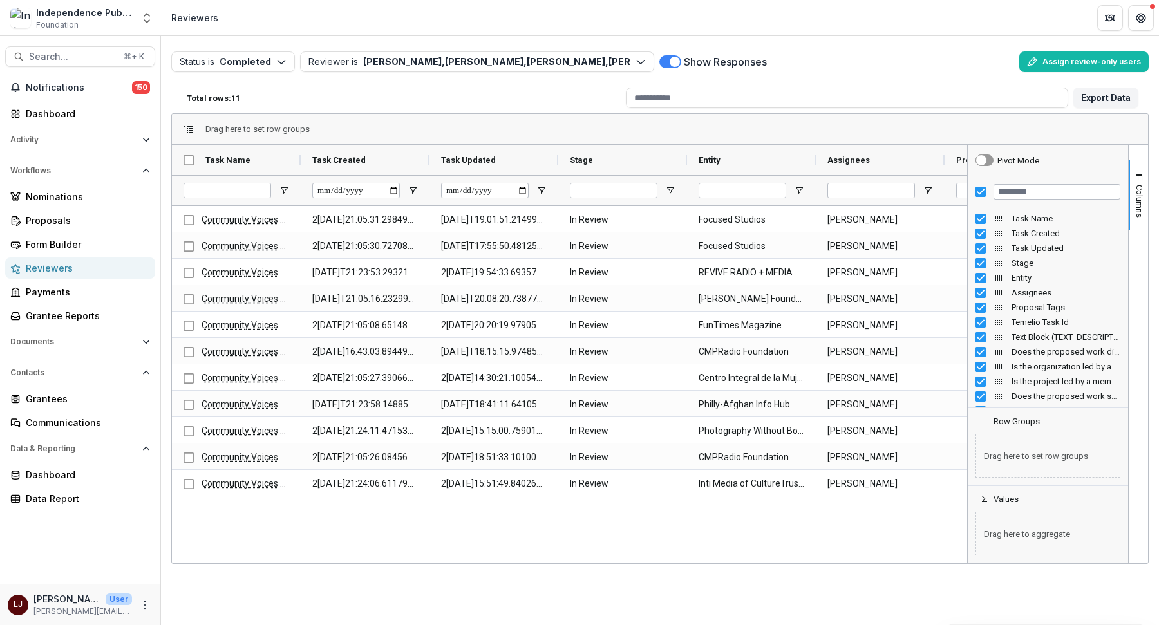
click at [471, 12] on header "Reviewers" at bounding box center [660, 17] width 998 height 35
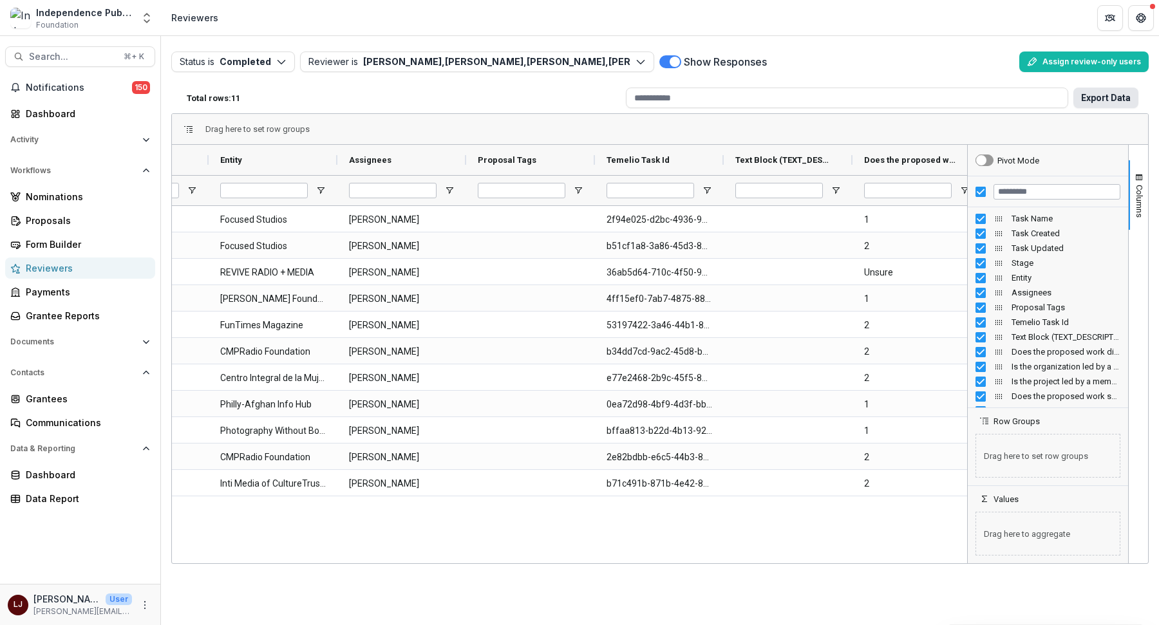
click at [1089, 97] on button "Export Data" at bounding box center [1105, 98] width 65 height 21
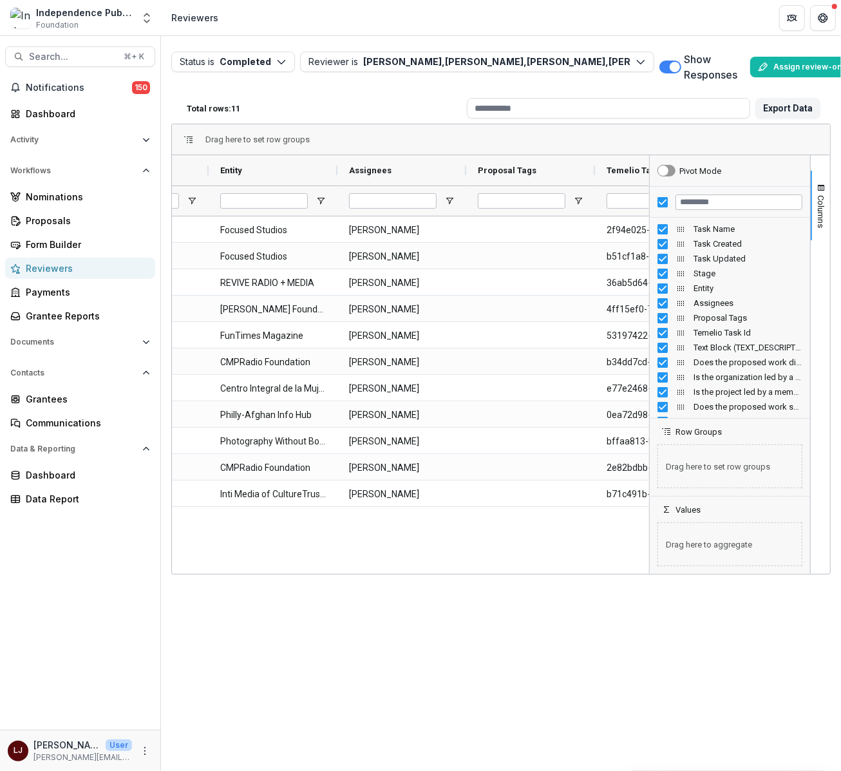
scroll to position [0, 478]
click at [59, 210] on link "Proposals" at bounding box center [80, 220] width 150 height 21
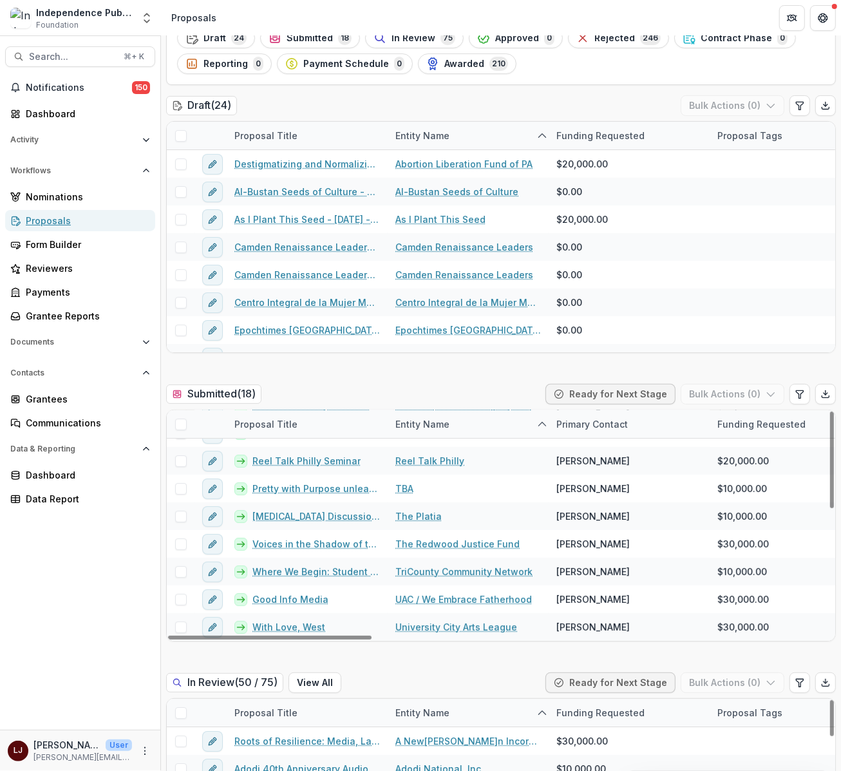
scroll to position [406, 0]
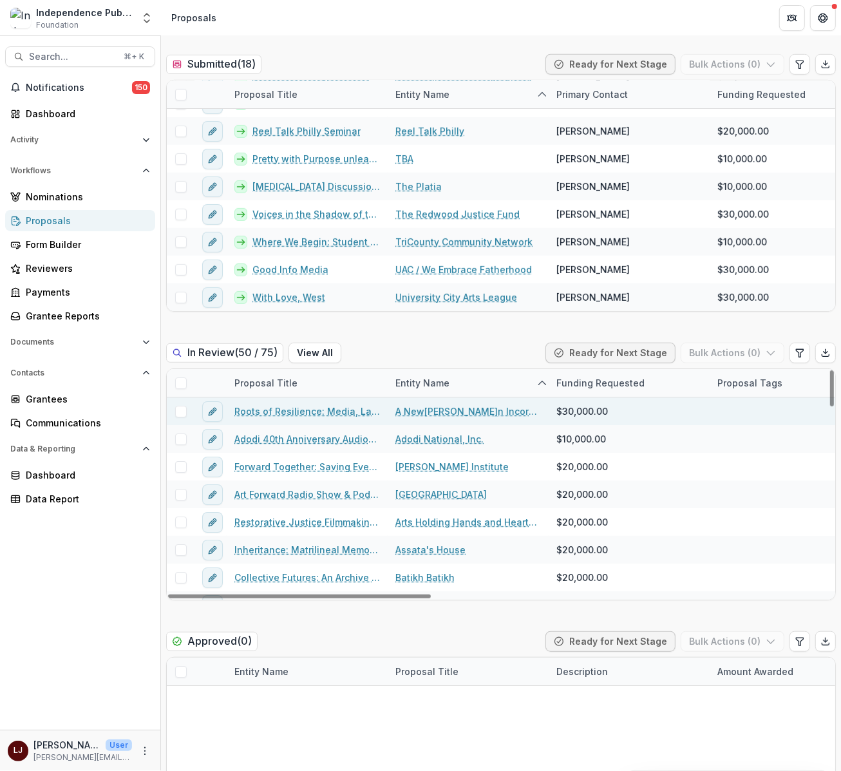
click at [281, 415] on link "Roots of Resilience: Media, Land, and Community Power in [GEOGRAPHIC_DATA]" at bounding box center [306, 411] width 145 height 14
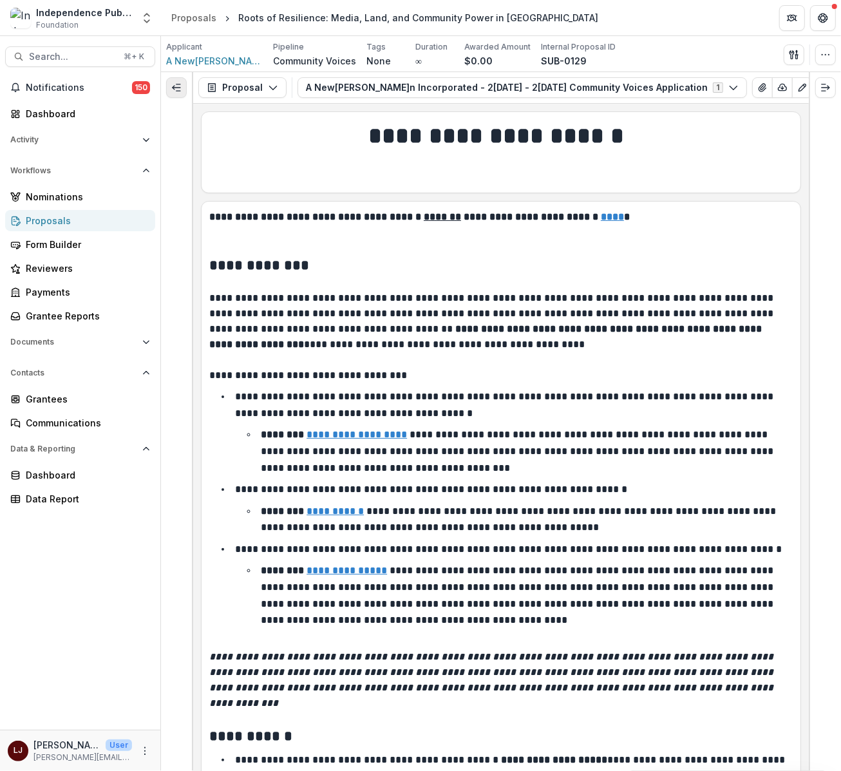
click at [183, 87] on button "Expand left" at bounding box center [176, 87] width 21 height 21
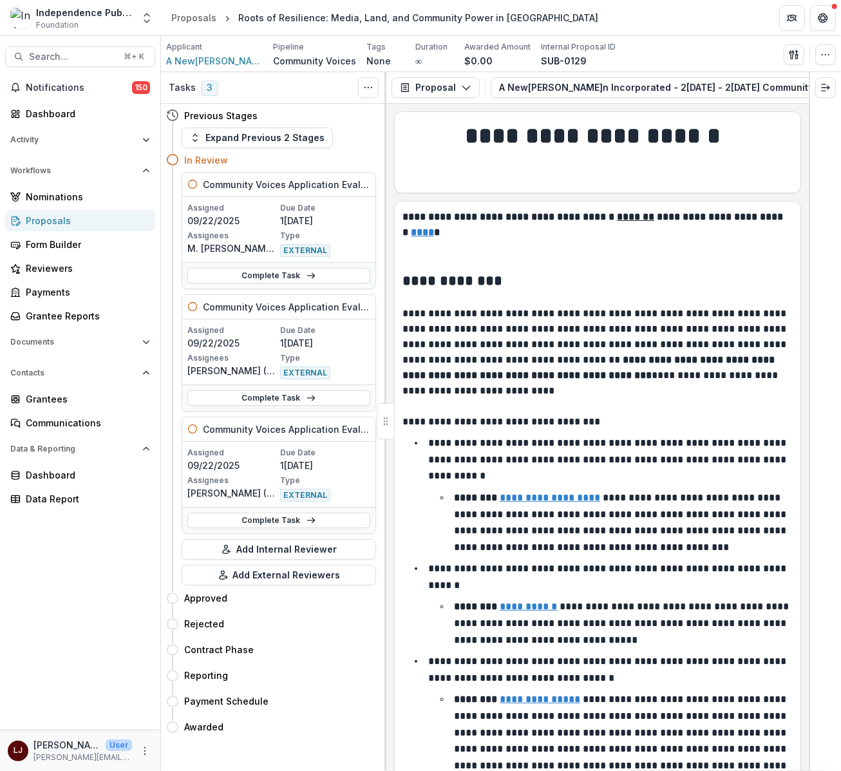
click at [256, 227] on p "09/22/2025" at bounding box center [232, 221] width 90 height 14
click at [256, 185] on h5 "Community Voices Application Evaluation" at bounding box center [286, 185] width 167 height 14
click at [245, 244] on p "M. [PERSON_NAME] ([EMAIL_ADDRESS][DOMAIN_NAME])" at bounding box center [232, 248] width 90 height 14
click at [249, 271] on link "Complete Task" at bounding box center [278, 275] width 183 height 15
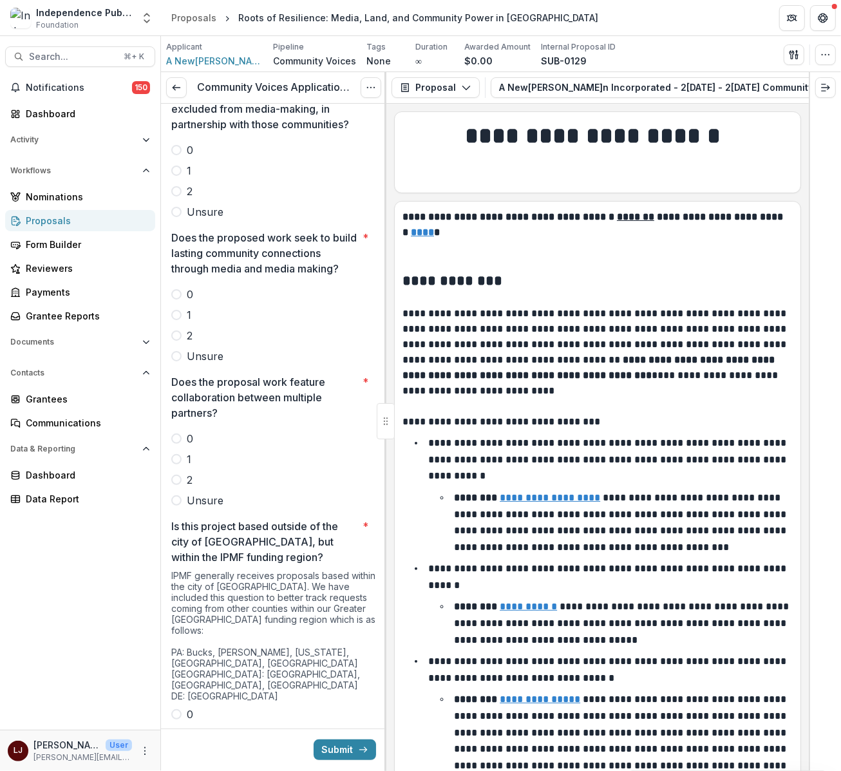
scroll to position [3399, 0]
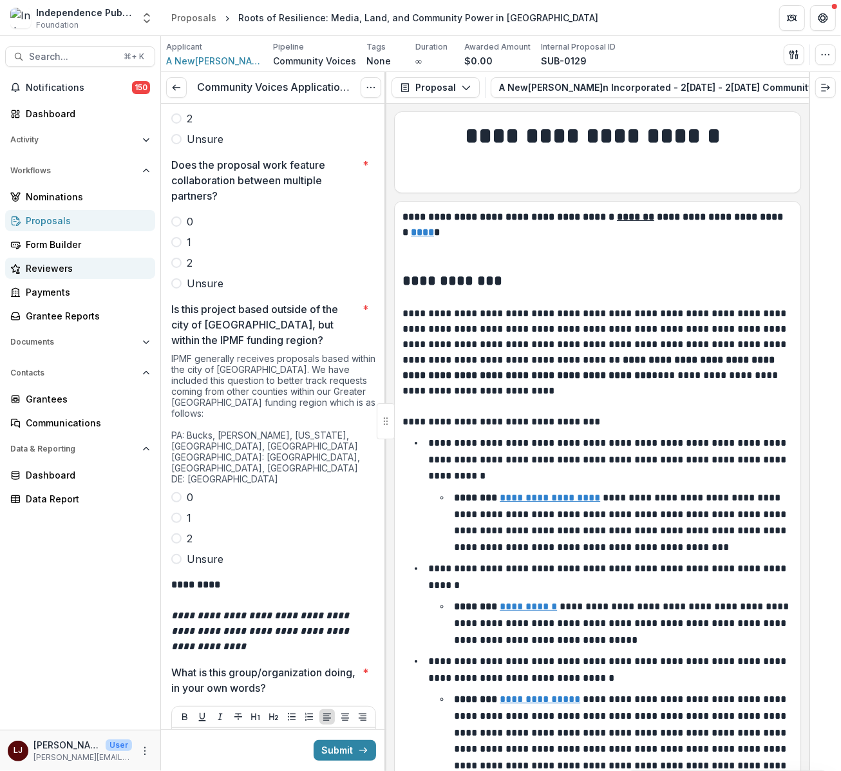
click at [68, 270] on div "Reviewers" at bounding box center [85, 268] width 119 height 14
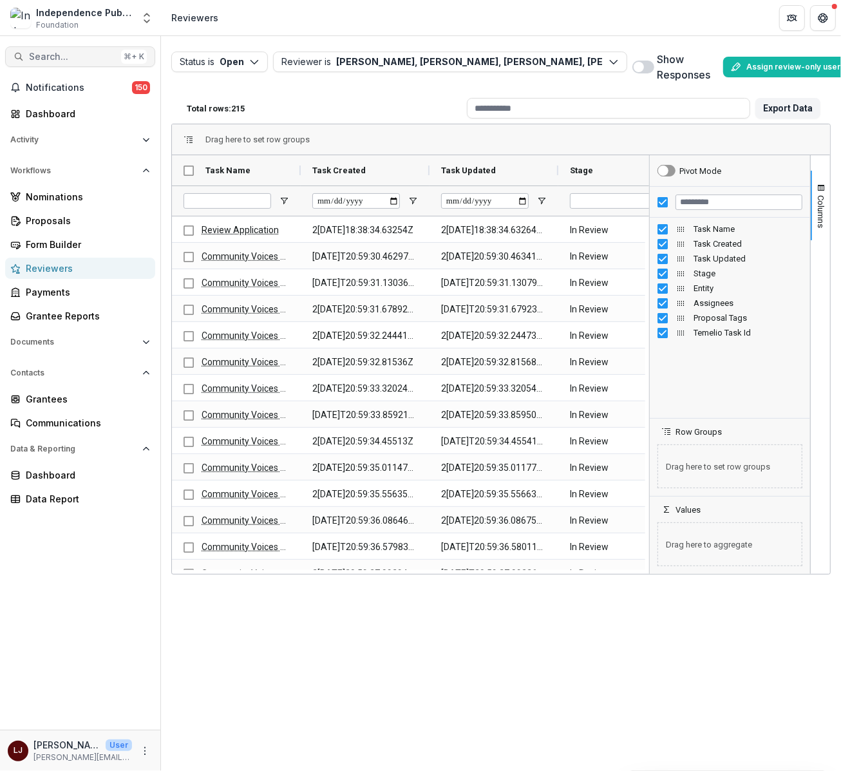
click at [55, 53] on span "Search..." at bounding box center [72, 57] width 87 height 11
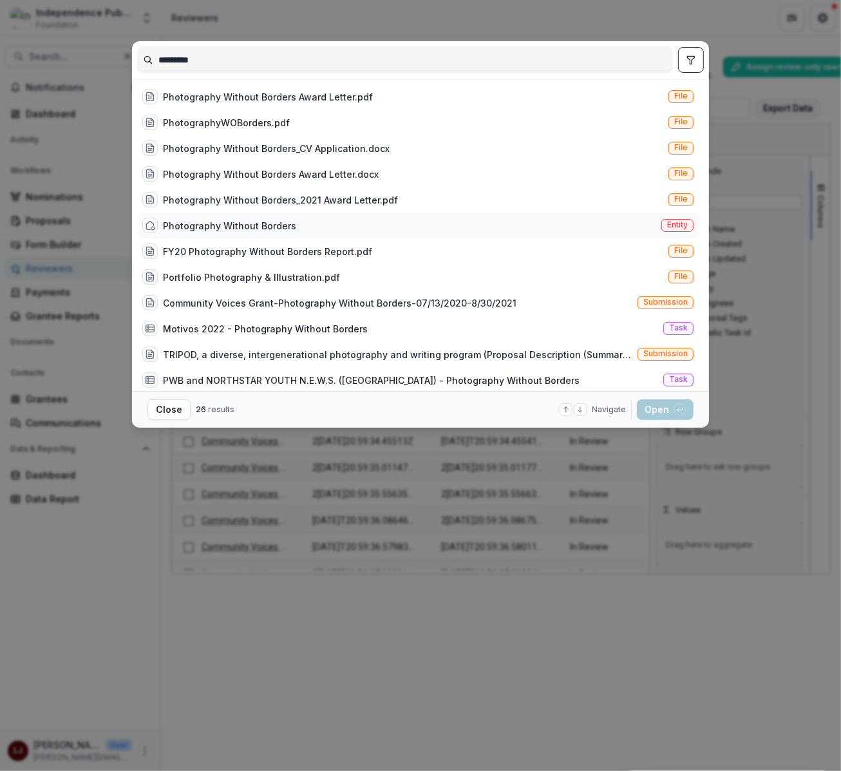
type input "*********"
click at [285, 220] on div "Photography Without Borders" at bounding box center [229, 226] width 133 height 14
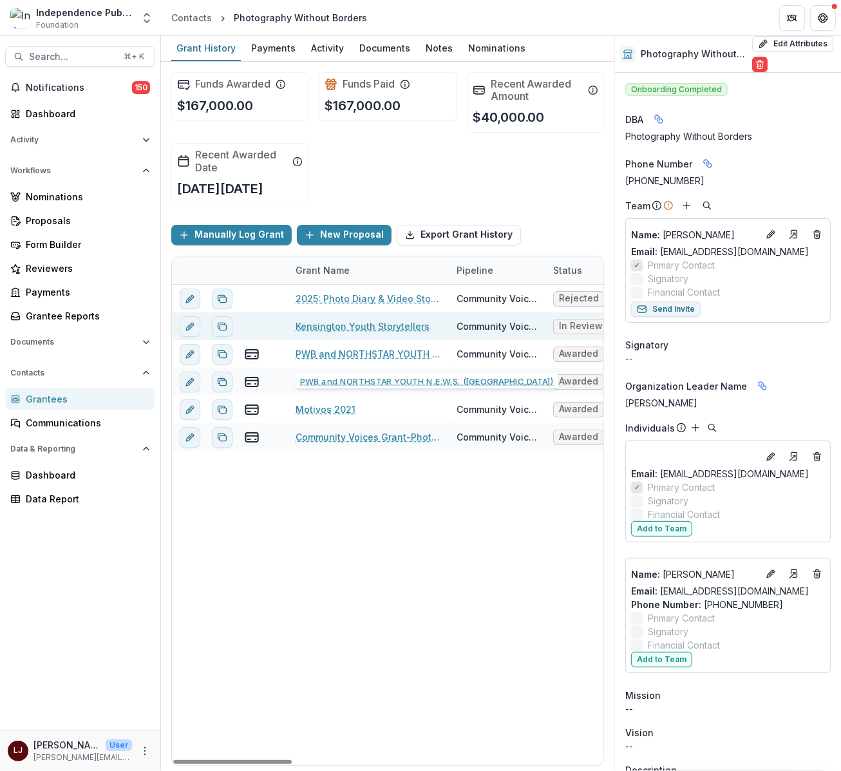
click at [355, 331] on link "Kensington Youth Storytellers" at bounding box center [363, 326] width 134 height 14
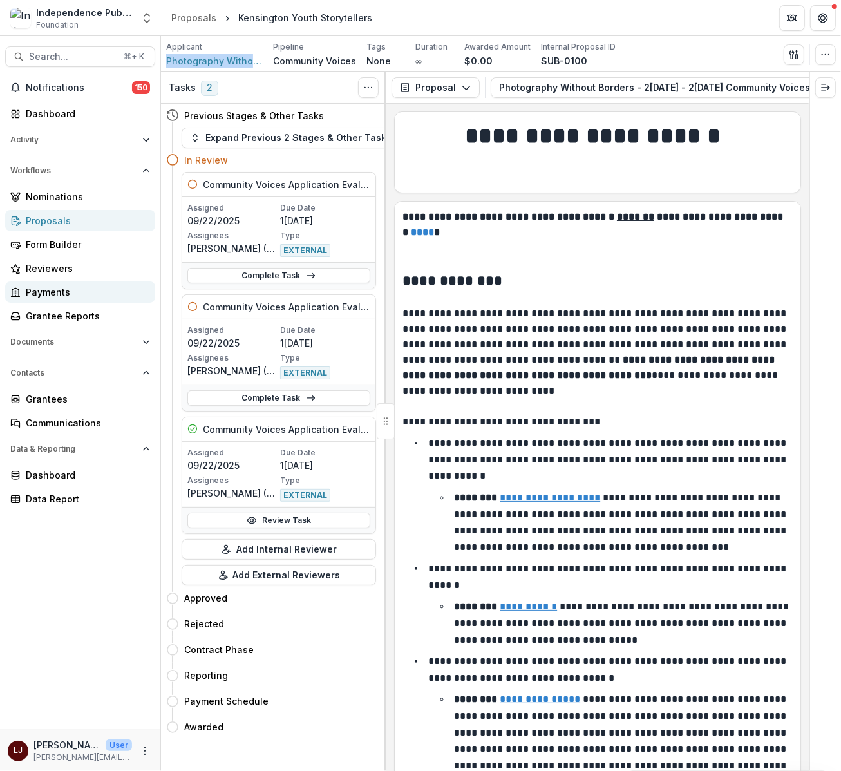
click at [55, 292] on div "Payments" at bounding box center [85, 292] width 119 height 14
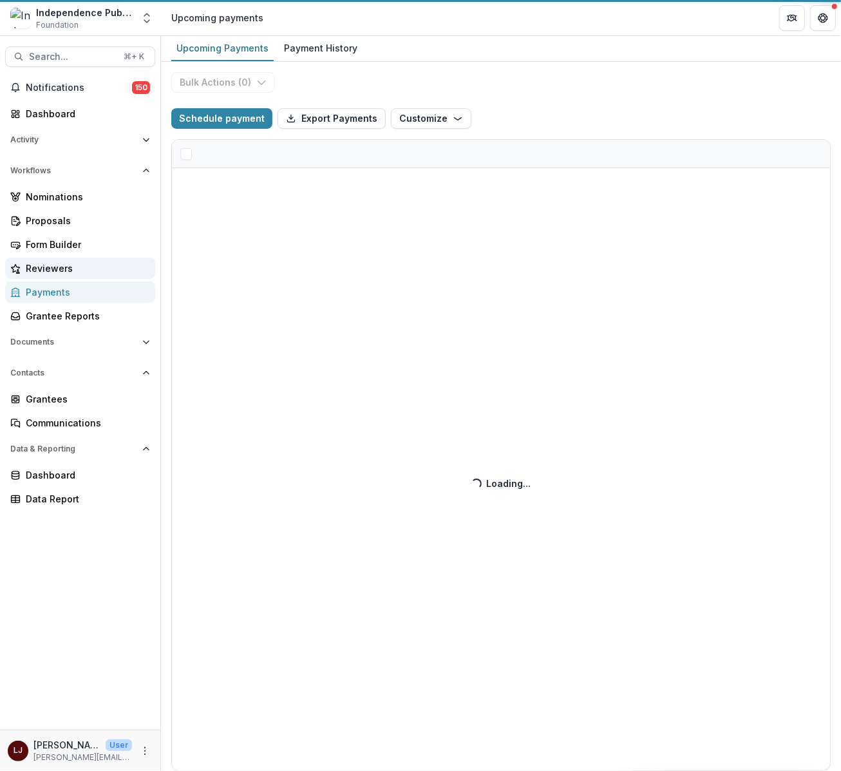
click at [58, 270] on div "Reviewers" at bounding box center [85, 268] width 119 height 14
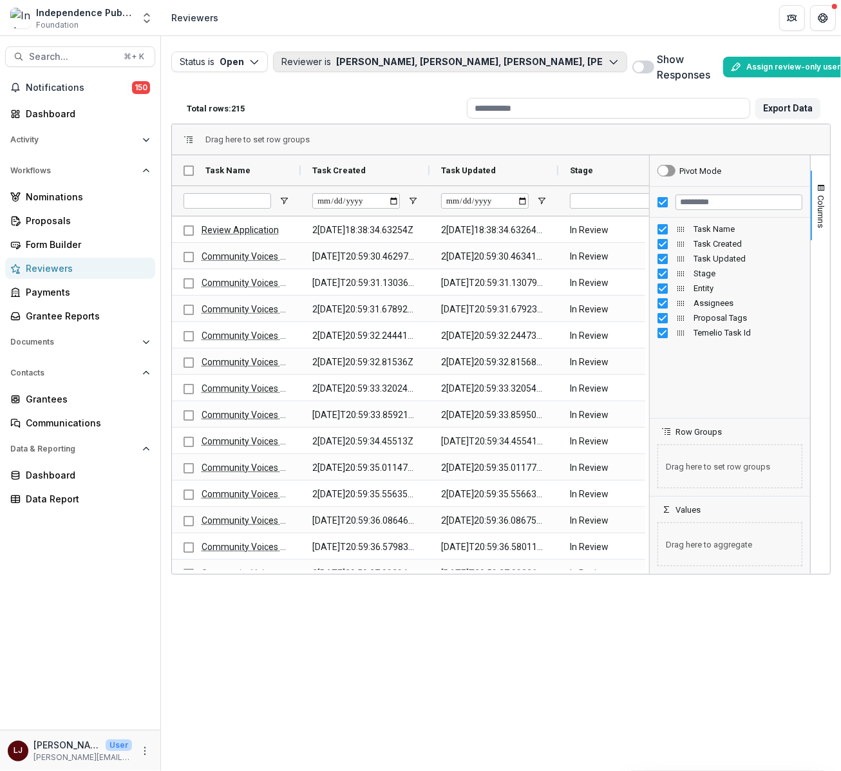
click at [337, 64] on button "Reviewer is[PERSON_NAME],[PERSON_NAME],[PERSON_NAME],[PERSON_NAME], M. [PERSON_…" at bounding box center [450, 62] width 354 height 21
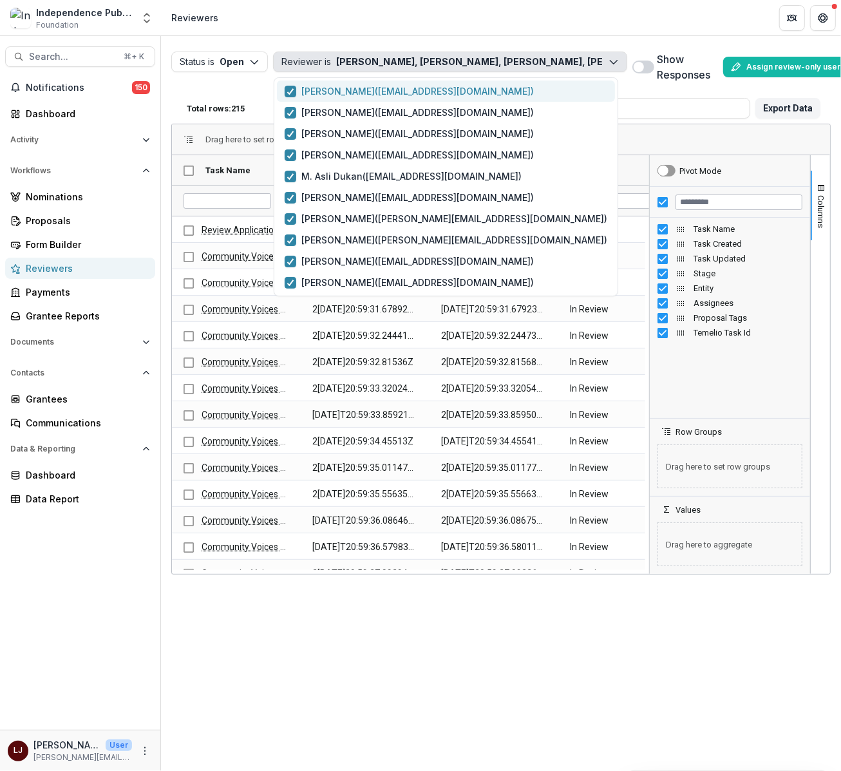
click at [302, 88] on p "[PERSON_NAME] ( [EMAIL_ADDRESS][DOMAIN_NAME] )" at bounding box center [417, 91] width 232 height 14
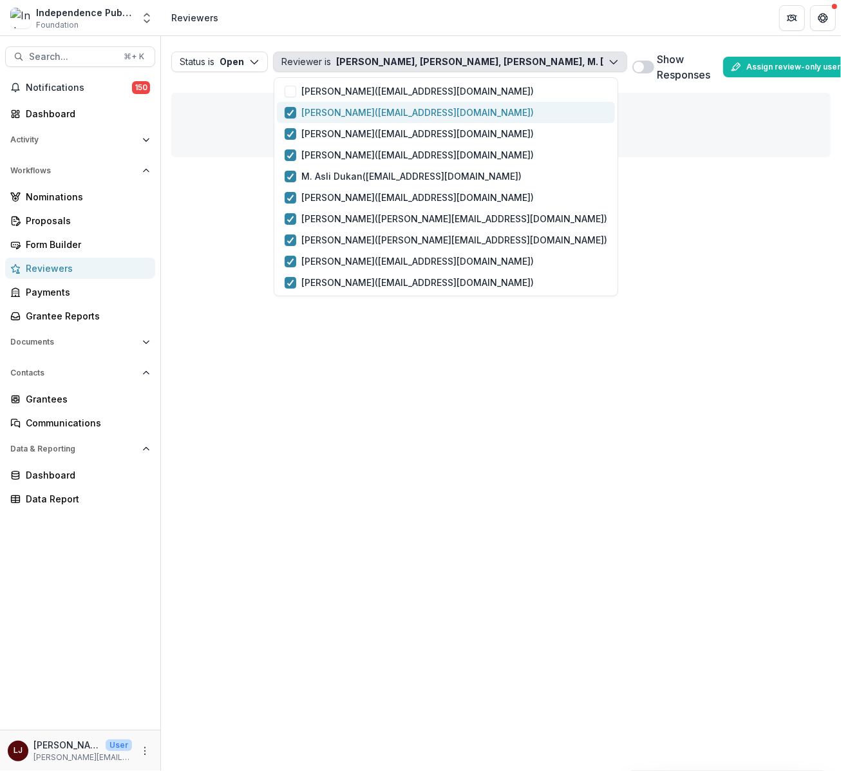
click at [321, 107] on p "[PERSON_NAME] ( [EMAIL_ADDRESS][DOMAIN_NAME] )" at bounding box center [417, 113] width 232 height 14
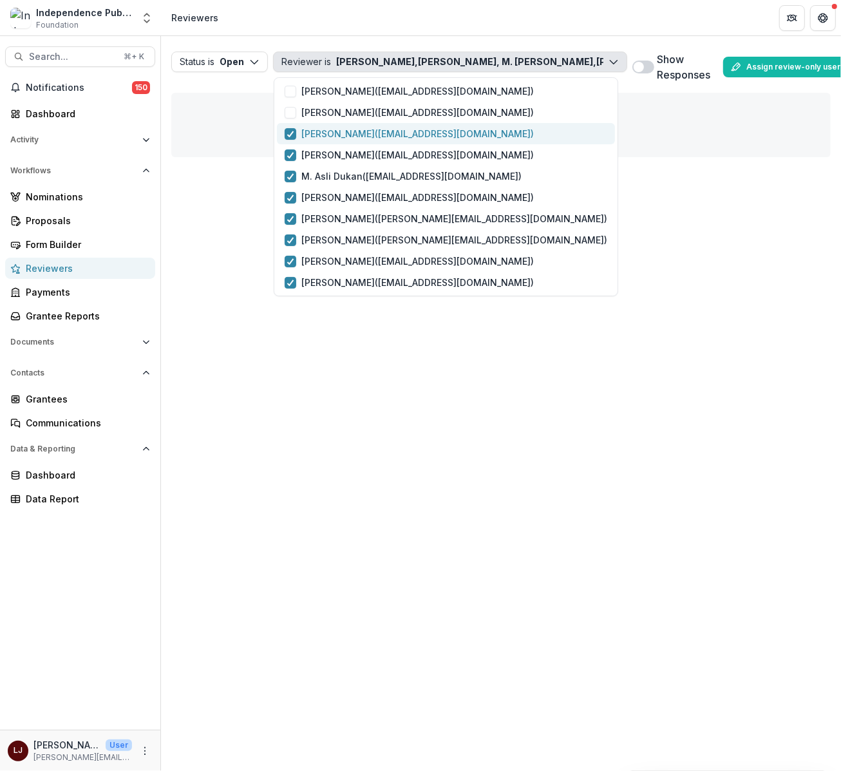
click at [320, 136] on p "[PERSON_NAME] ( [EMAIL_ADDRESS][DOMAIN_NAME] )" at bounding box center [417, 134] width 232 height 14
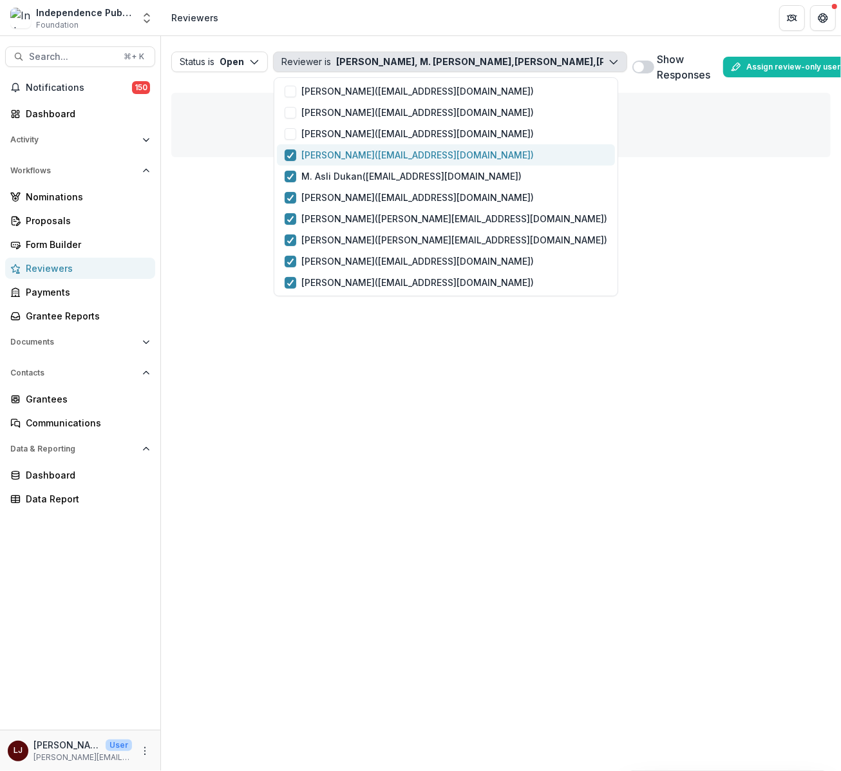
click at [327, 155] on p "[PERSON_NAME] ( [EMAIL_ADDRESS][DOMAIN_NAME] )" at bounding box center [417, 155] width 232 height 14
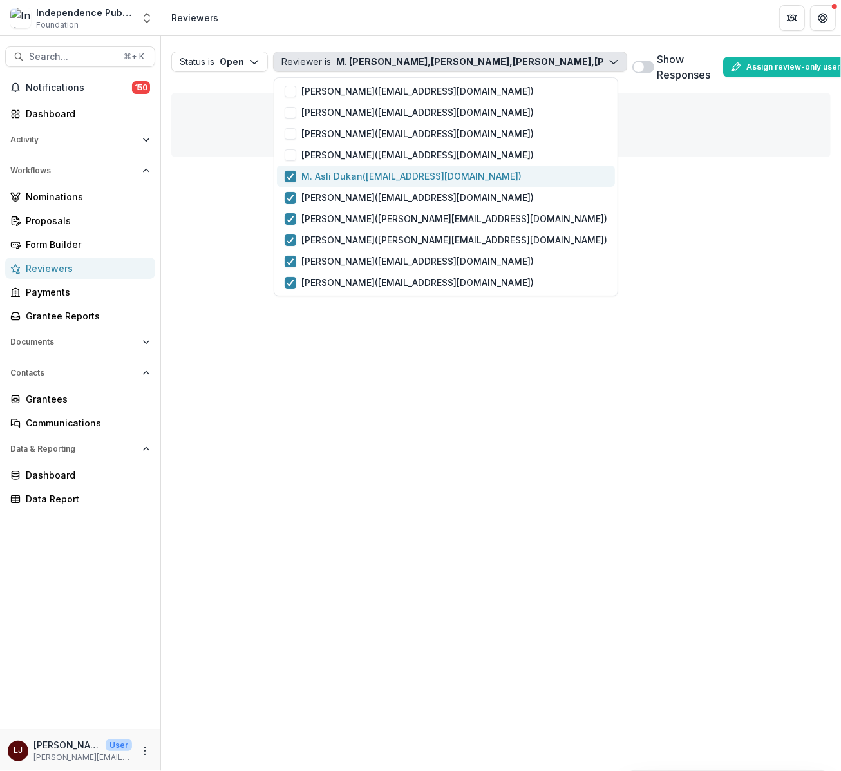
click at [332, 180] on p "M. [PERSON_NAME] ( [EMAIL_ADDRESS][DOMAIN_NAME] )" at bounding box center [411, 176] width 220 height 14
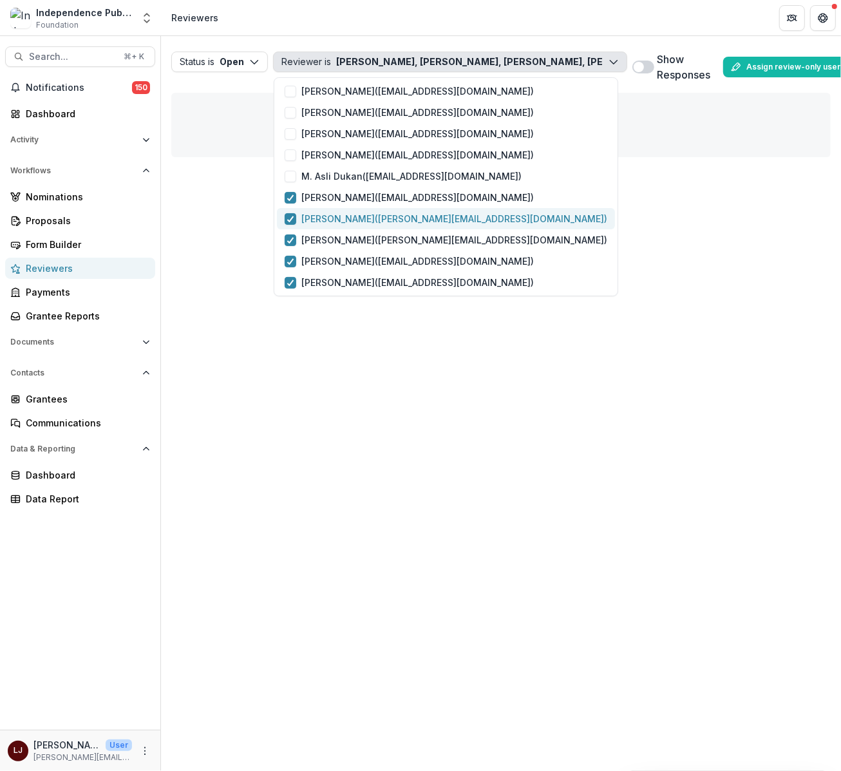
click at [341, 220] on p "[PERSON_NAME] ( [EMAIL_ADDRESS][DOMAIN_NAME] )" at bounding box center [454, 219] width 306 height 14
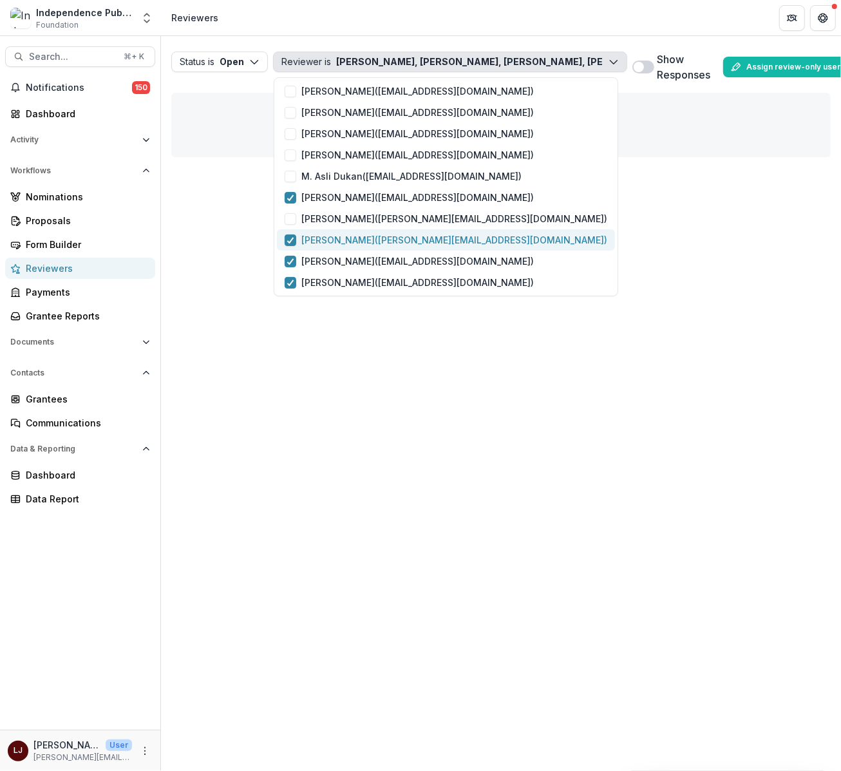
click at [344, 241] on p "[PERSON_NAME] ( [PERSON_NAME][EMAIL_ADDRESS][DOMAIN_NAME] )" at bounding box center [454, 240] width 306 height 14
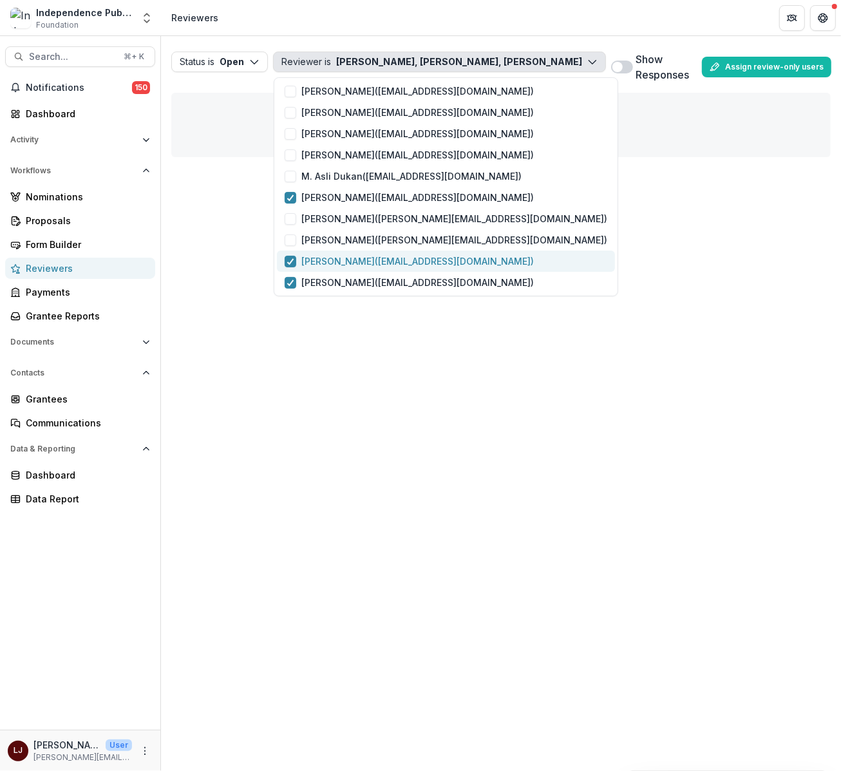
click at [346, 263] on p "[PERSON_NAME] ( [EMAIL_ADDRESS][DOMAIN_NAME] )" at bounding box center [417, 261] width 232 height 14
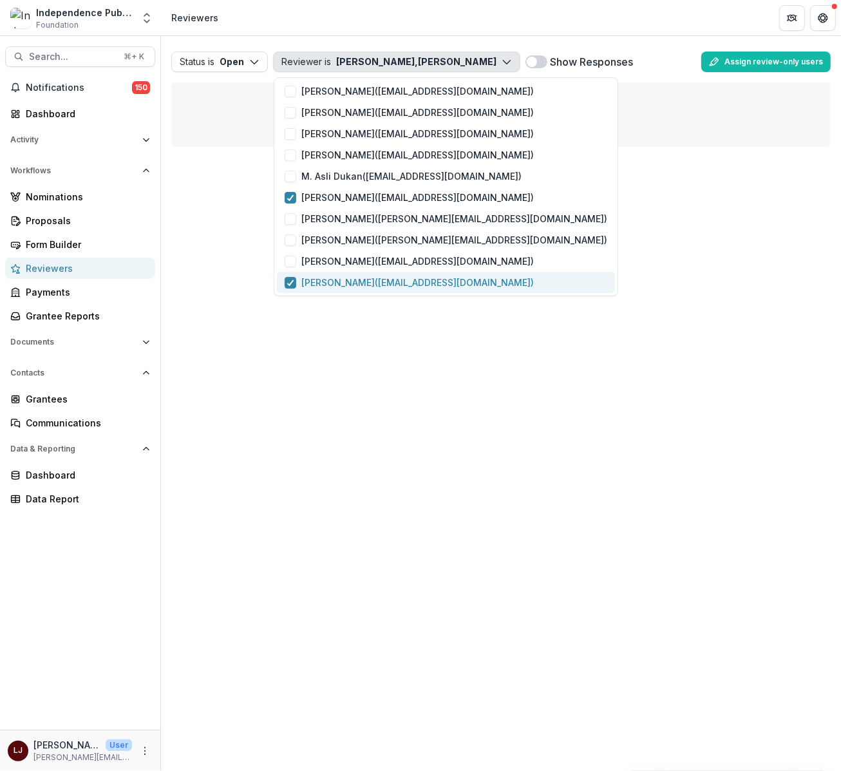
click at [348, 281] on p "[PERSON_NAME] ( [EMAIL_ADDRESS][DOMAIN_NAME] )" at bounding box center [417, 283] width 232 height 14
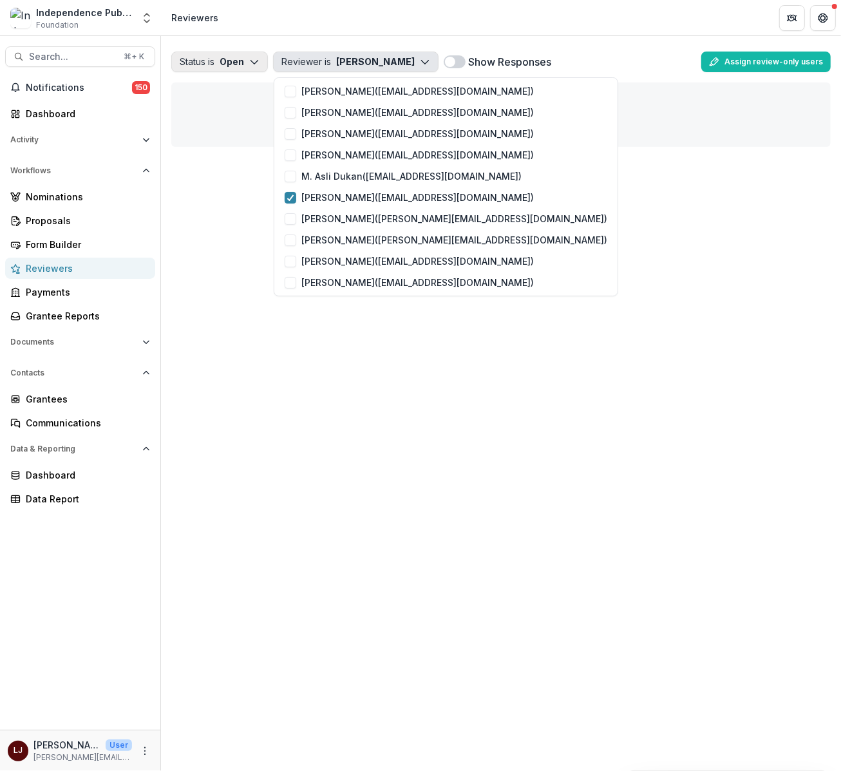
click at [224, 60] on button "Status is Open" at bounding box center [219, 62] width 97 height 21
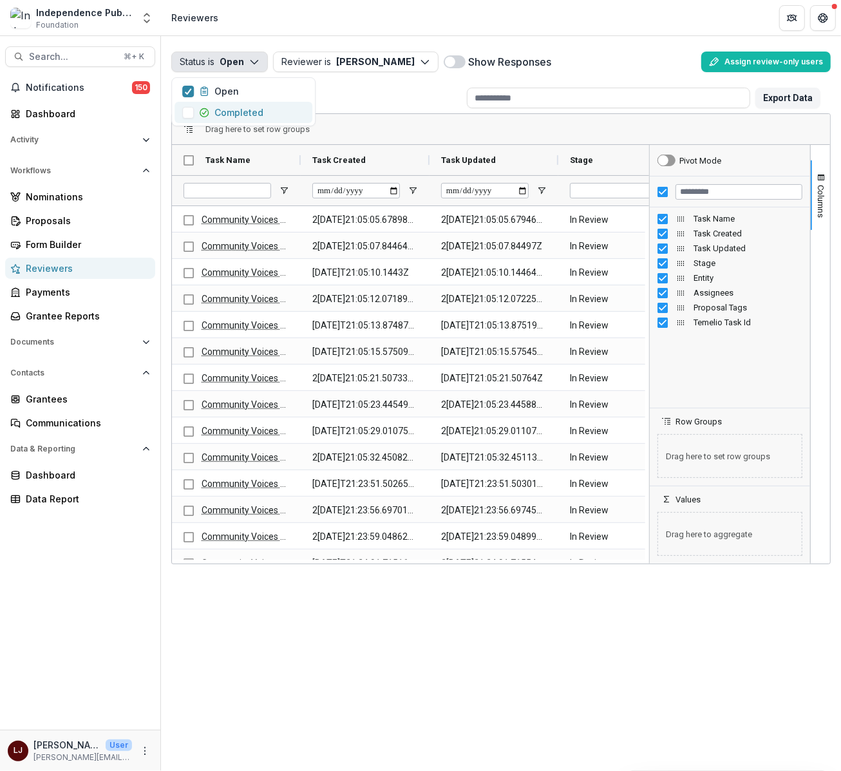
click at [255, 109] on p "Completed" at bounding box center [238, 113] width 49 height 14
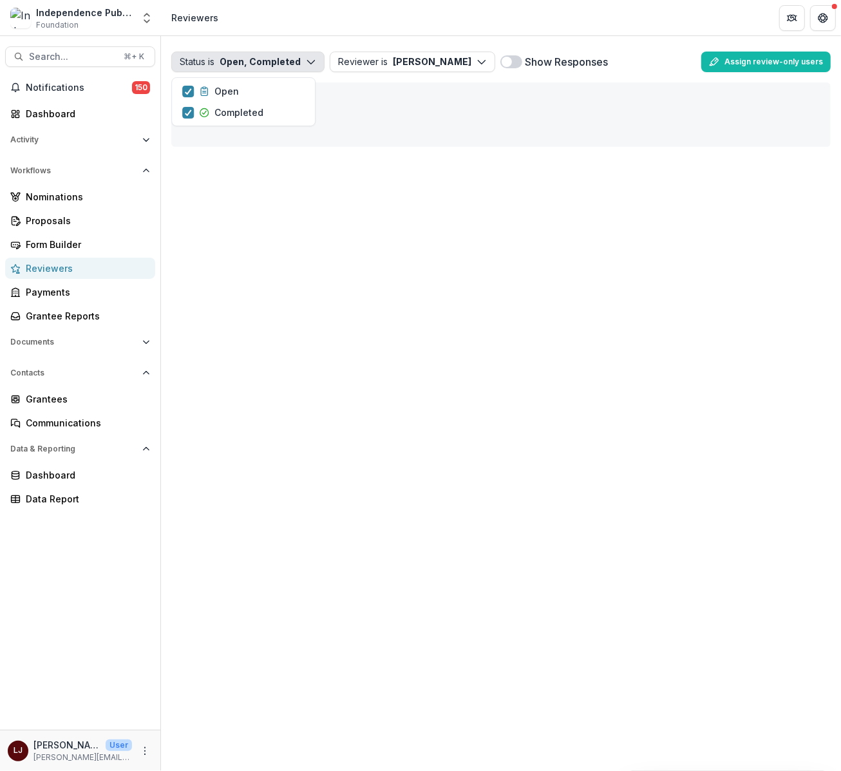
click at [356, 617] on div "Status is Open, Completed Open Completed Reviewer is[PERSON_NAME][PERSON_NAME] …" at bounding box center [501, 403] width 680 height 735
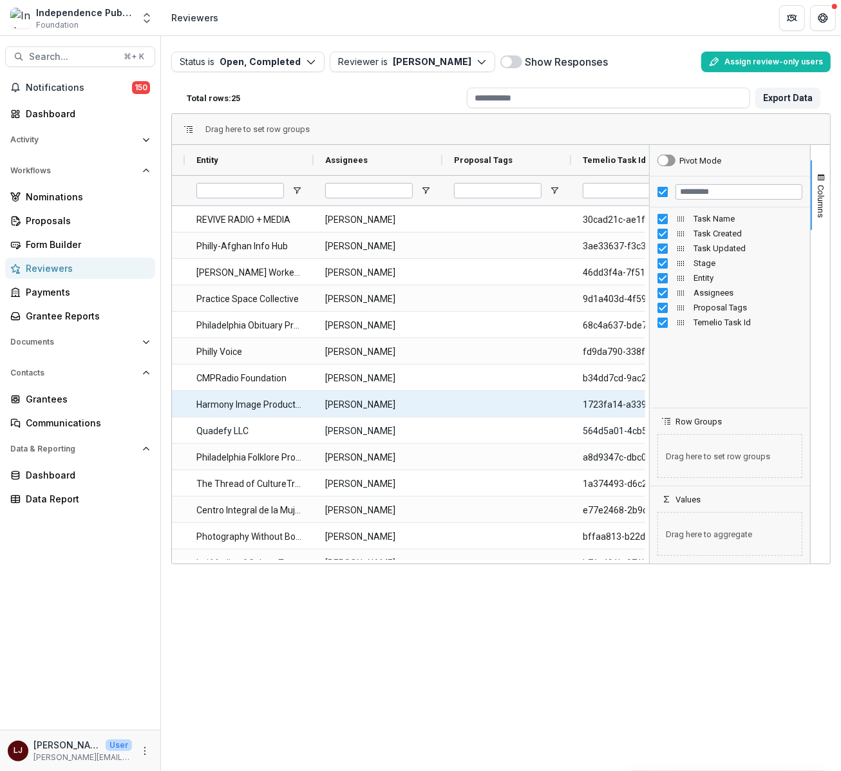
scroll to position [0, 557]
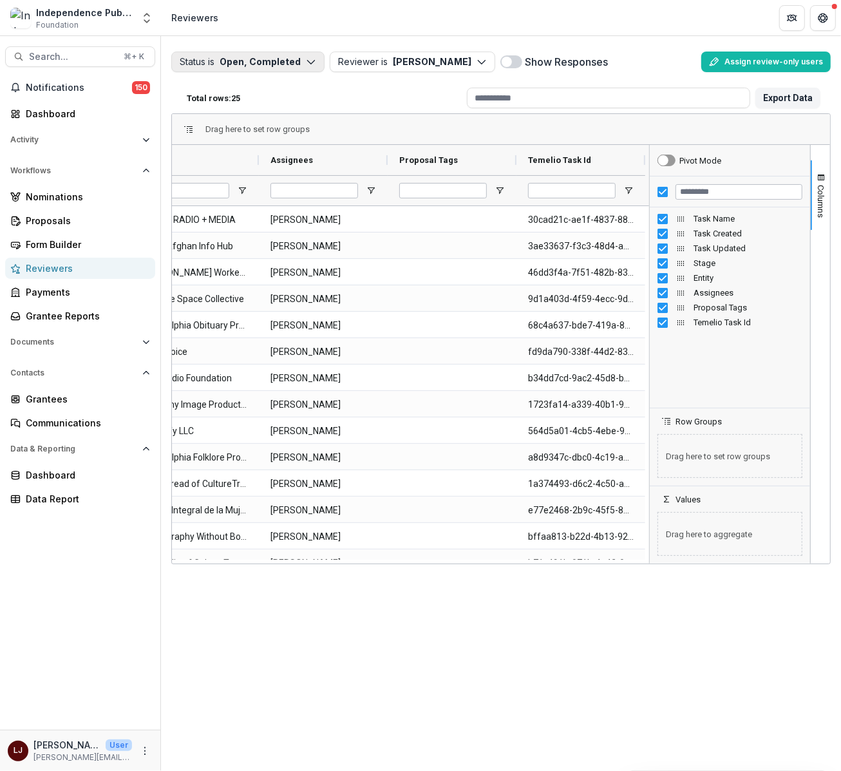
click at [271, 52] on button "Status is Open, Completed" at bounding box center [247, 62] width 153 height 21
click at [256, 86] on button "Open" at bounding box center [243, 90] width 138 height 21
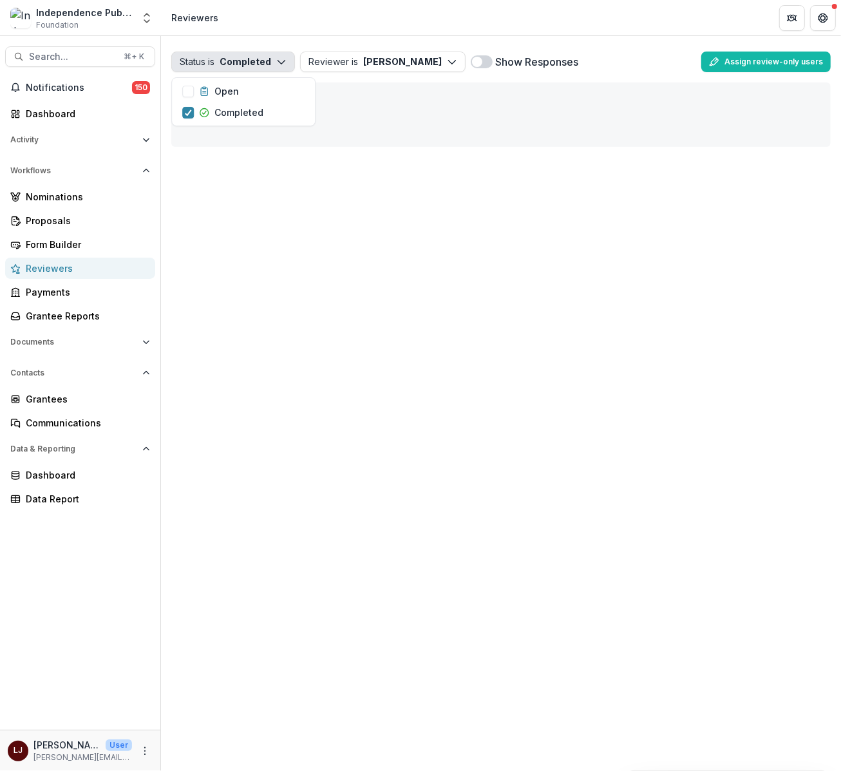
click at [441, 116] on div "Status is Completed Open Completed Reviewer is [PERSON_NAME] [PERSON_NAME] ( [E…" at bounding box center [500, 96] width 659 height 100
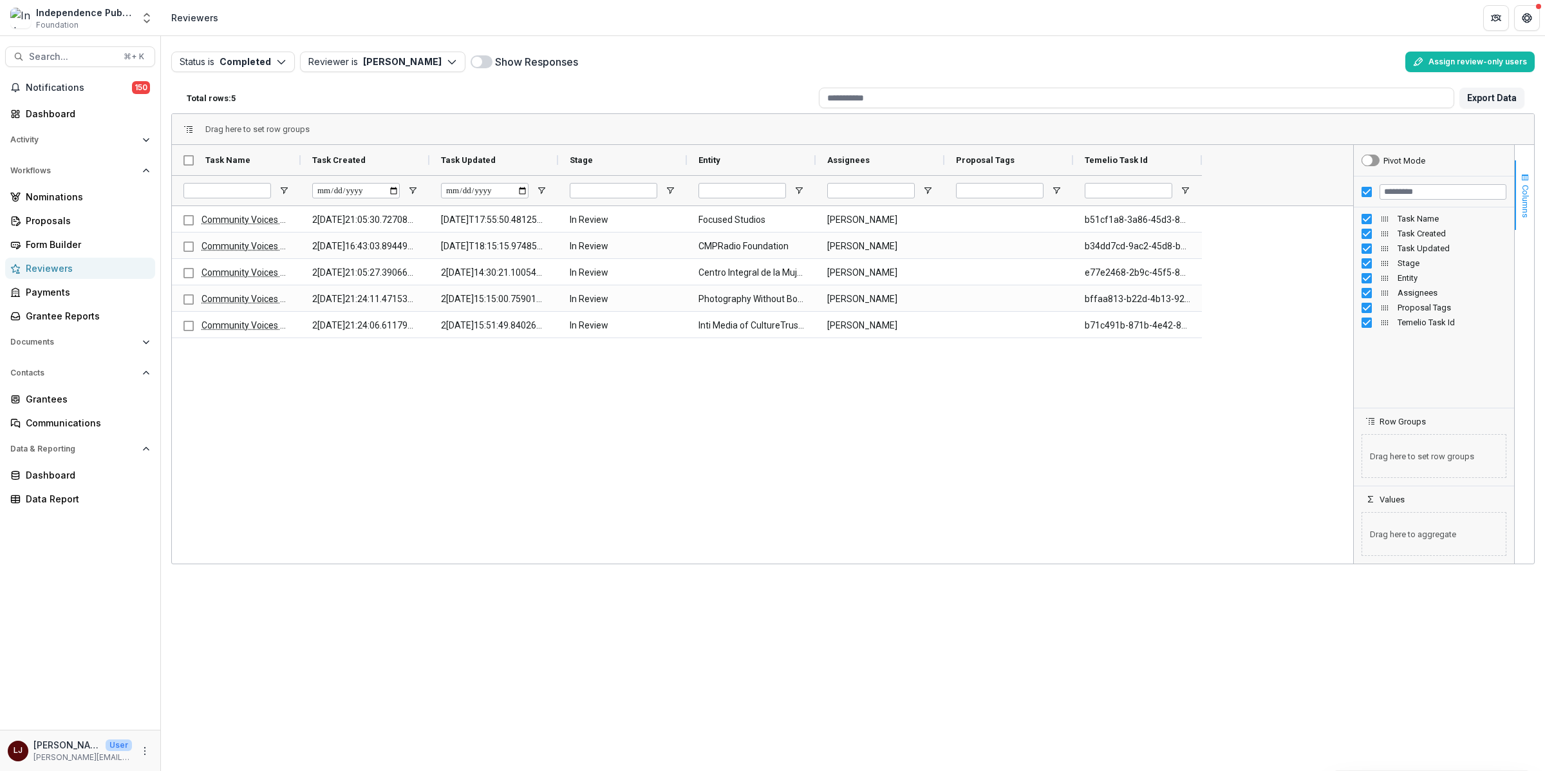
scroll to position [0, 0]
